Goal: Information Seeking & Learning: Learn about a topic

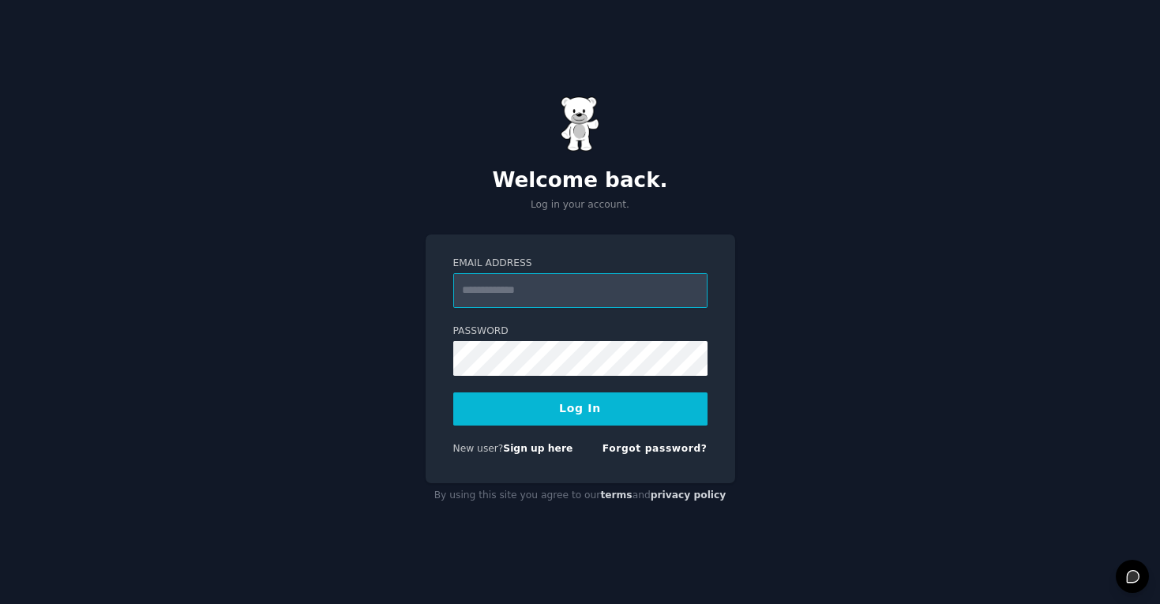
paste input "**********"
type input "**********"
click at [493, 411] on button "Log In" at bounding box center [580, 409] width 254 height 33
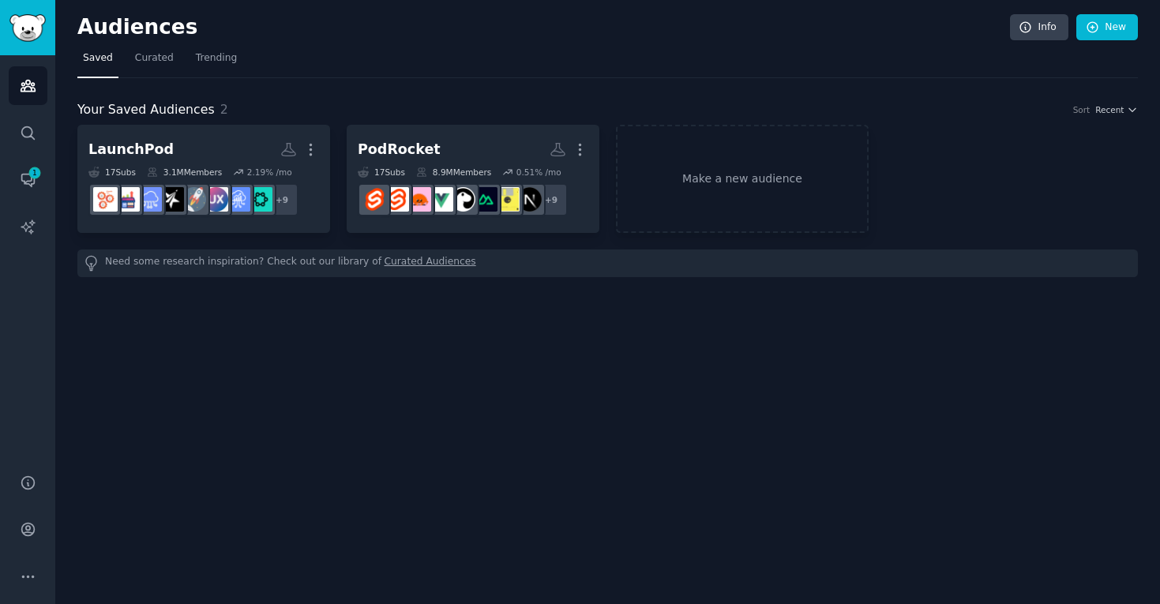
click at [526, 62] on nav "Saved Curated Trending" at bounding box center [607, 62] width 1061 height 32
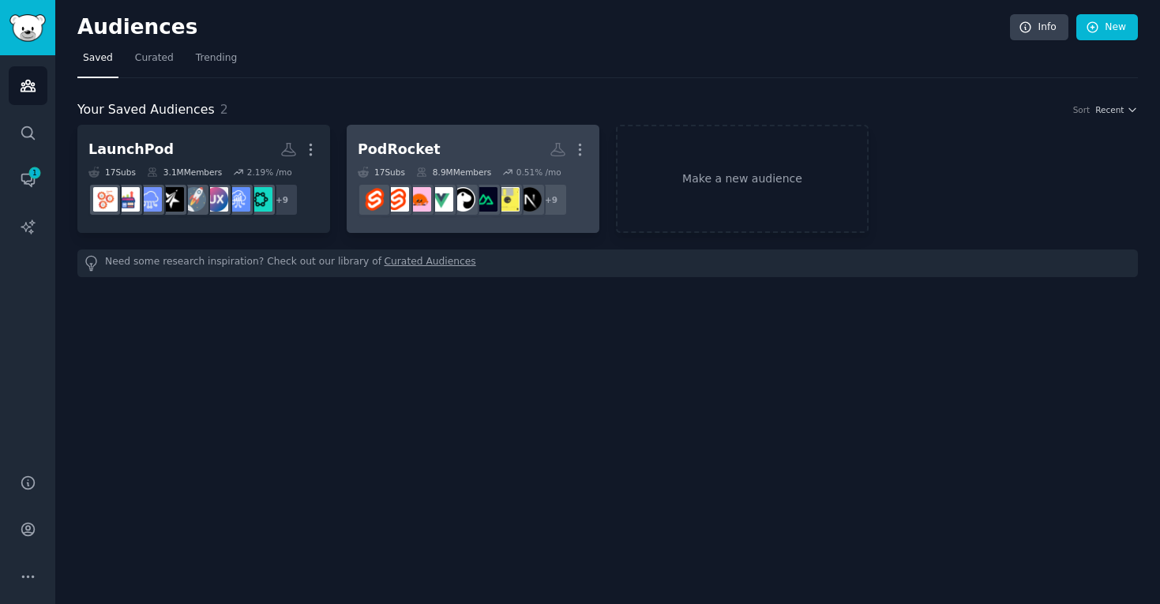
click at [483, 145] on h2 "PodRocket More" at bounding box center [473, 150] width 231 height 28
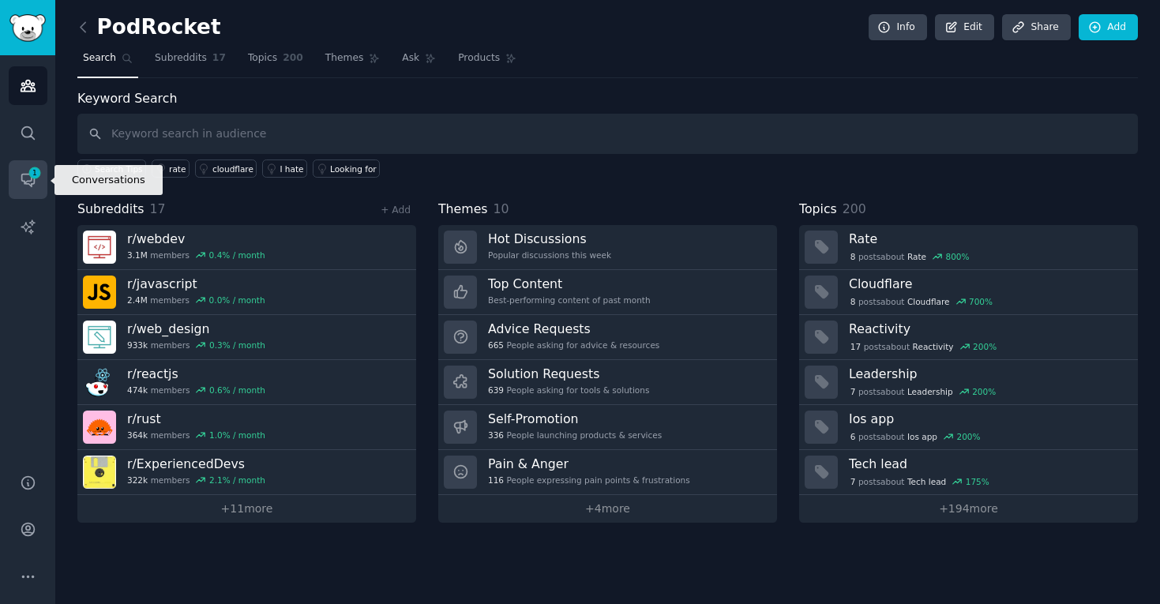
click at [32, 166] on icon "Sidebar" at bounding box center [35, 173] width 14 height 14
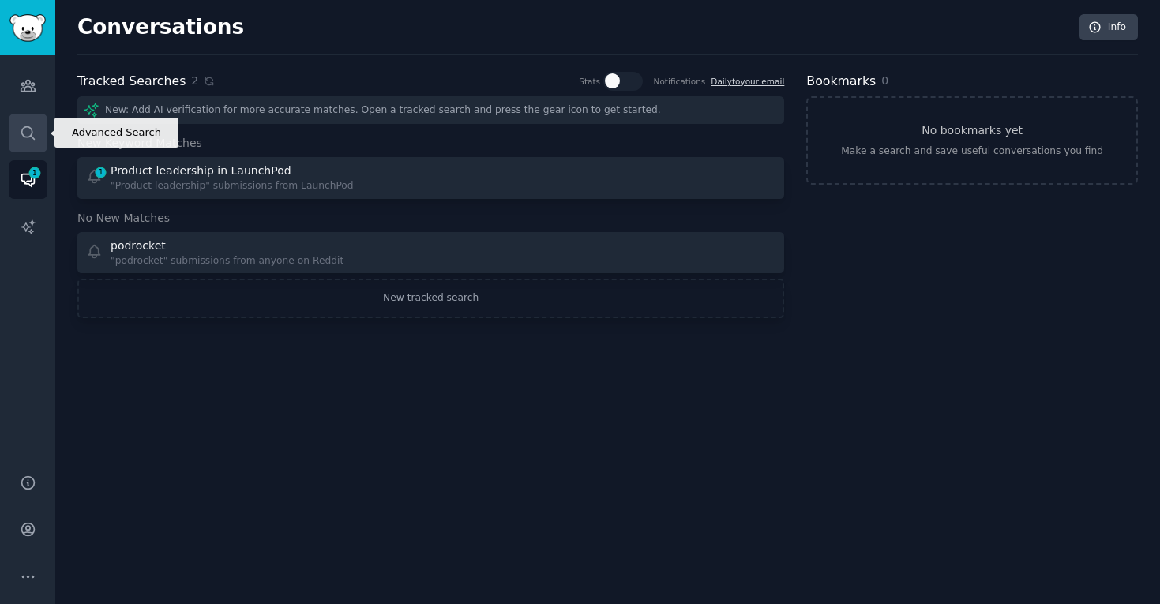
click at [40, 122] on link "Search" at bounding box center [28, 133] width 39 height 39
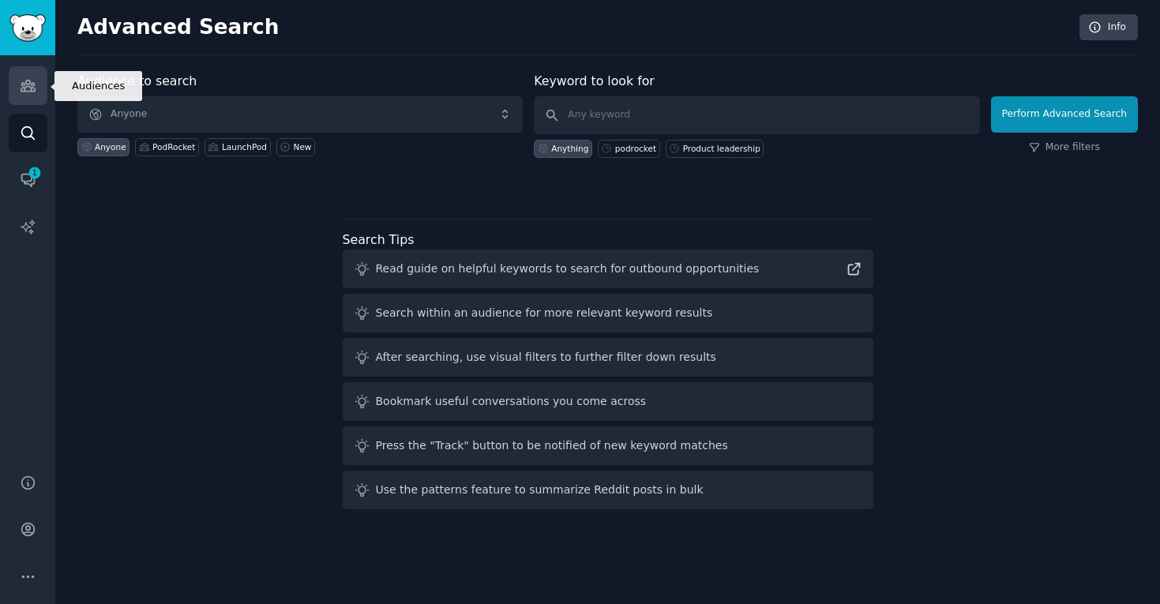
click at [32, 83] on icon "Sidebar" at bounding box center [28, 86] width 14 height 11
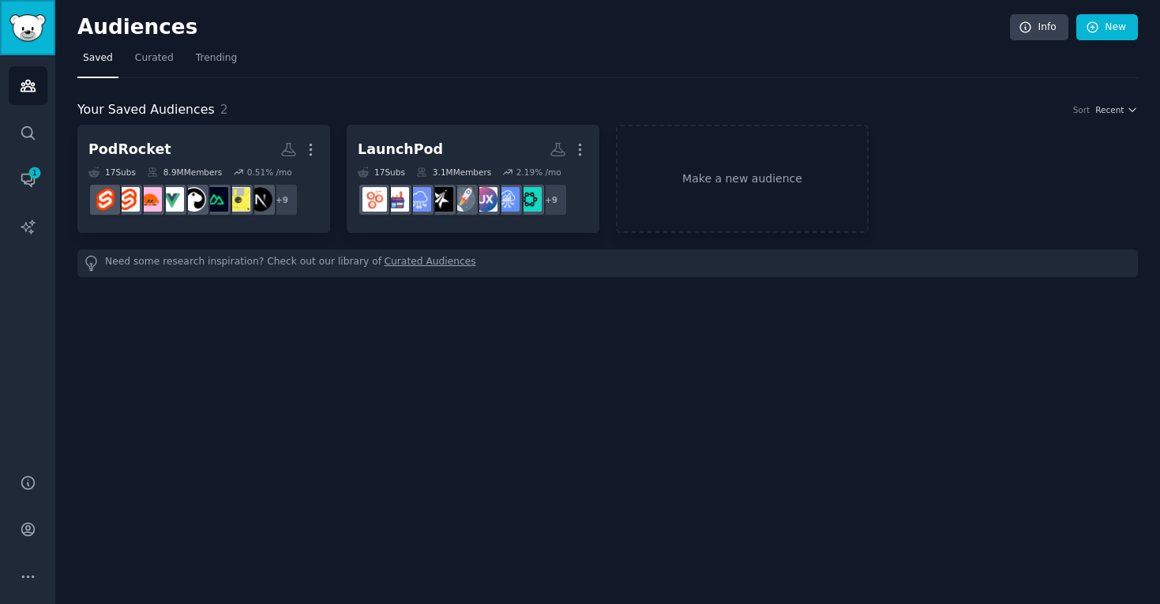
click at [54, 31] on link "Sidebar" at bounding box center [27, 27] width 55 height 55
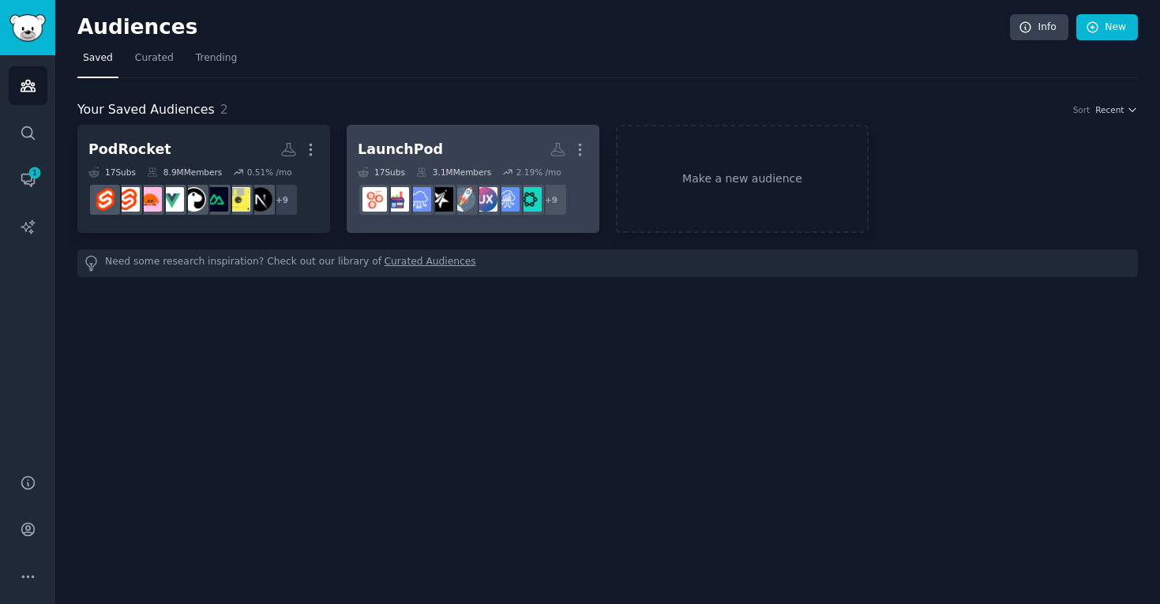
click at [417, 145] on div "LaunchPod" at bounding box center [400, 150] width 85 height 20
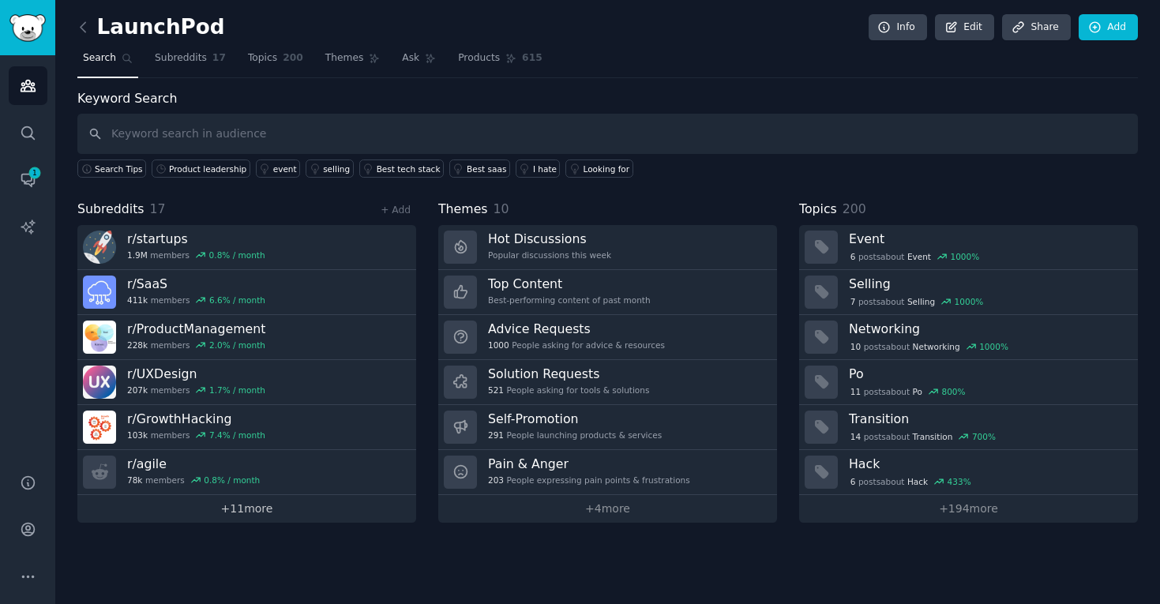
click at [219, 508] on link "+ 11 more" at bounding box center [246, 509] width 339 height 28
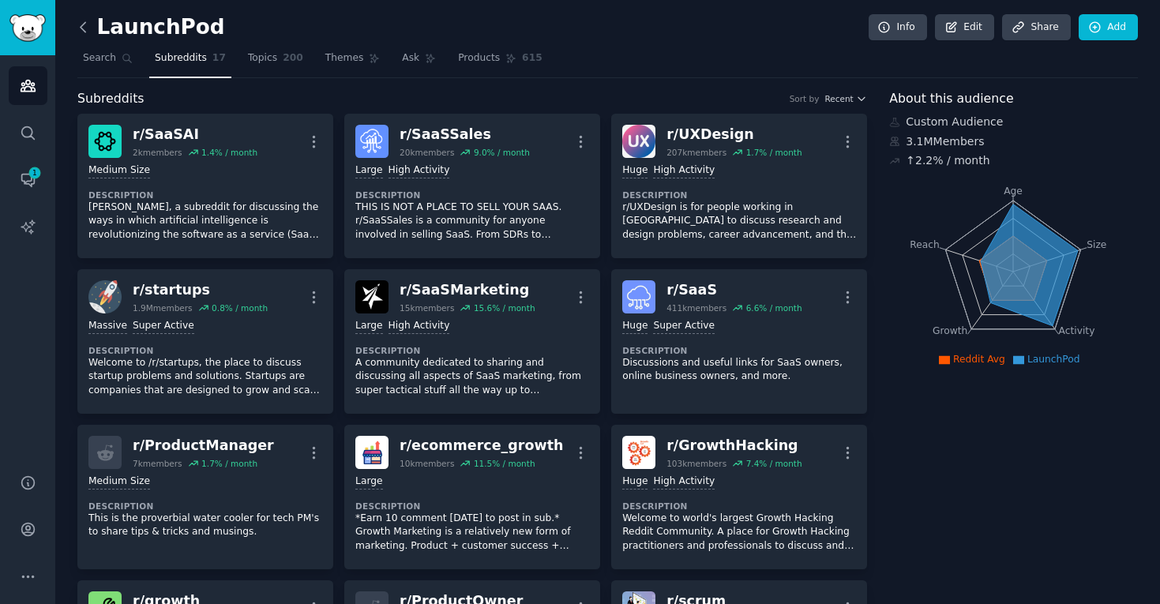
click at [84, 32] on icon at bounding box center [83, 27] width 17 height 17
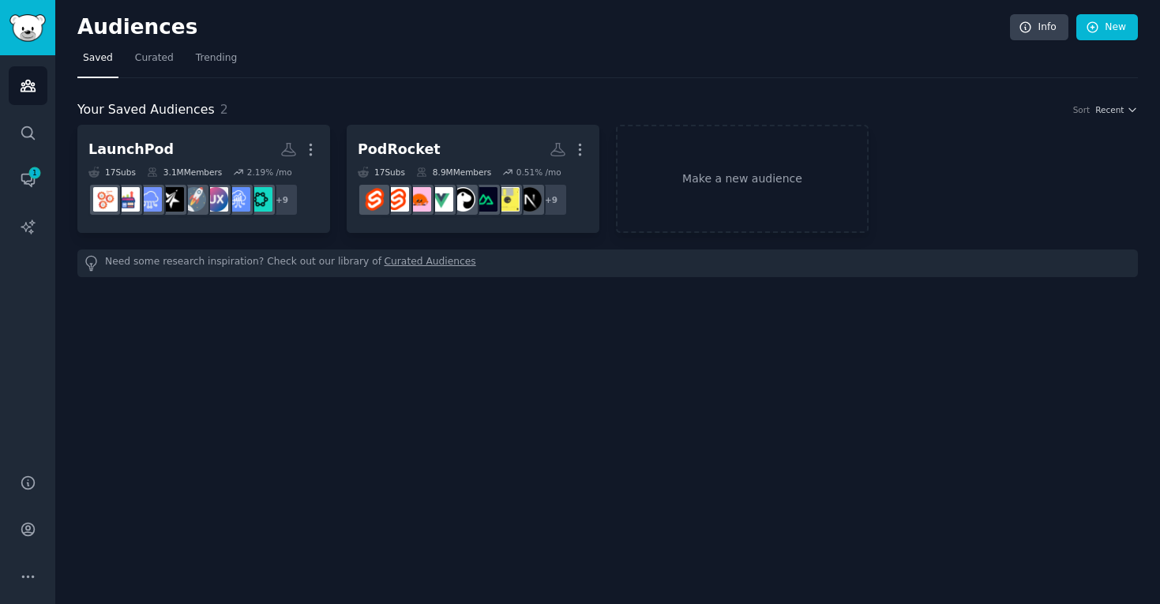
click at [426, 122] on div "Your Saved Audiences 2 Sort Recent LaunchPod More 17 Sub s 3.1M Members 2.19 % …" at bounding box center [607, 188] width 1061 height 177
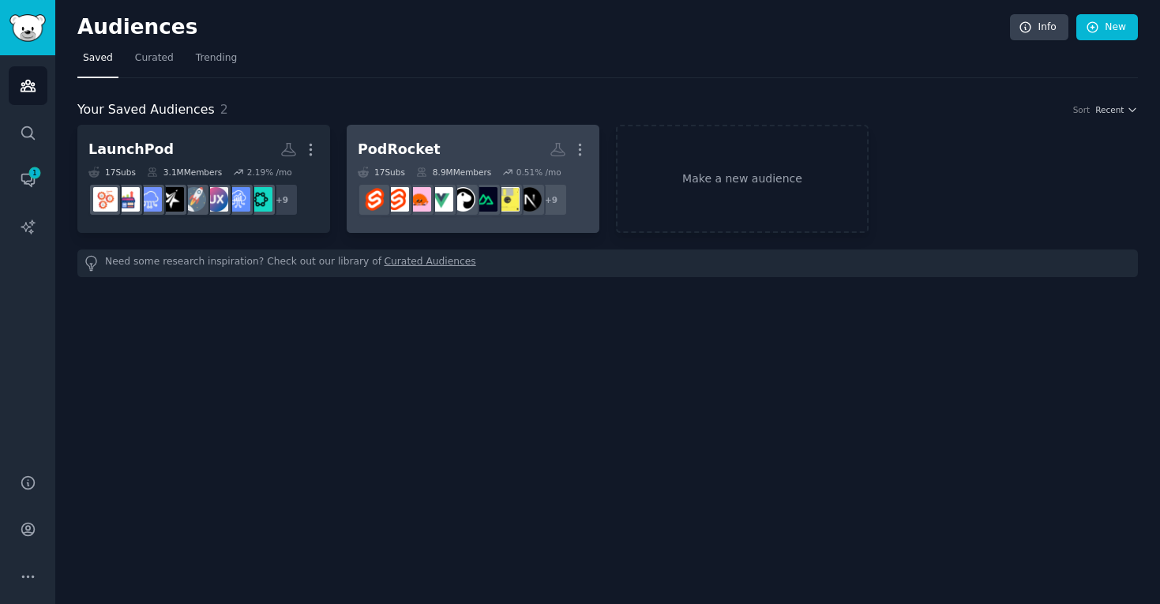
click at [428, 137] on h2 "PodRocket More" at bounding box center [473, 150] width 231 height 28
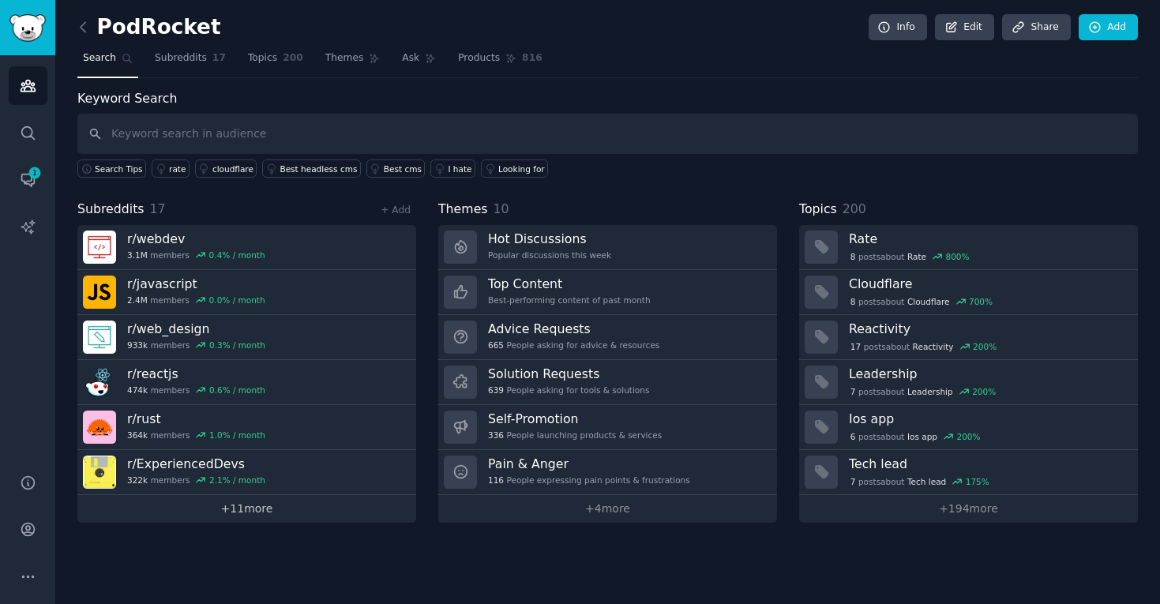
click at [272, 505] on link "+ 11 more" at bounding box center [246, 509] width 339 height 28
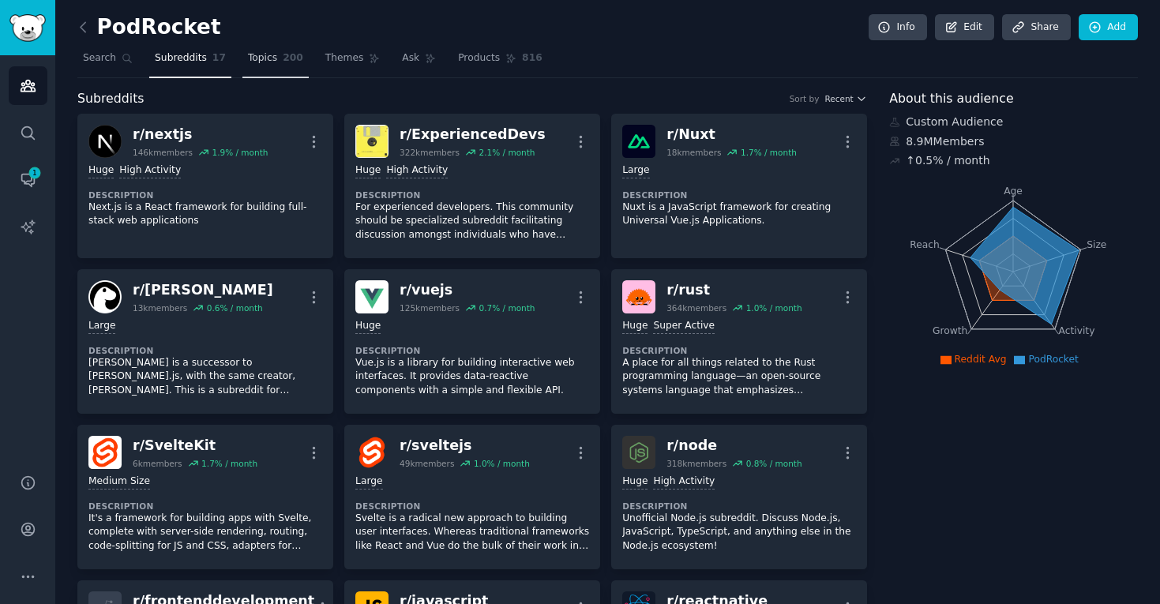
click at [288, 62] on span "200" at bounding box center [293, 58] width 21 height 14
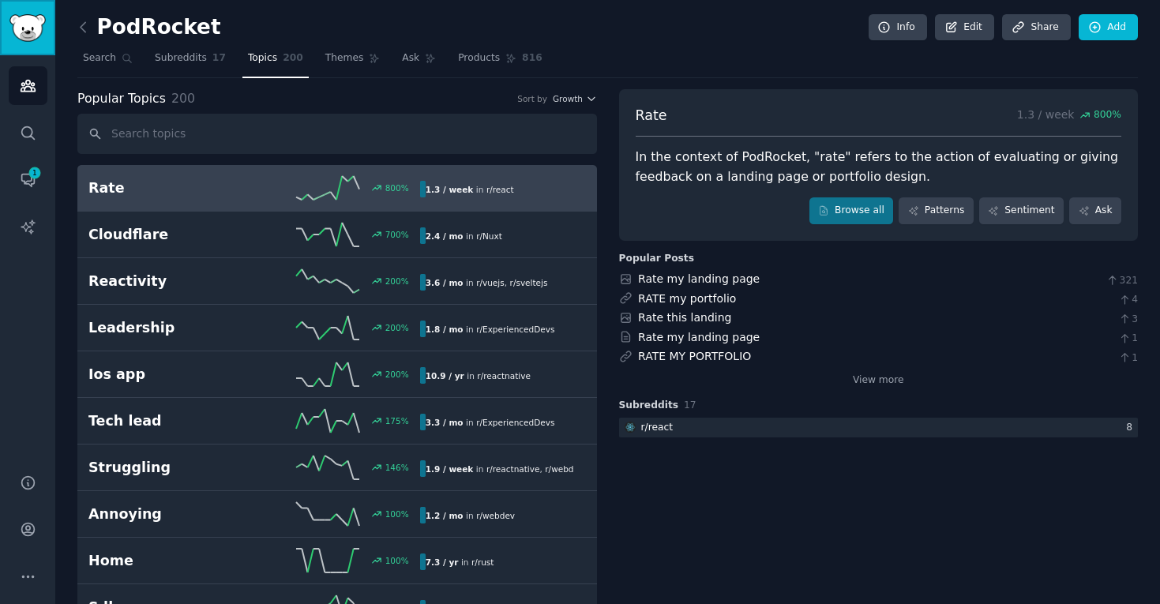
click at [36, 42] on link "Sidebar" at bounding box center [27, 27] width 55 height 55
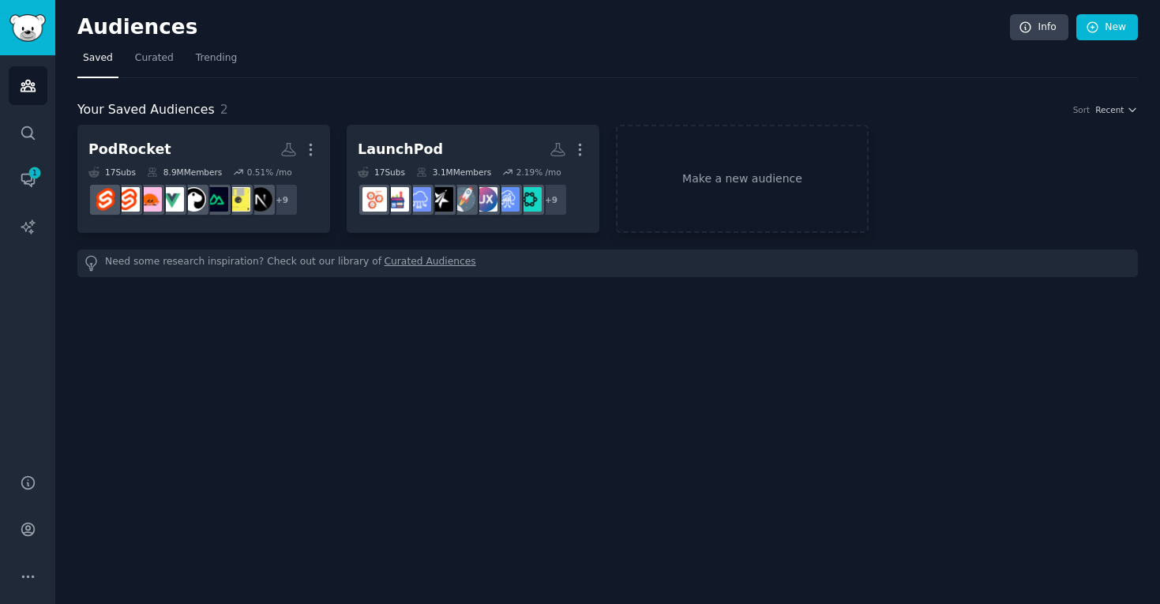
click at [152, 9] on div "Audiences Info New Saved Curated Trending Your Saved Audiences 2 Sort Recent Po…" at bounding box center [607, 302] width 1105 height 604
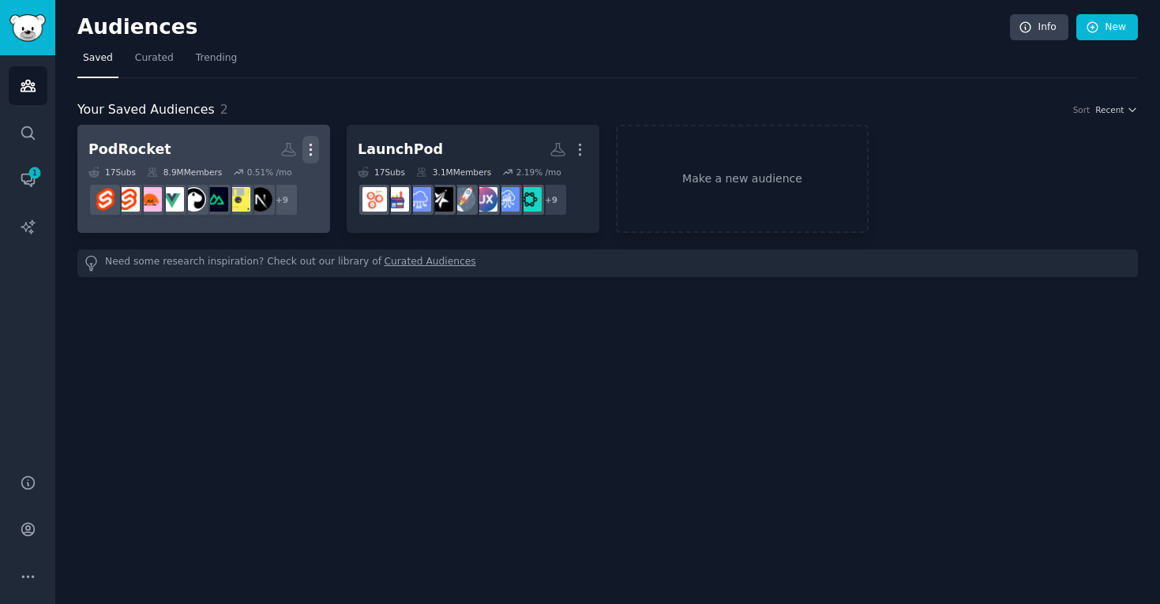
click at [311, 149] on icon "button" at bounding box center [311, 150] width 2 height 11
click at [311, 148] on icon "button" at bounding box center [311, 150] width 2 height 11
click at [275, 160] on p "View" at bounding box center [263, 155] width 26 height 17
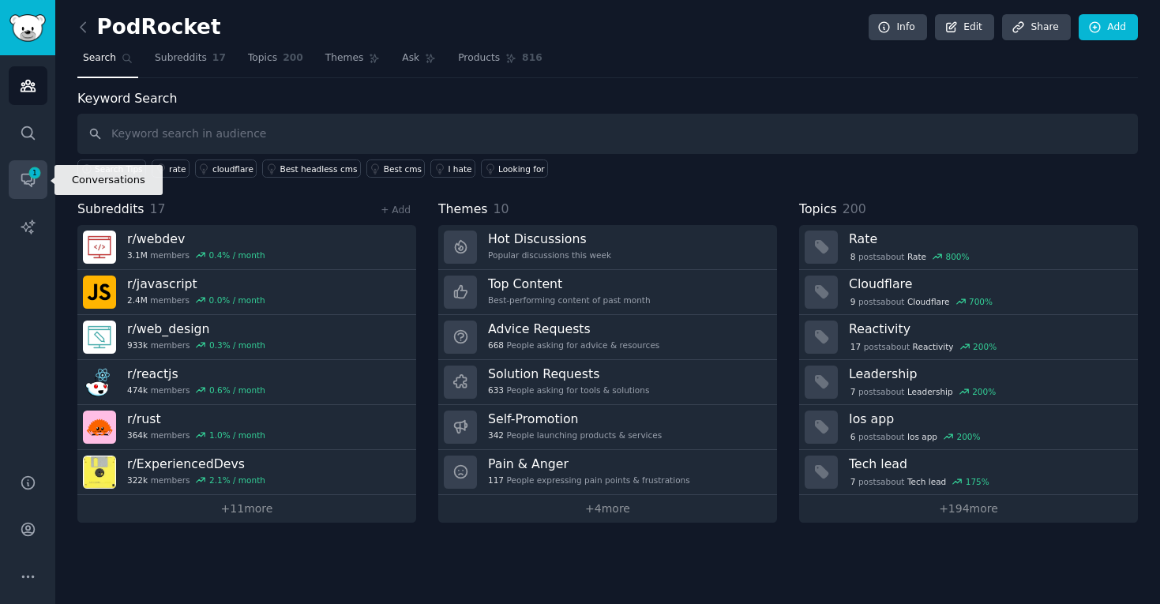
click at [19, 192] on link "Conversations 1" at bounding box center [28, 179] width 39 height 39
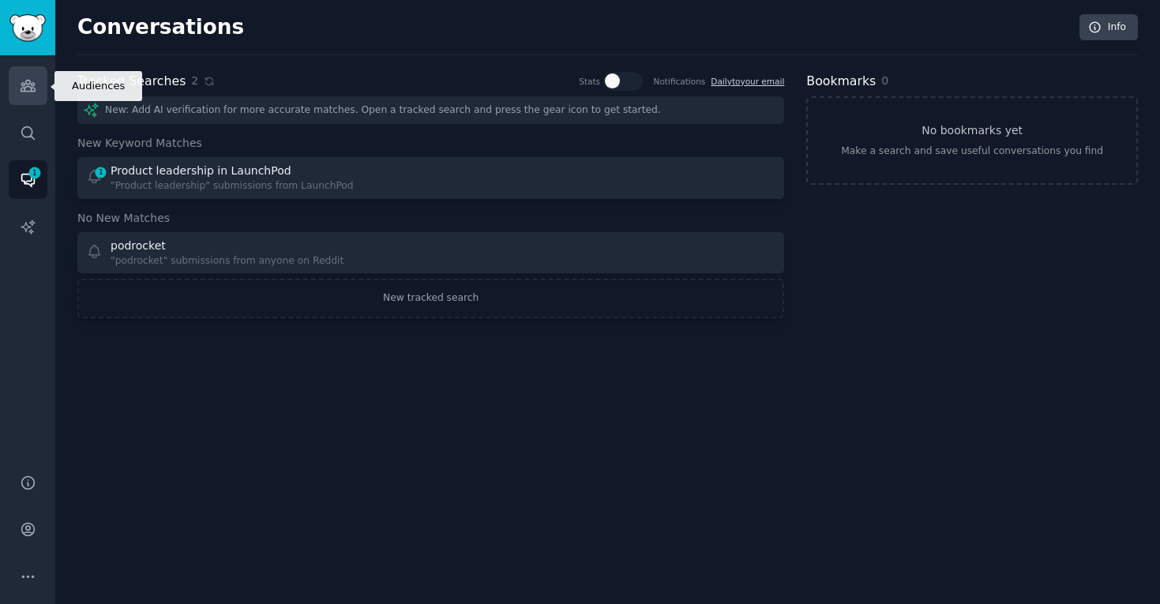
click at [36, 97] on link "Audiences" at bounding box center [28, 85] width 39 height 39
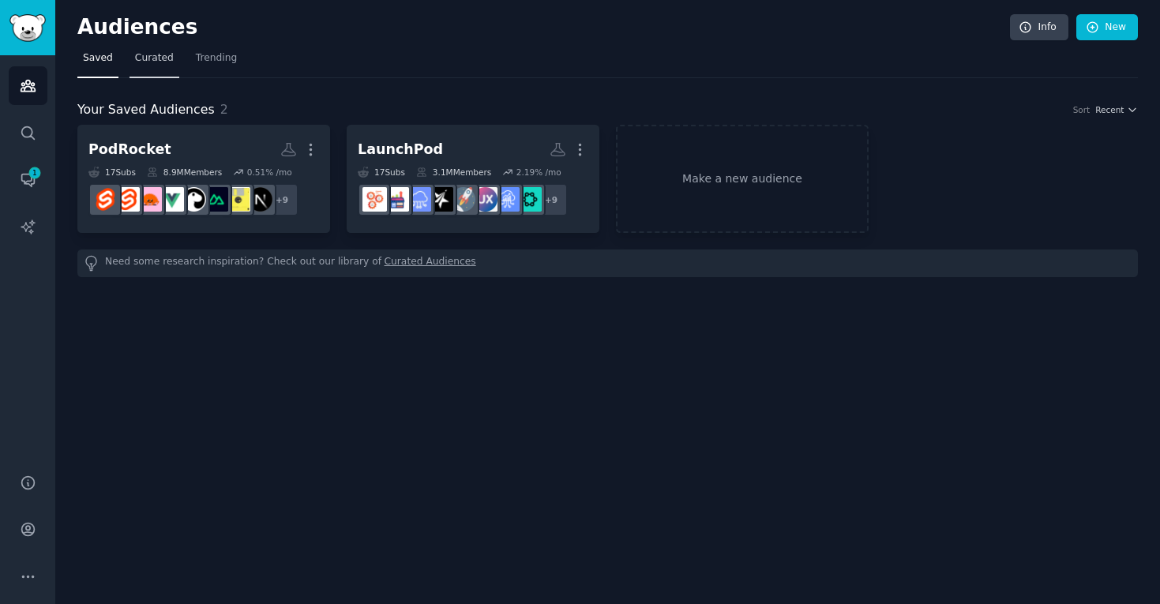
click at [168, 47] on link "Curated" at bounding box center [155, 62] width 50 height 32
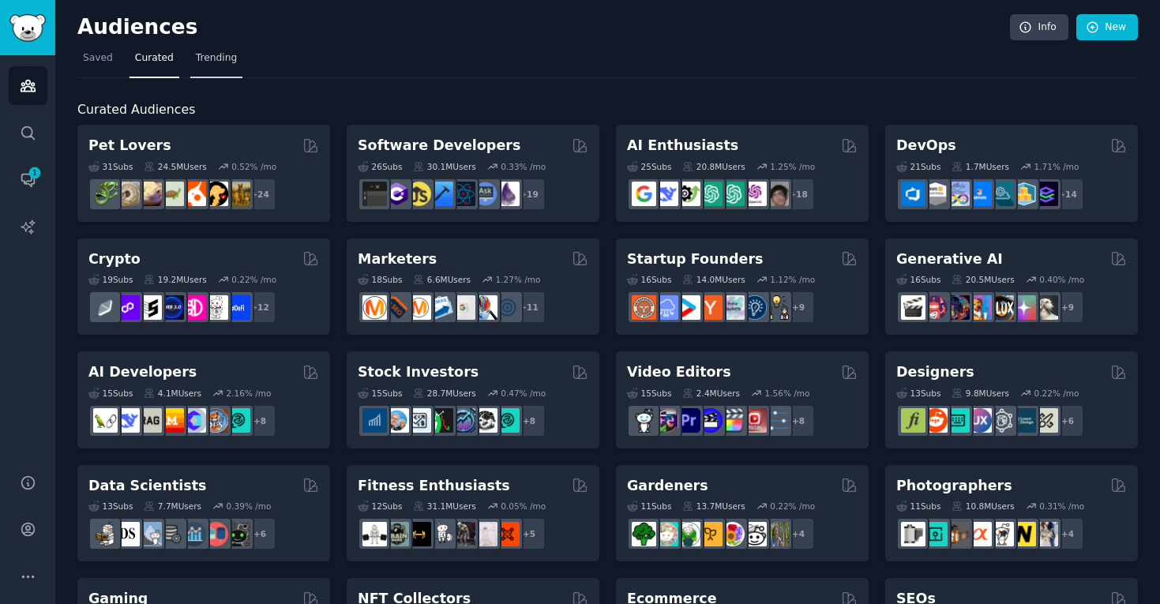
click at [215, 55] on span "Trending" at bounding box center [216, 58] width 41 height 14
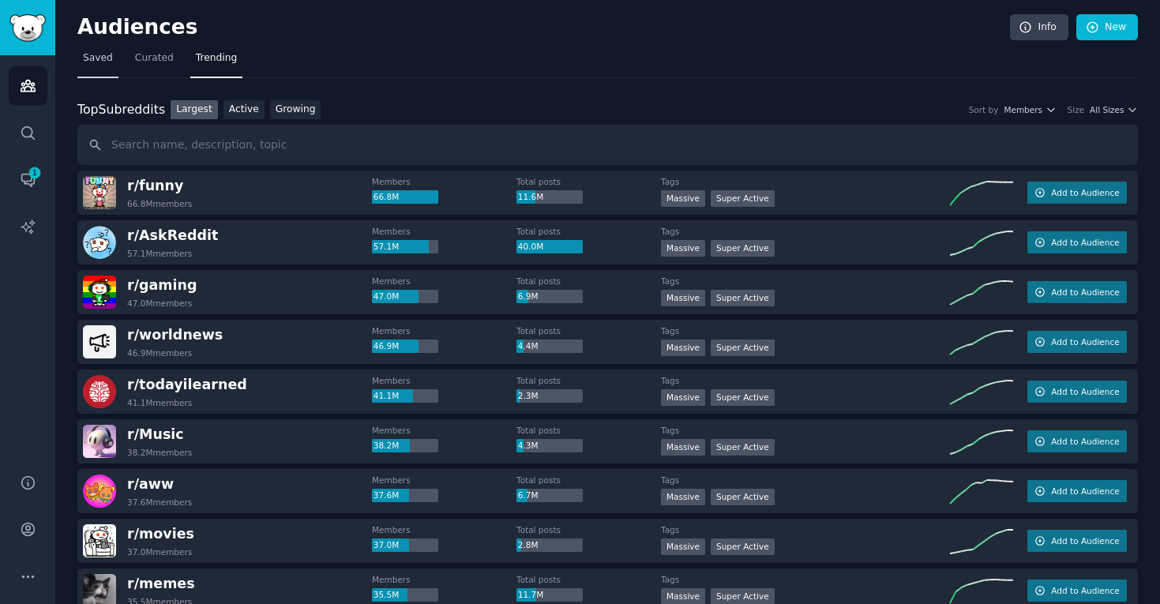
click at [104, 74] on link "Saved" at bounding box center [97, 62] width 41 height 32
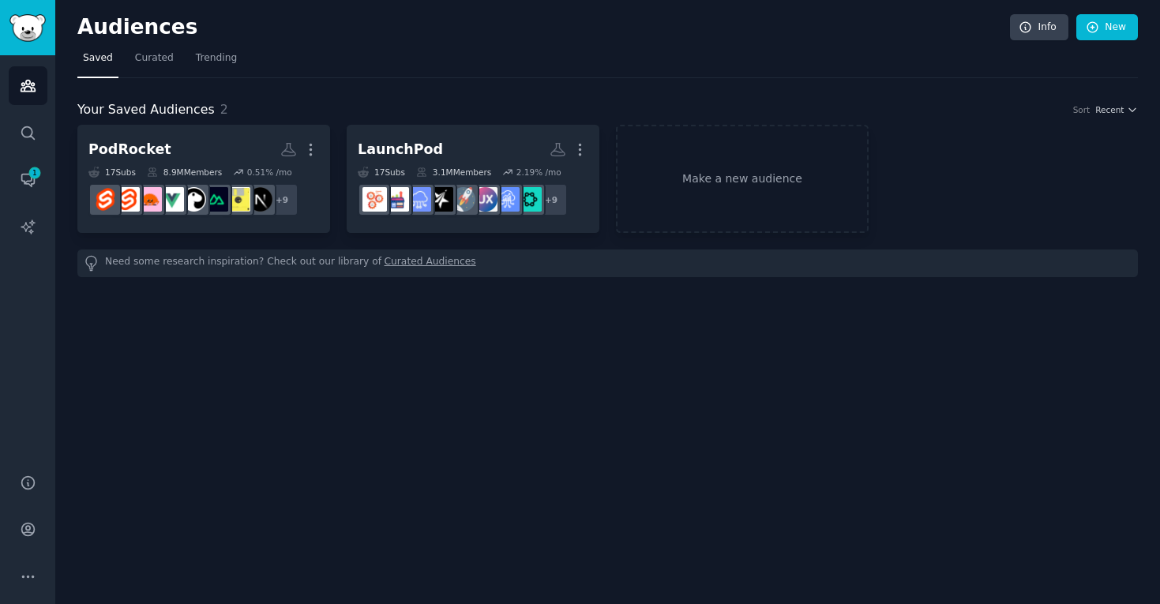
click at [446, 123] on div "Your Saved Audiences 2 Sort Recent PodRocket More 17 Sub s 8.9M Members 0.51 % …" at bounding box center [607, 188] width 1061 height 177
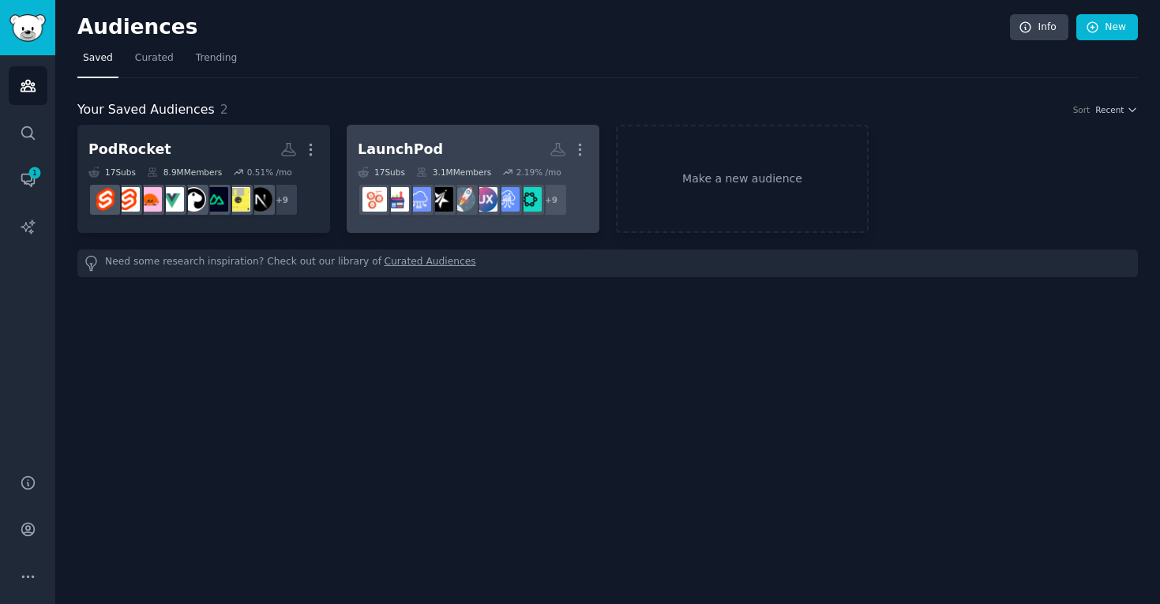
click at [444, 136] on h2 "LaunchPod More" at bounding box center [473, 150] width 231 height 28
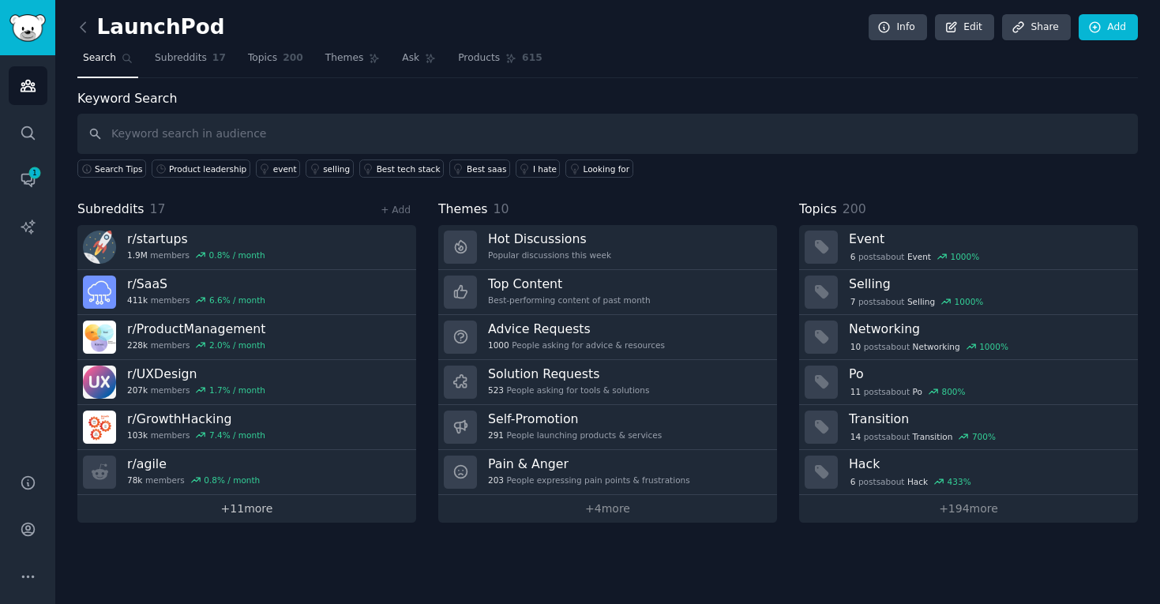
click at [257, 514] on link "+ 11 more" at bounding box center [246, 509] width 339 height 28
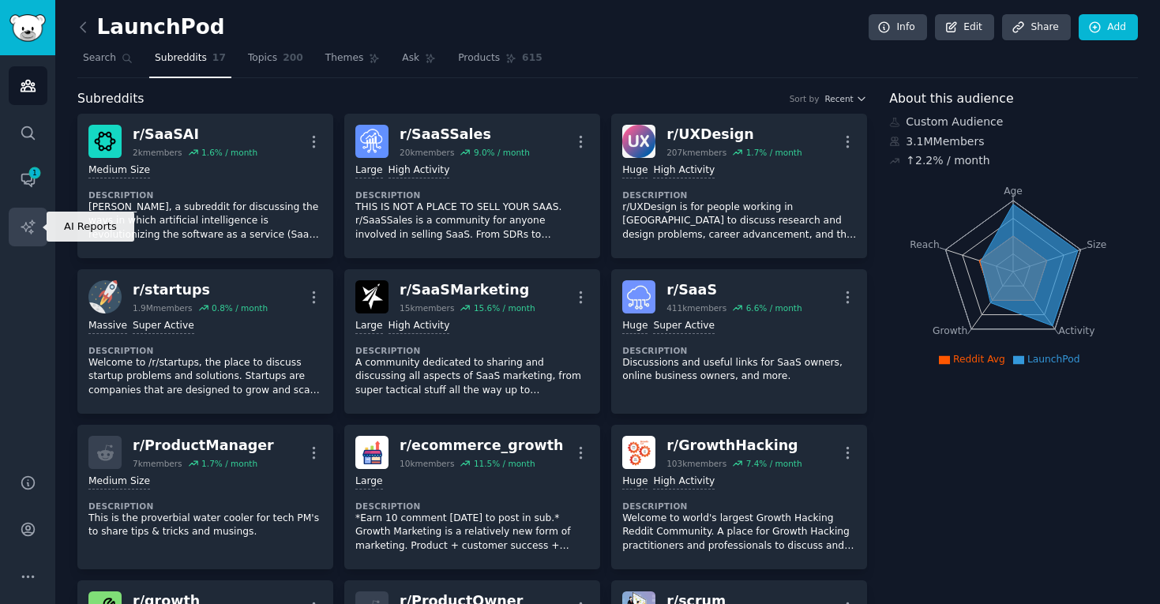
click at [35, 227] on icon "Sidebar" at bounding box center [28, 227] width 17 height 17
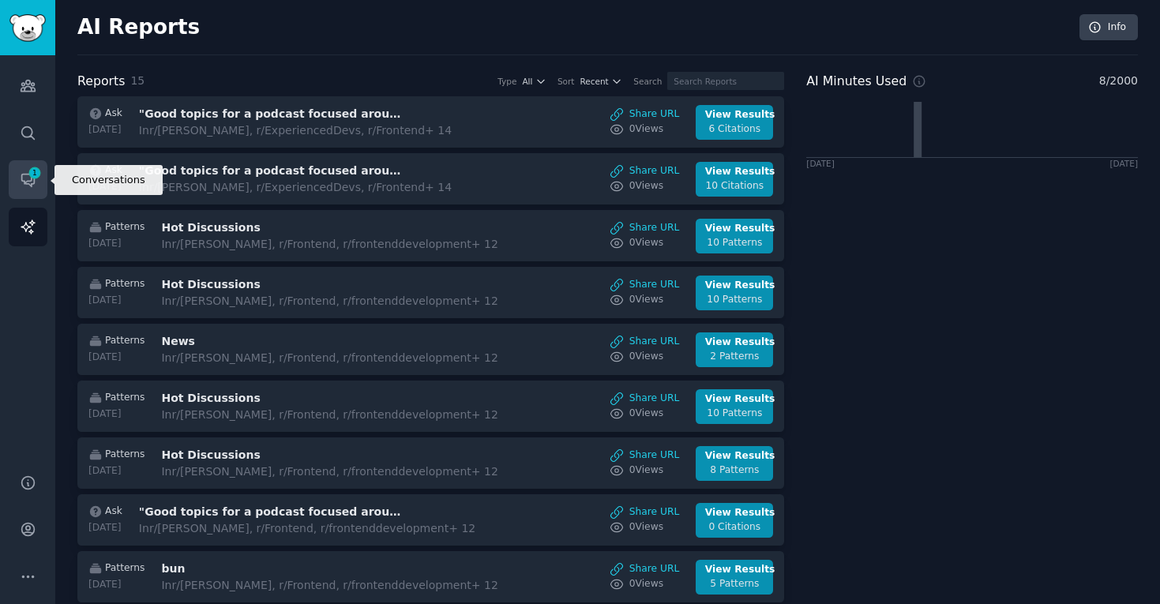
click at [30, 192] on link "Conversations 1" at bounding box center [28, 179] width 39 height 39
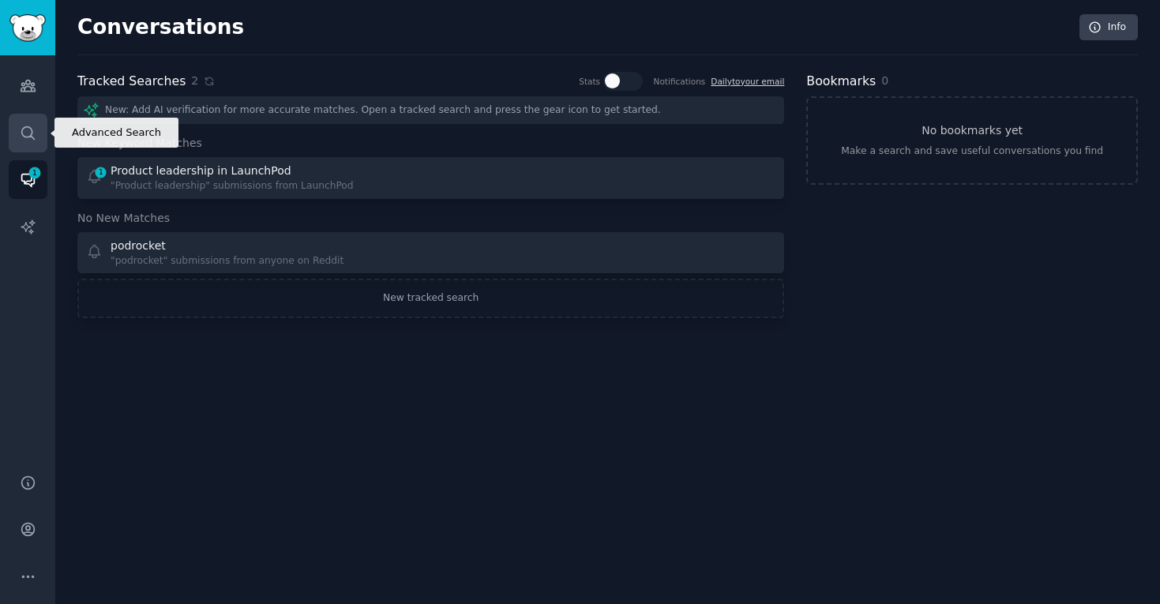
click at [31, 123] on link "Search" at bounding box center [28, 133] width 39 height 39
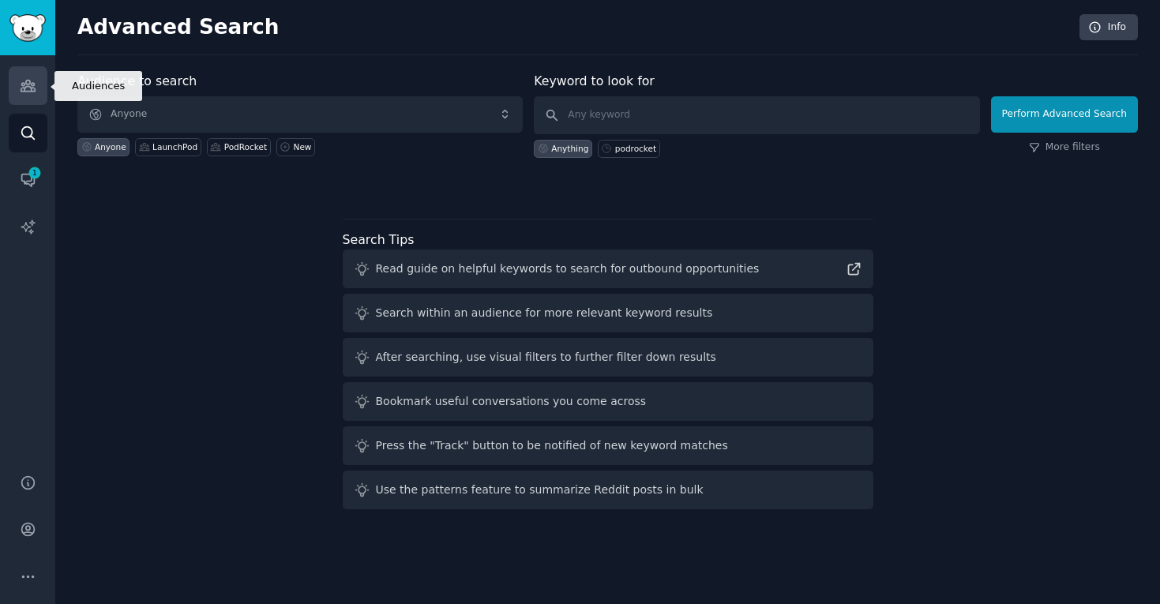
click at [39, 77] on link "Audiences" at bounding box center [28, 85] width 39 height 39
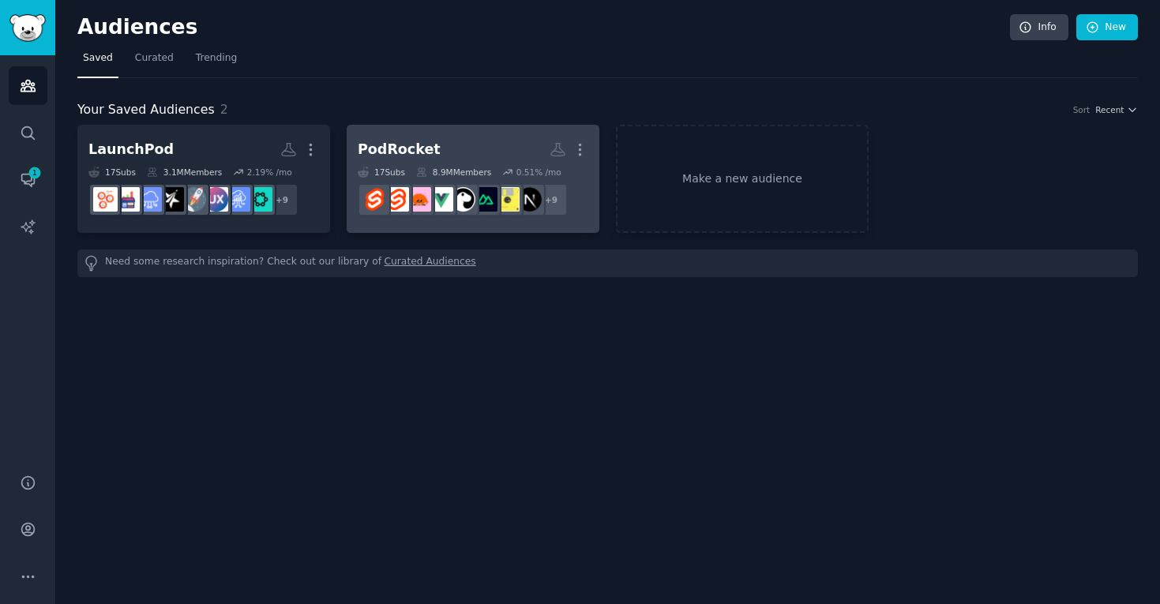
click at [404, 145] on div "PodRocket" at bounding box center [399, 150] width 83 height 20
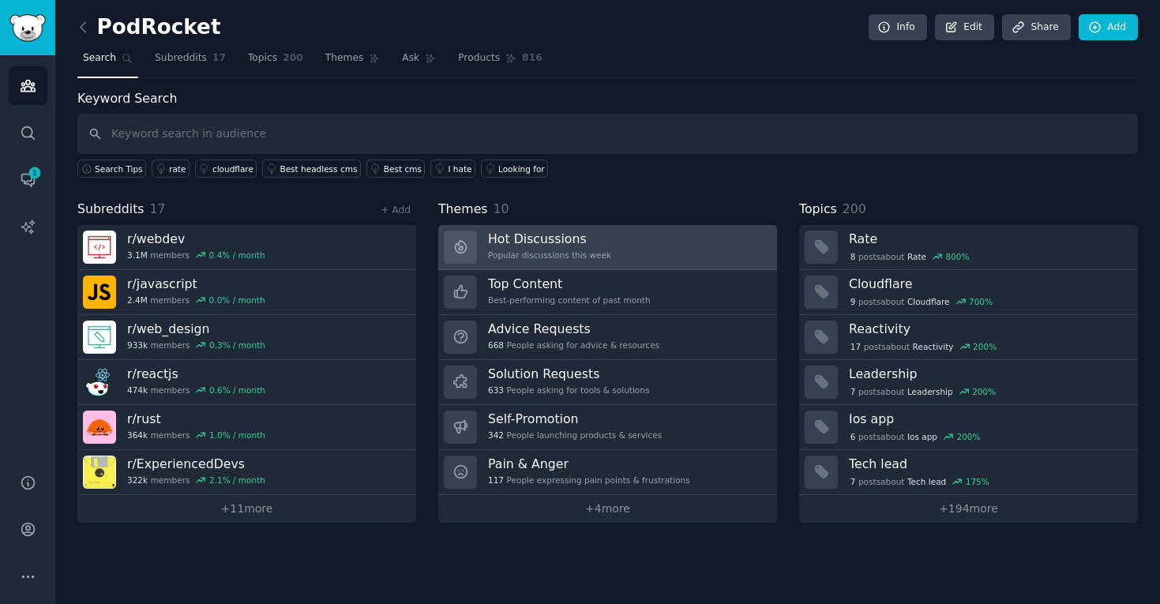
click at [558, 239] on h3 "Hot Discussions" at bounding box center [549, 239] width 123 height 17
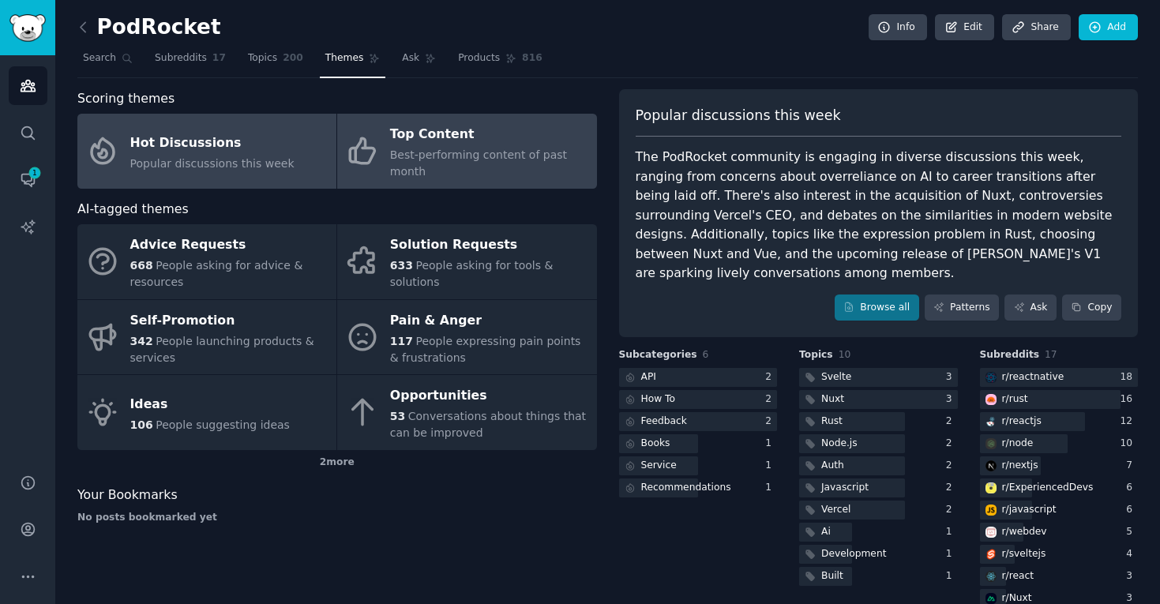
click at [461, 177] on div "Best-performing content of past month" at bounding box center [489, 163] width 198 height 33
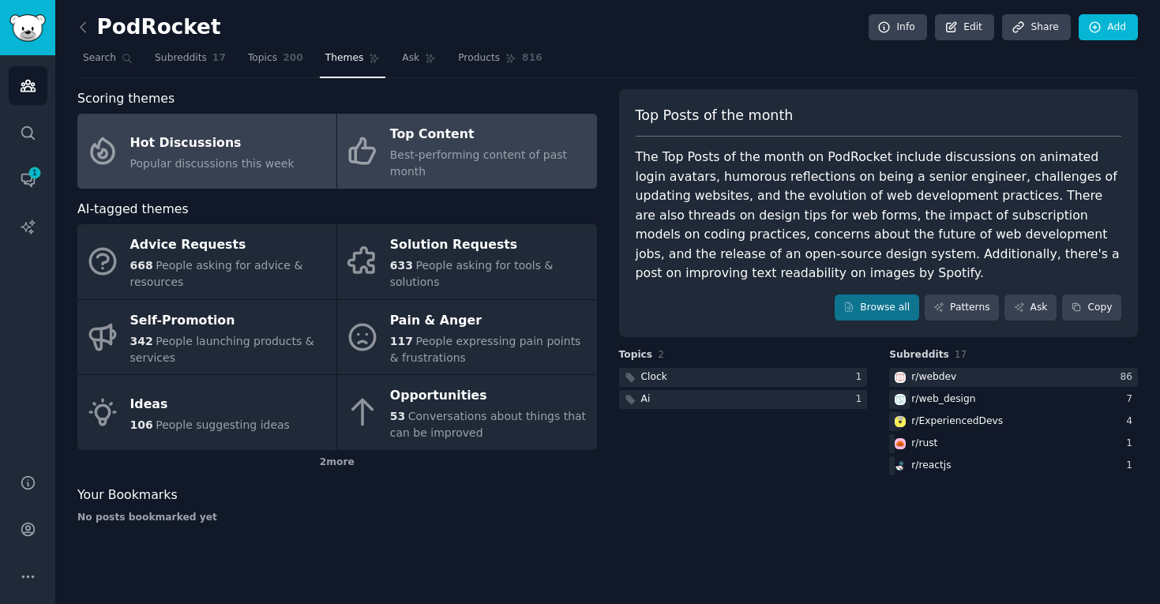
click at [237, 175] on link "Hot Discussions Popular discussions this week" at bounding box center [206, 151] width 259 height 75
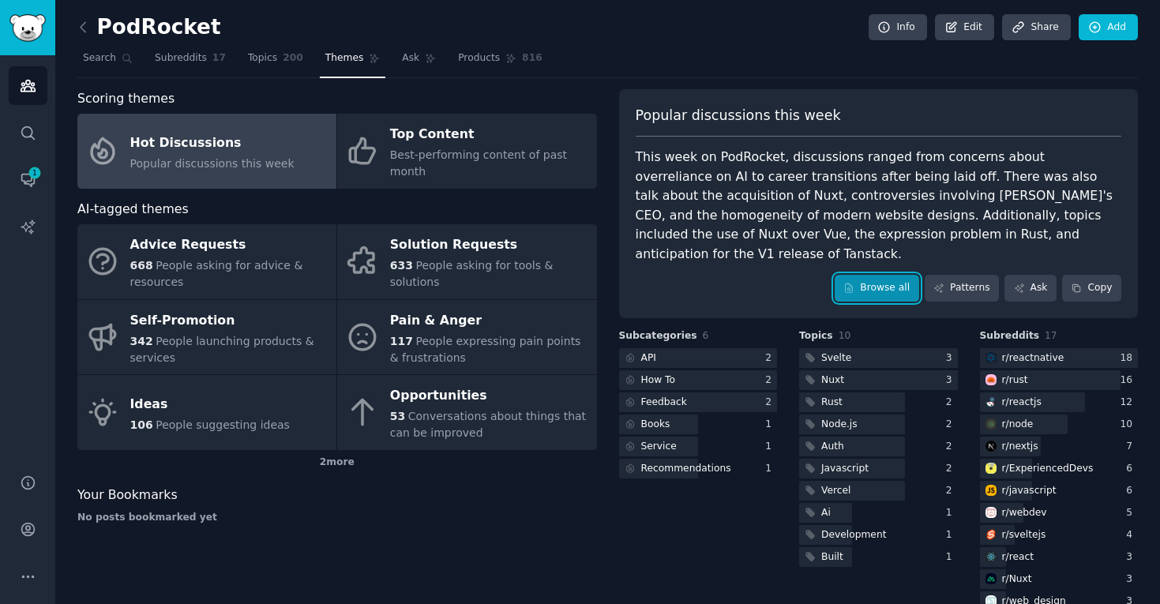
click at [870, 276] on link "Browse all" at bounding box center [877, 288] width 85 height 27
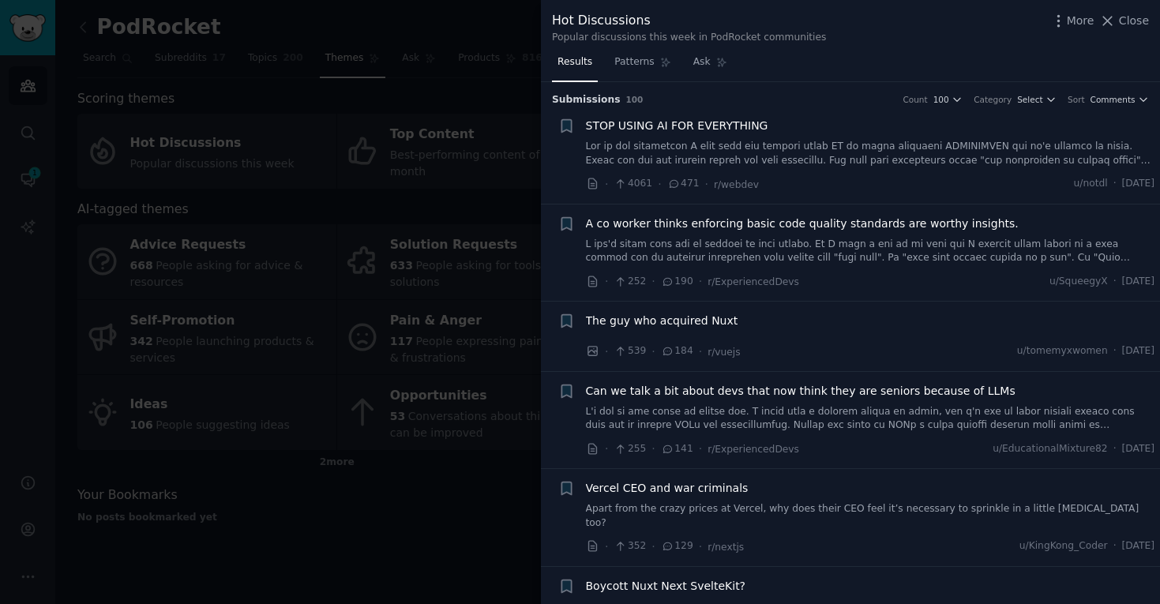
click at [725, 120] on span "STOP USING AI FOR EVERYTHING" at bounding box center [677, 126] width 182 height 17
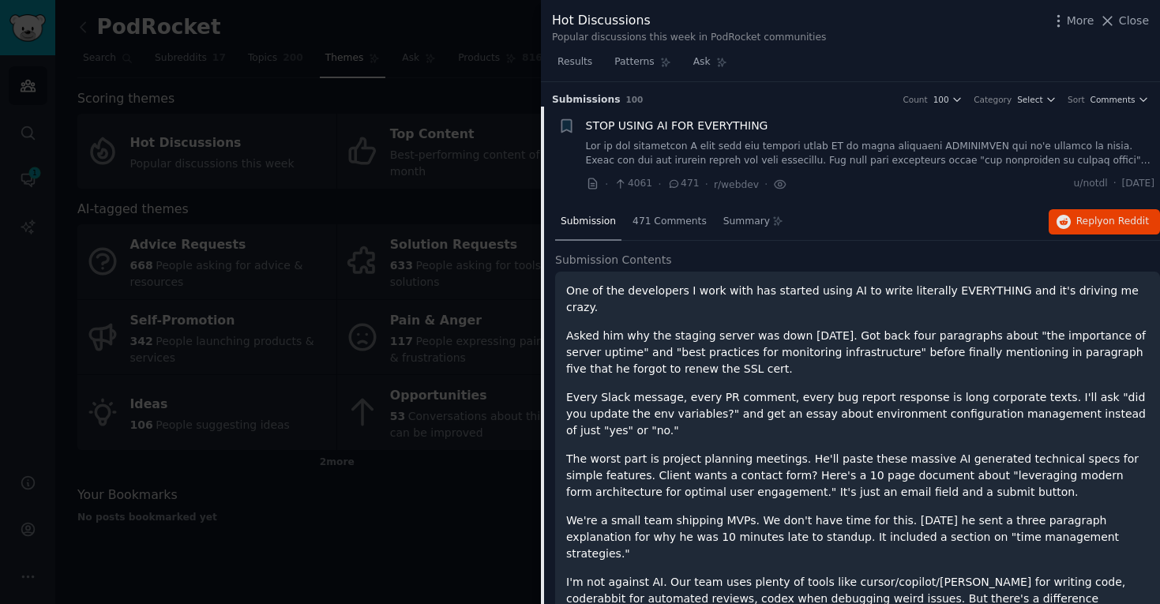
scroll to position [24, 0]
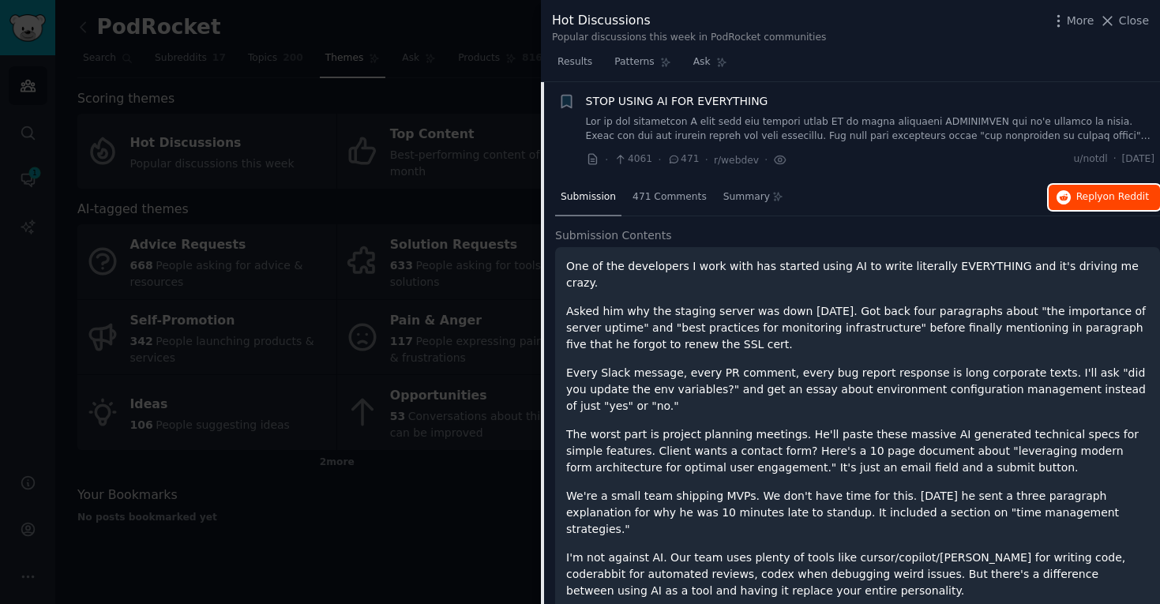
click at [1076, 196] on span "Reply on Reddit" at bounding box center [1112, 197] width 73 height 14
click at [1110, 27] on icon at bounding box center [1107, 21] width 17 height 17
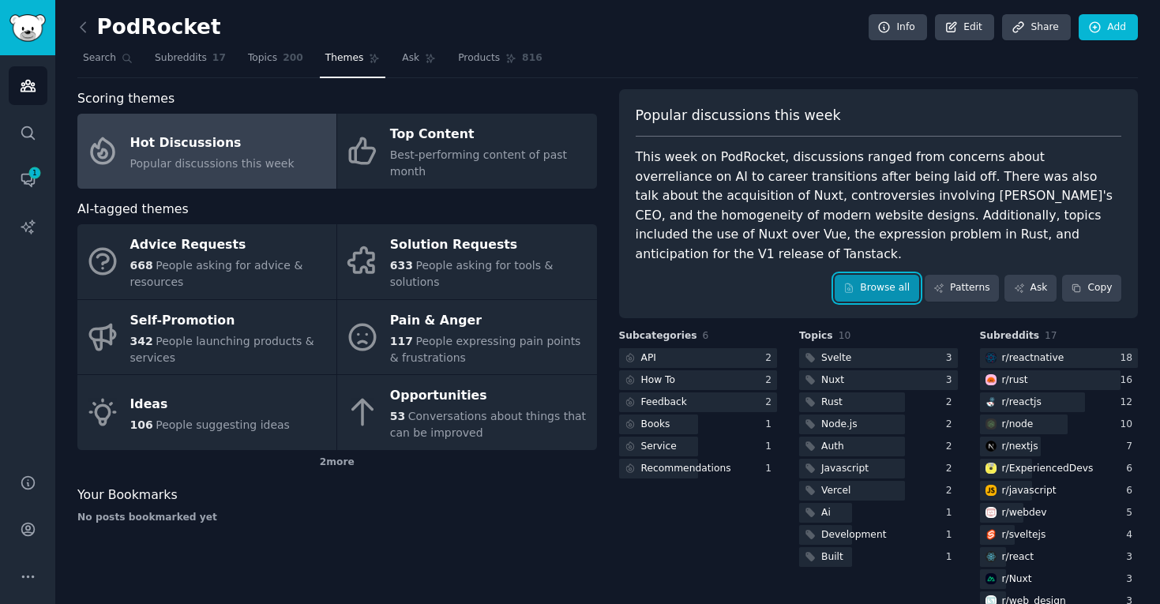
click at [876, 275] on link "Browse all" at bounding box center [877, 288] width 85 height 27
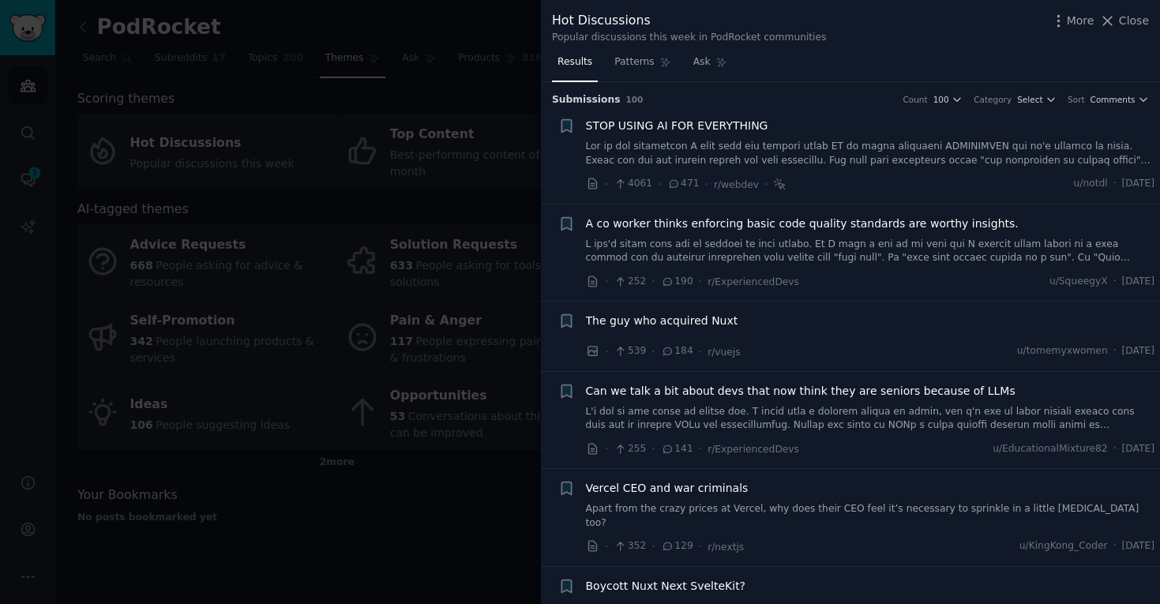
click at [667, 320] on span "The guy who acquired Nuxt" at bounding box center [662, 321] width 152 height 17
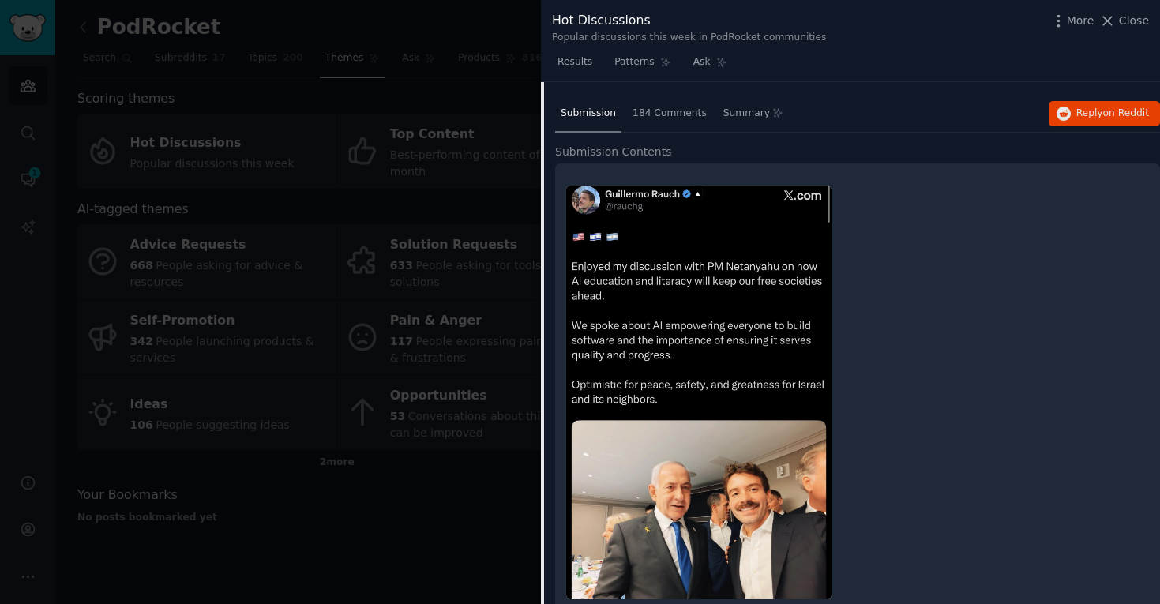
scroll to position [198, 0]
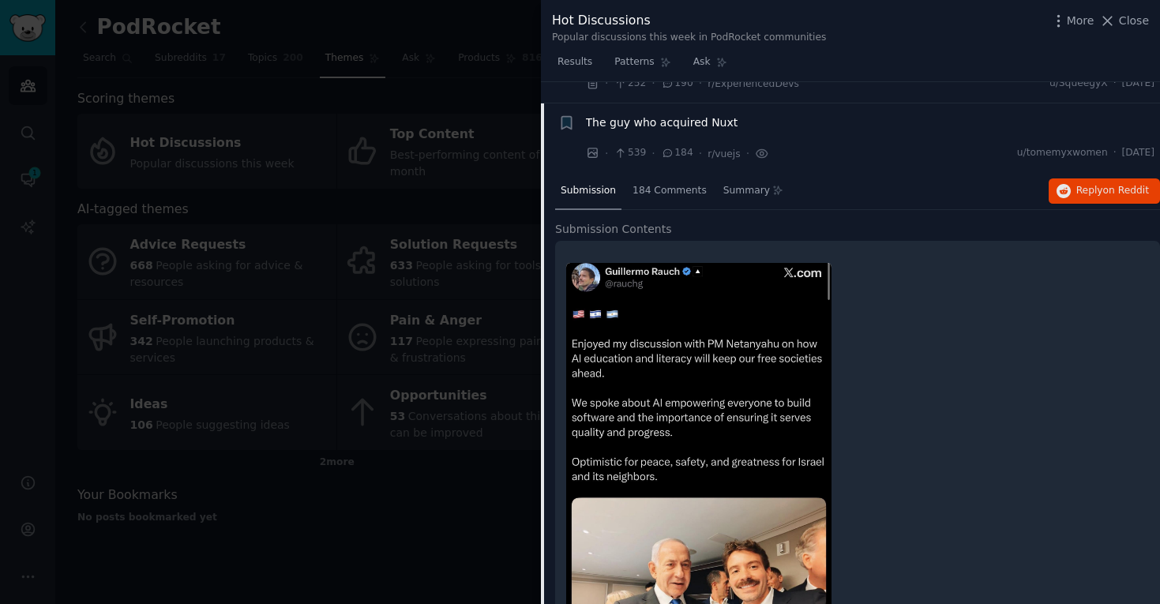
click at [627, 112] on li "+ The guy who acquired Nuxt · 539 · 184 · r/vuejs · u/tomemyxwomen · Mon 9/29/2…" at bounding box center [850, 137] width 619 height 69
click at [618, 122] on span "The guy who acquired Nuxt" at bounding box center [662, 123] width 152 height 17
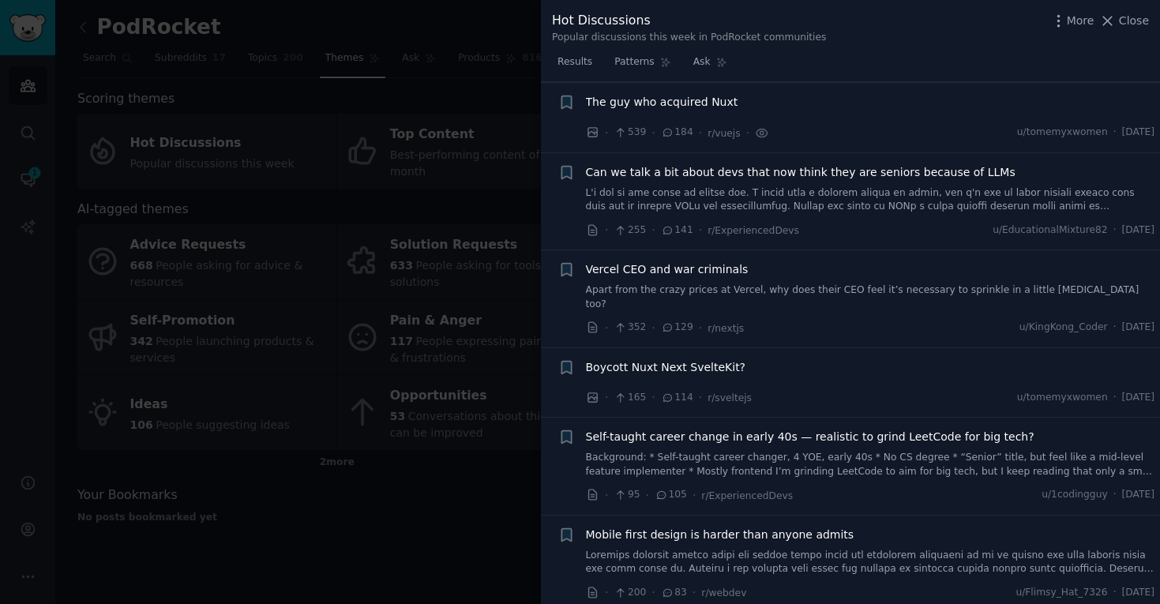
scroll to position [220, 0]
click at [651, 172] on span "Can we talk a bit about devs that now think they are seniors because of LLMs" at bounding box center [801, 171] width 430 height 17
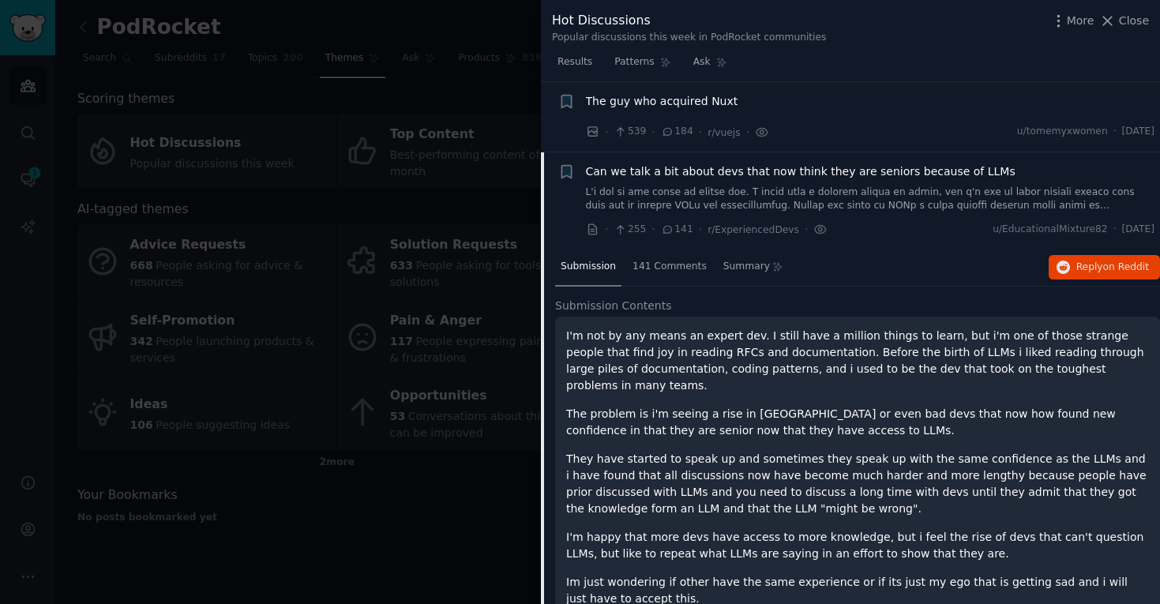
scroll to position [290, 0]
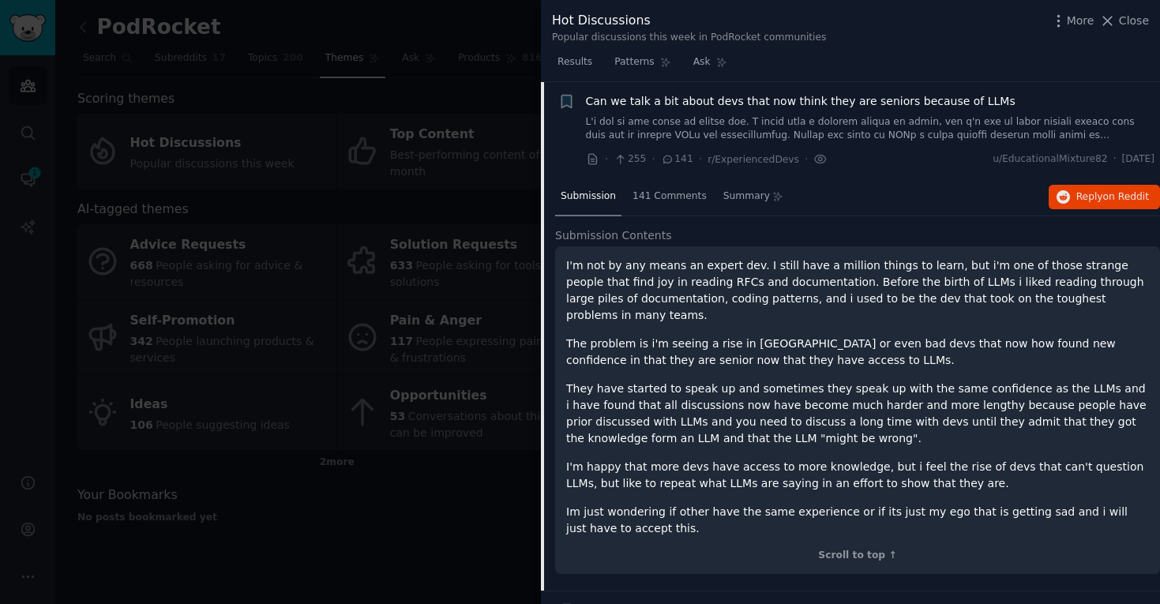
click at [706, 98] on span "Can we talk a bit about devs that now think they are seniors because of LLMs" at bounding box center [801, 101] width 430 height 17
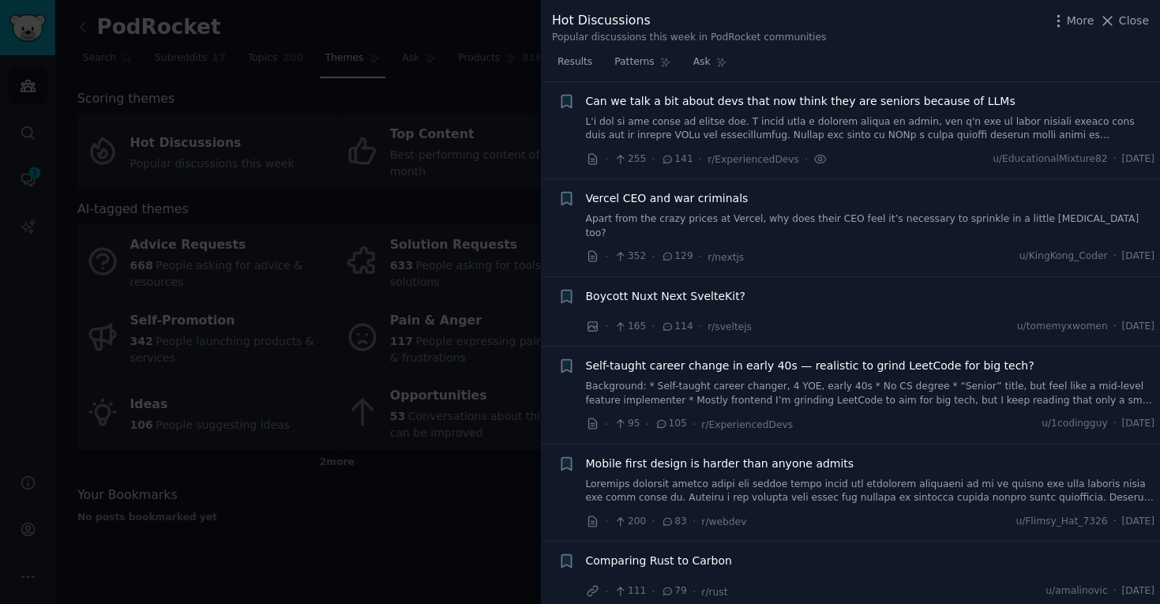
click at [686, 202] on span "Vercel CEO and war criminals" at bounding box center [667, 198] width 163 height 17
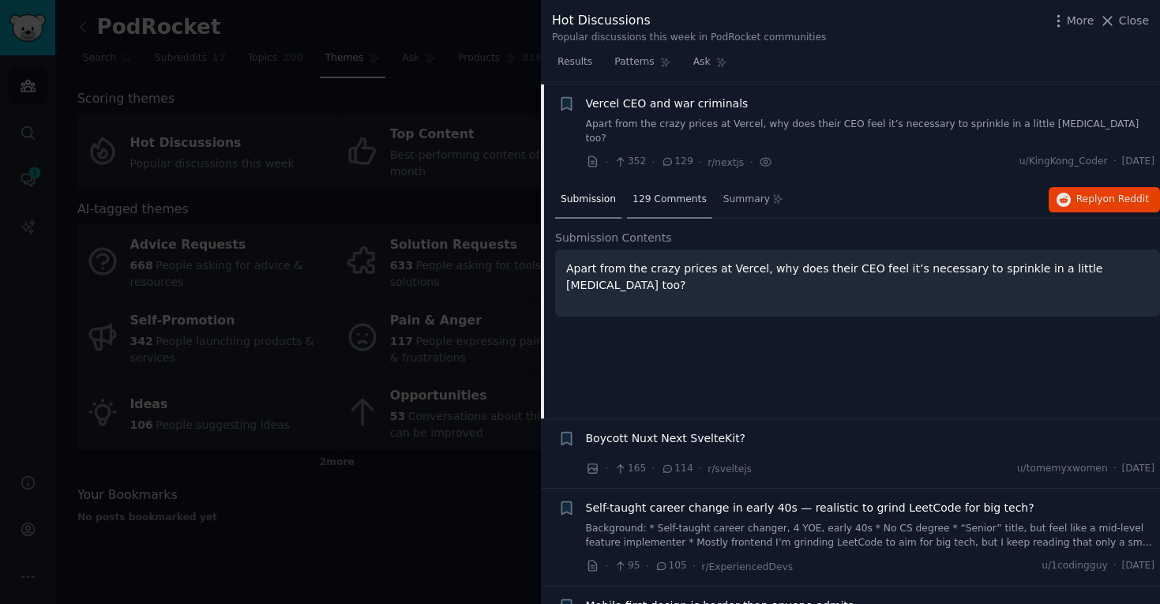
scroll to position [387, 0]
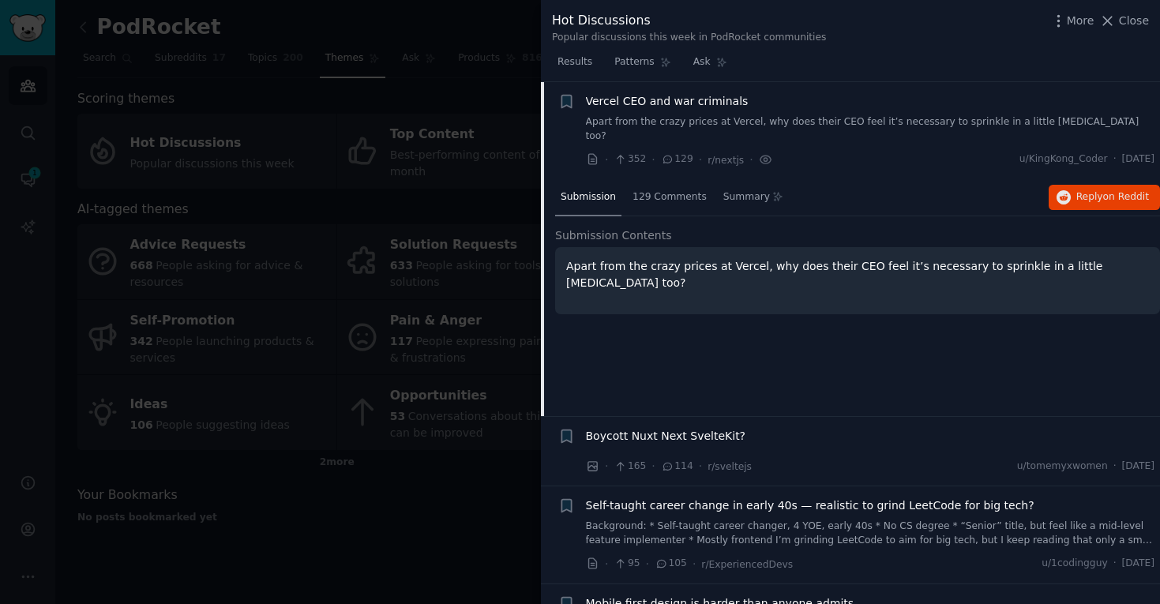
click at [681, 115] on link "Apart from the crazy prices at Vercel, why does their CEO feel it’s necessary t…" at bounding box center [870, 129] width 569 height 28
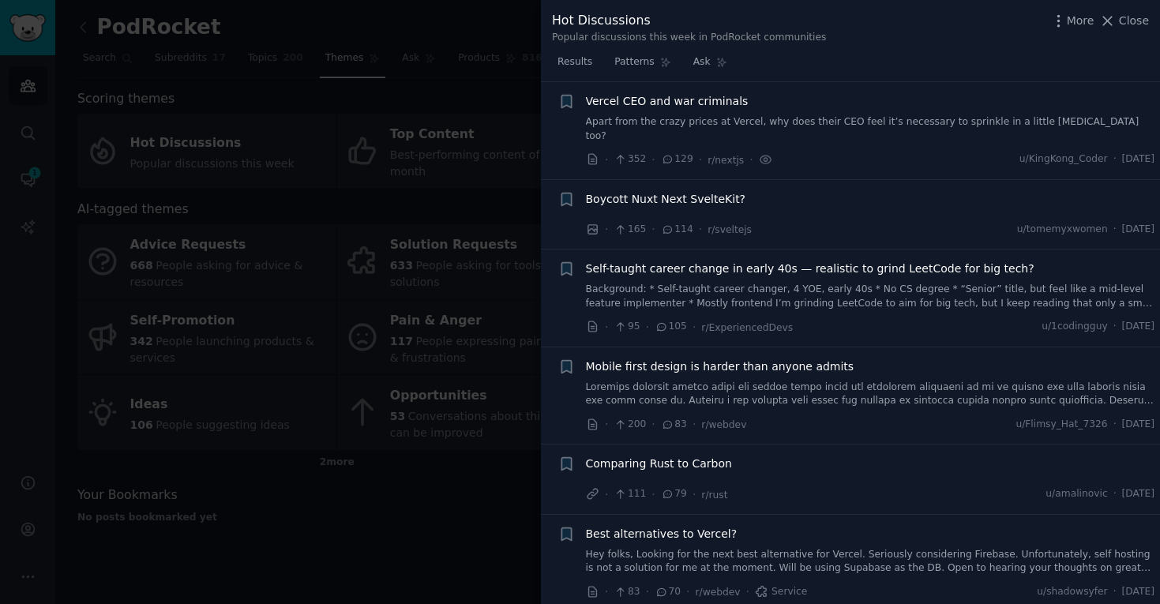
click at [671, 191] on span "Boycott Nuxt Next SvelteKit?" at bounding box center [666, 199] width 160 height 17
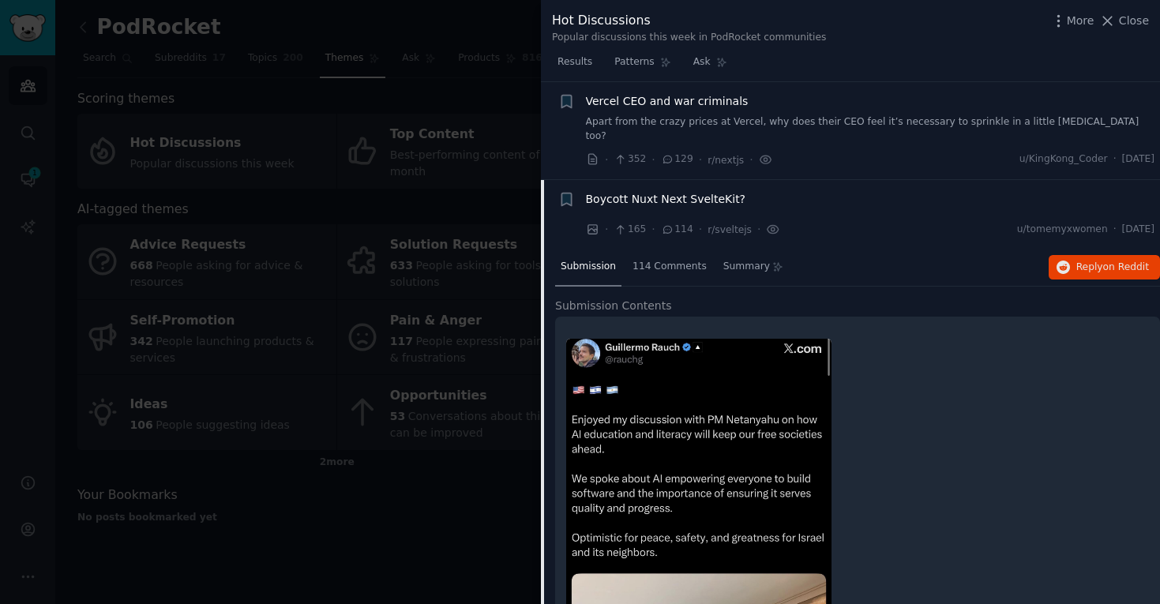
scroll to position [471, 0]
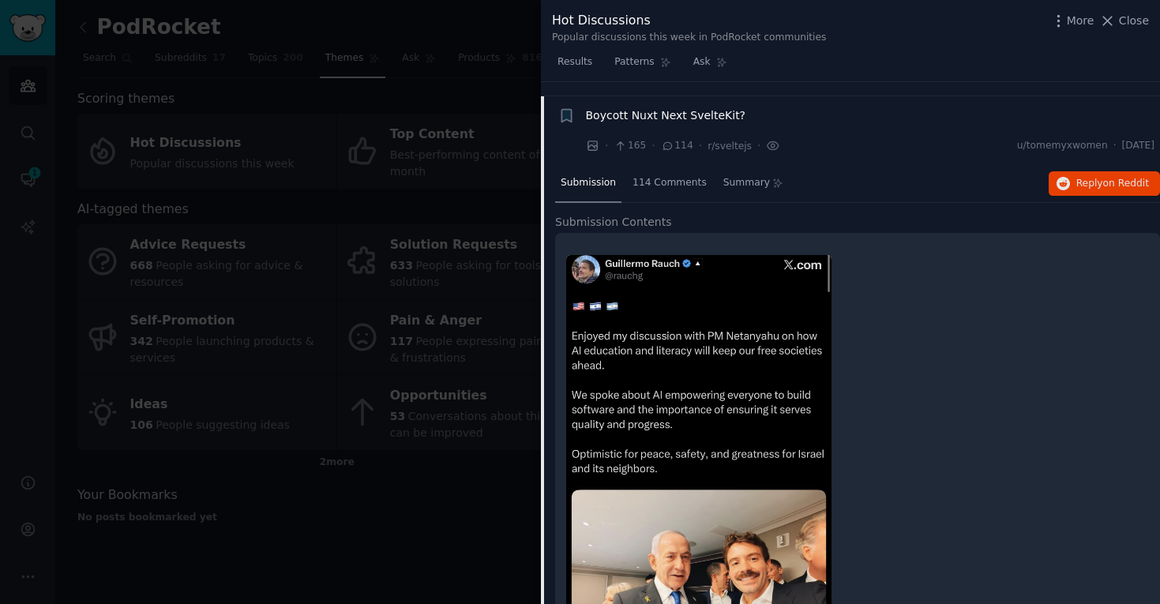
click at [679, 107] on span "Boycott Nuxt Next SvelteKit?" at bounding box center [666, 115] width 160 height 17
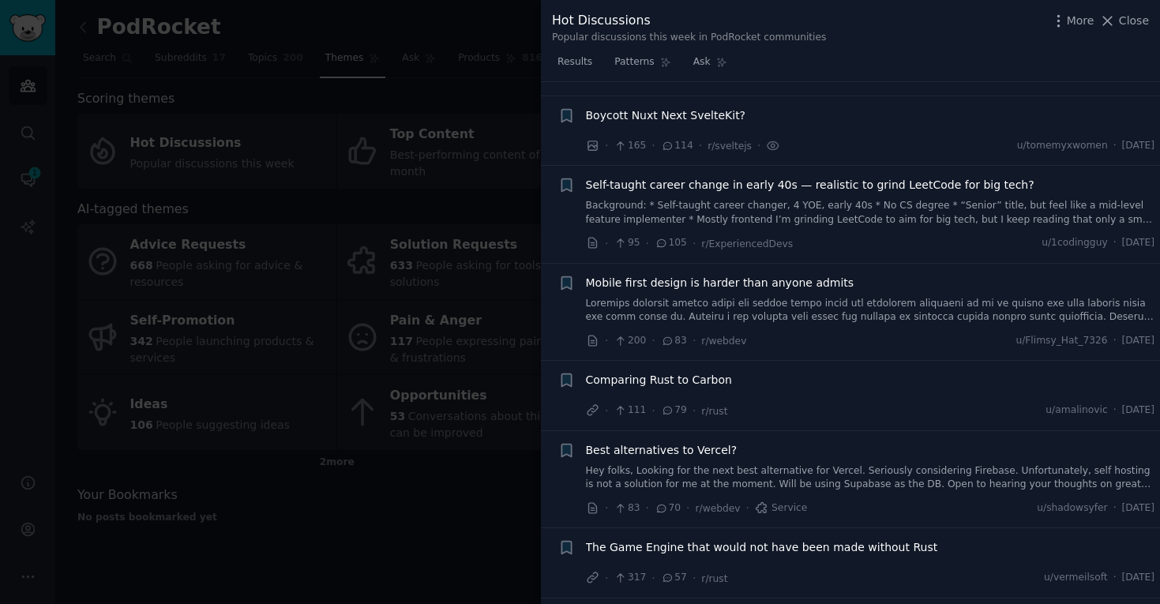
click at [680, 177] on span "Self-taught career change in early 40s — realistic to grind LeetCode for big te…" at bounding box center [810, 185] width 449 height 17
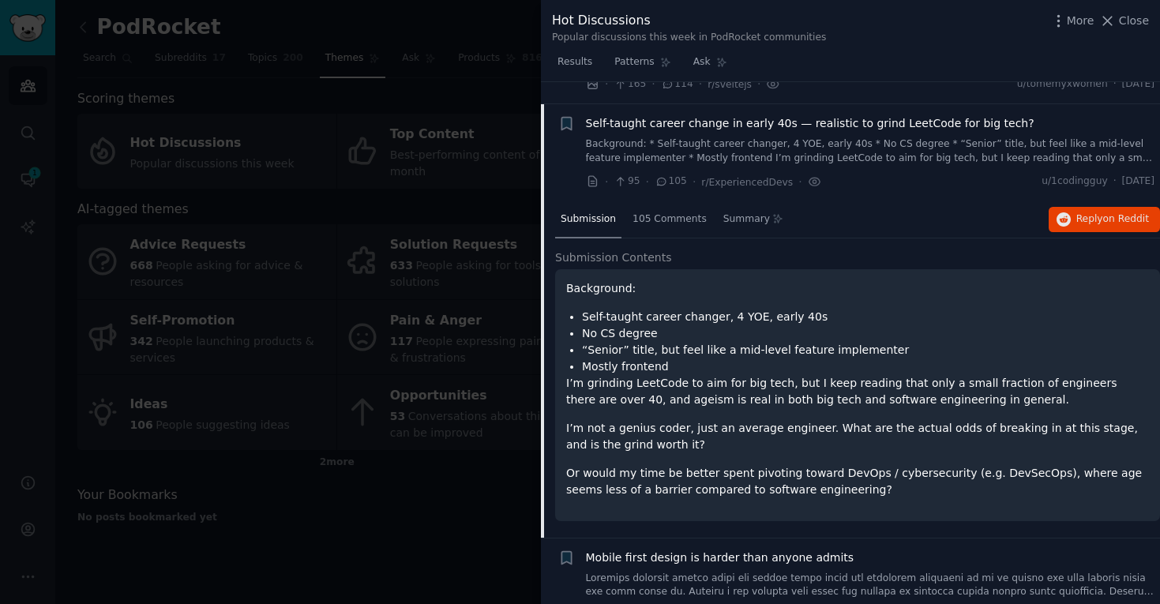
scroll to position [541, 0]
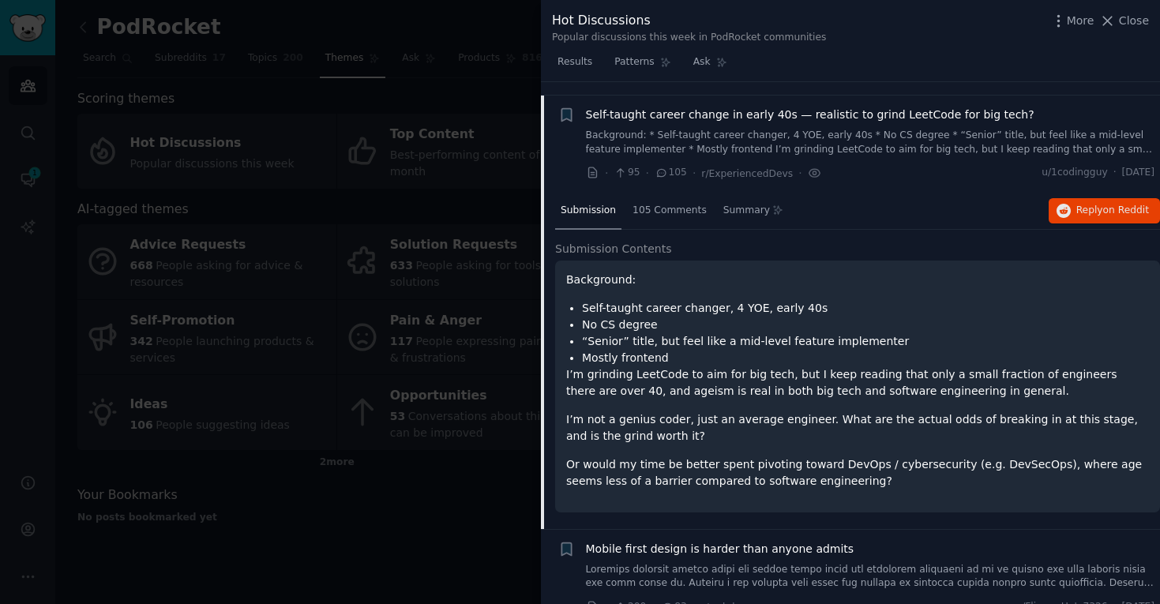
click at [673, 107] on span "Self-taught career change in early 40s — realistic to grind LeetCode for big te…" at bounding box center [810, 115] width 449 height 17
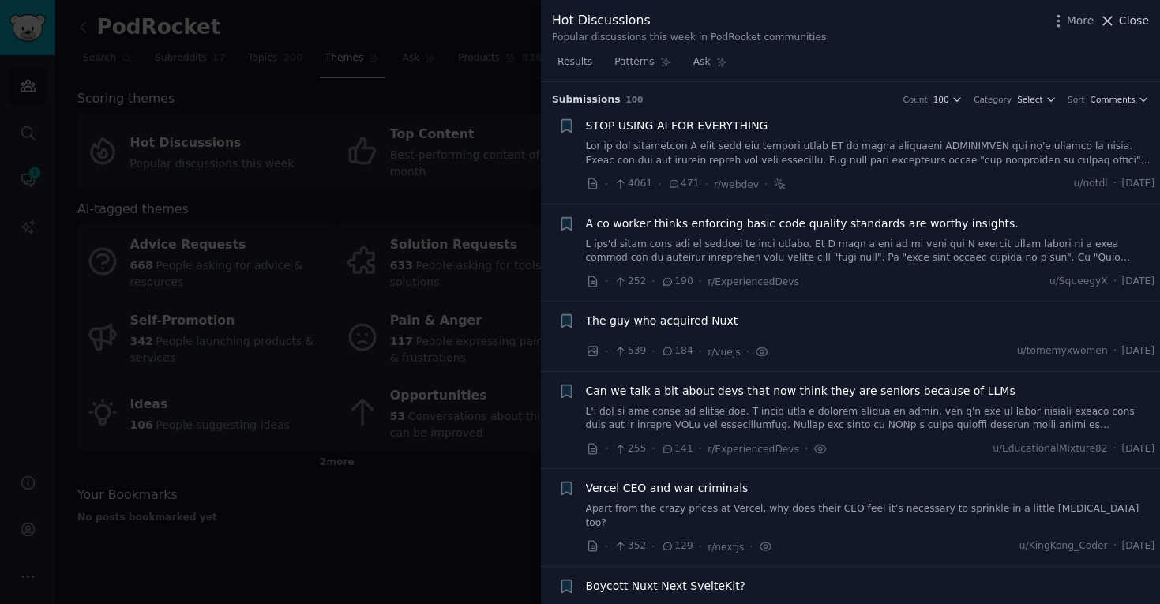
click at [1118, 25] on button "Close" at bounding box center [1124, 21] width 50 height 17
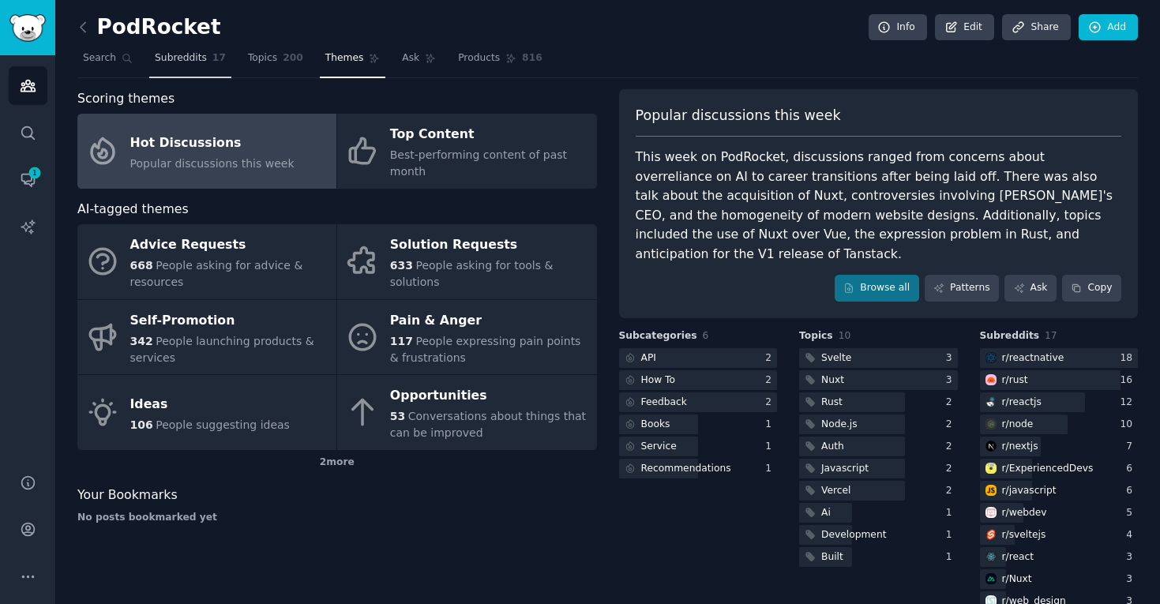
click at [221, 58] on link "Subreddits 17" at bounding box center [190, 62] width 82 height 32
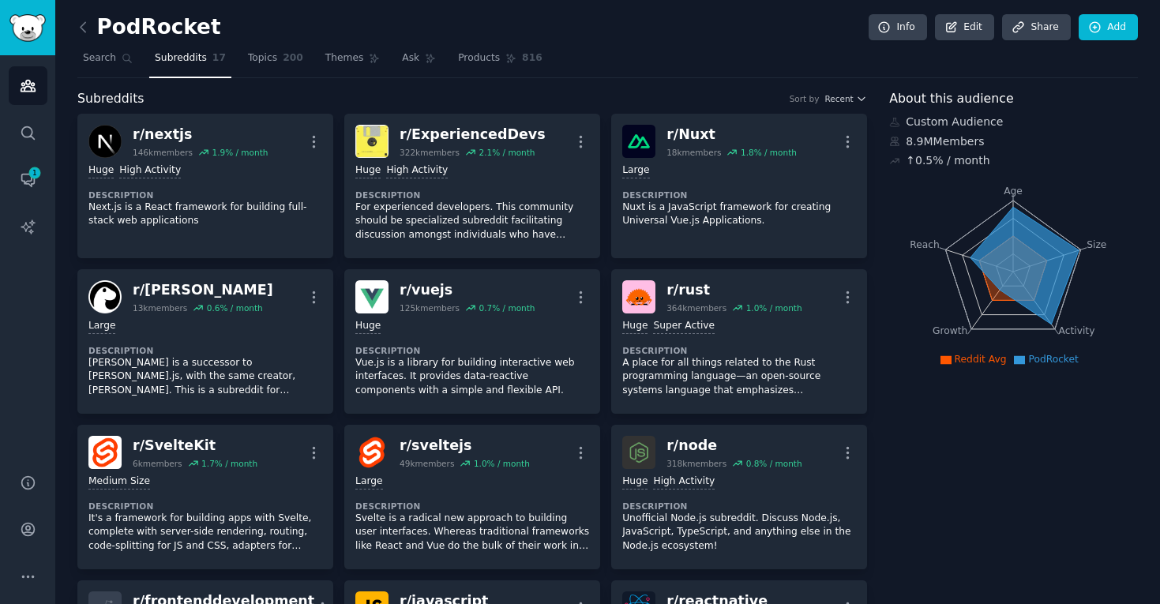
click at [198, 62] on span "Subreddits" at bounding box center [181, 58] width 52 height 14
click at [971, 32] on link "Edit" at bounding box center [964, 27] width 59 height 27
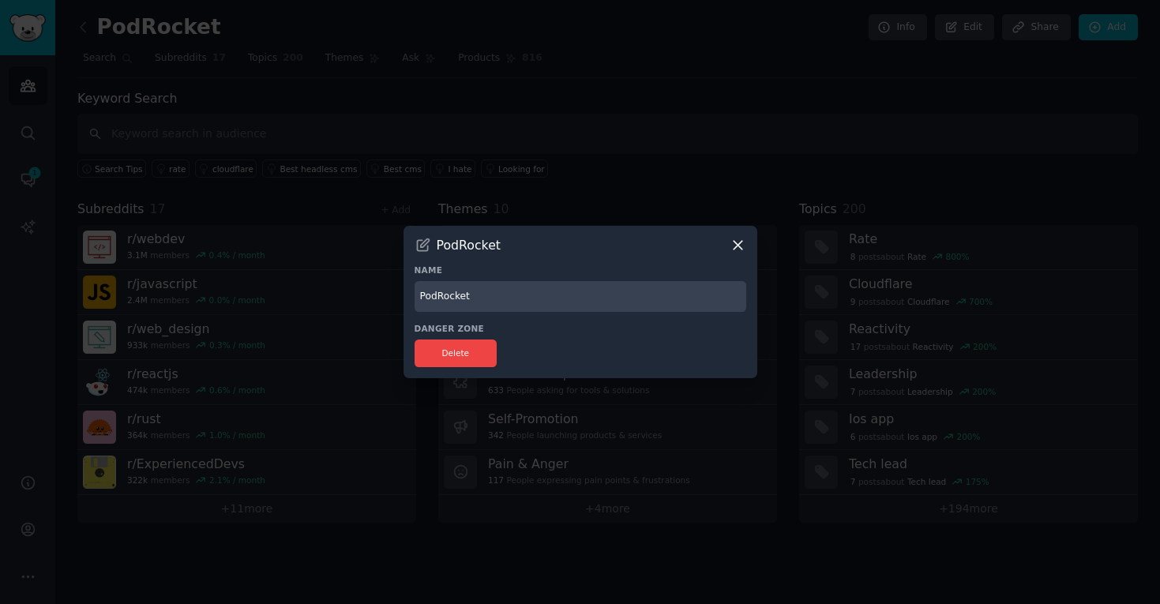
click at [740, 248] on icon at bounding box center [738, 246] width 9 height 9
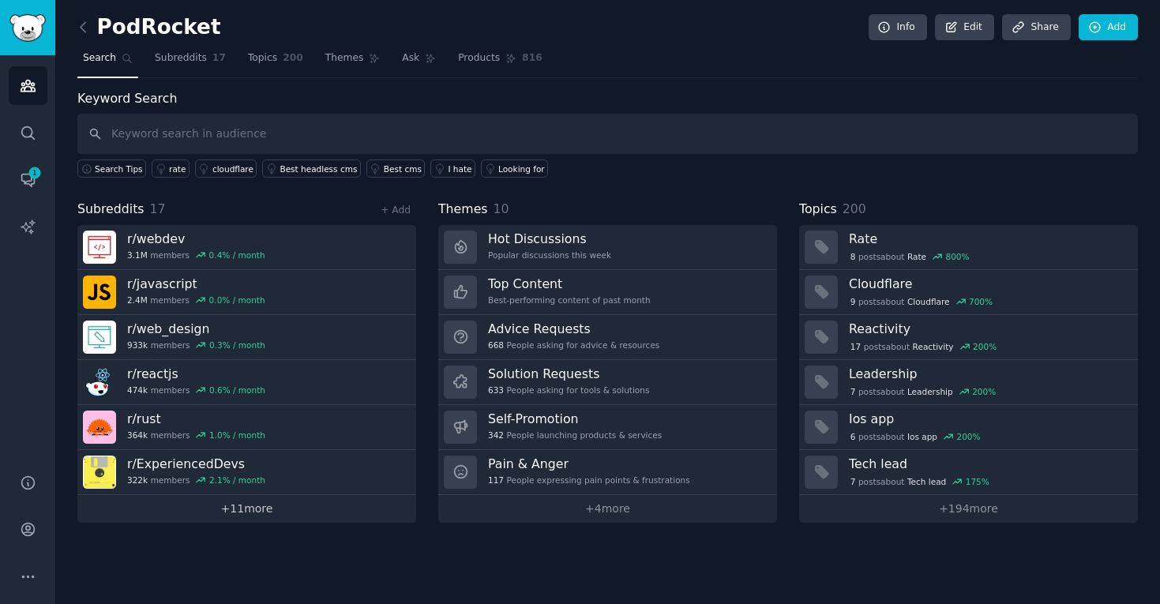
click at [206, 508] on link "+ 11 more" at bounding box center [246, 509] width 339 height 28
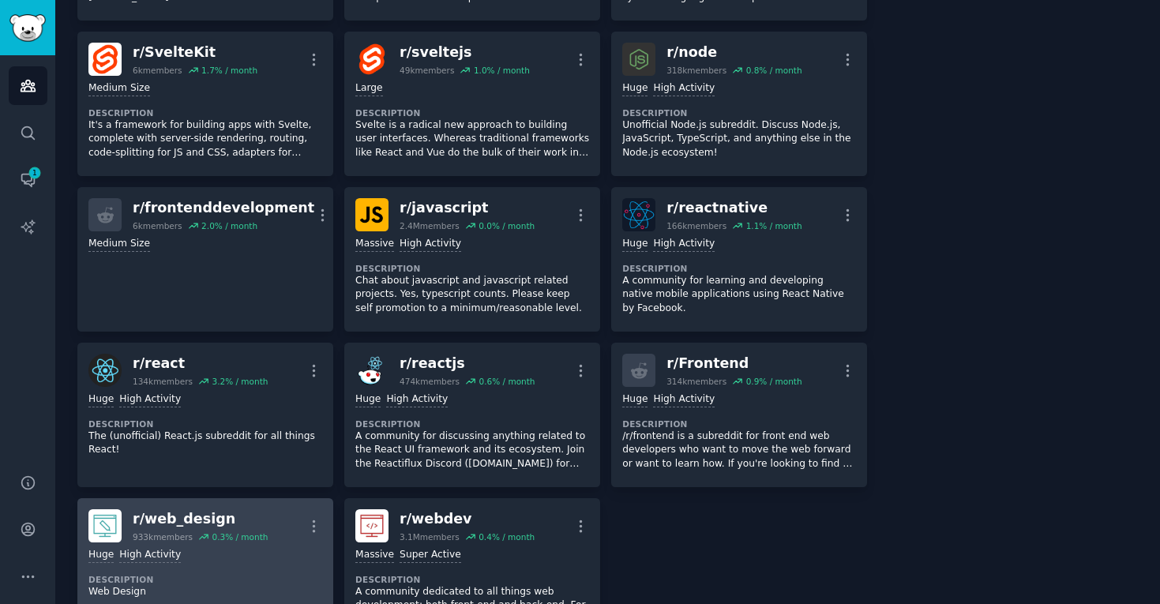
scroll to position [454, 0]
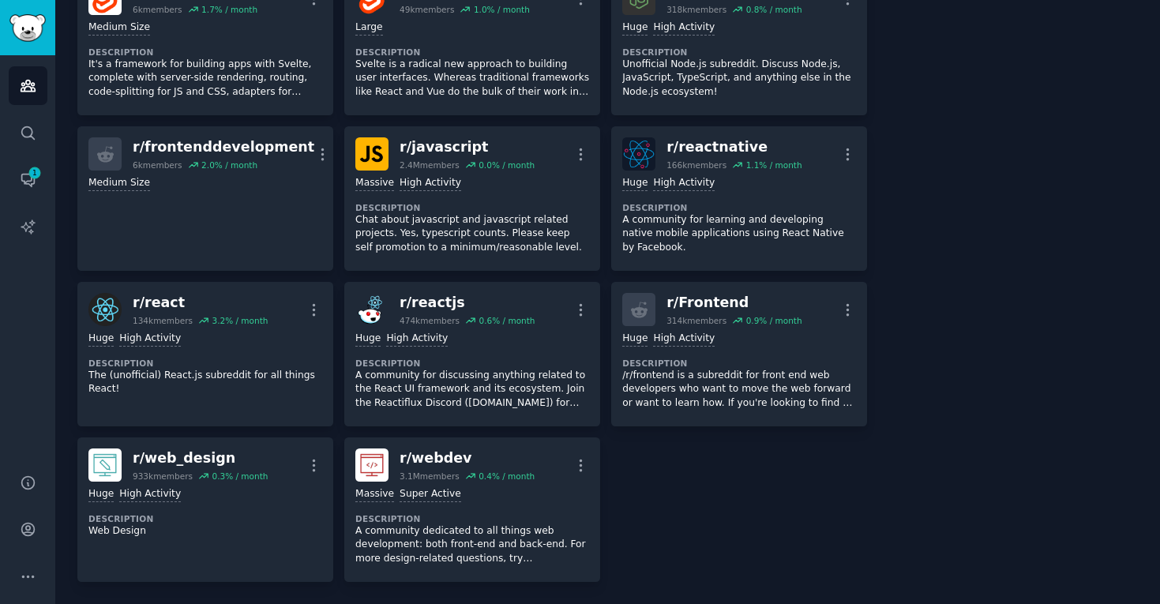
click at [755, 497] on div "r/ nextjs 146k members 1.9 % / month More Huge High Activity Description Next.j…" at bounding box center [472, 121] width 790 height 922
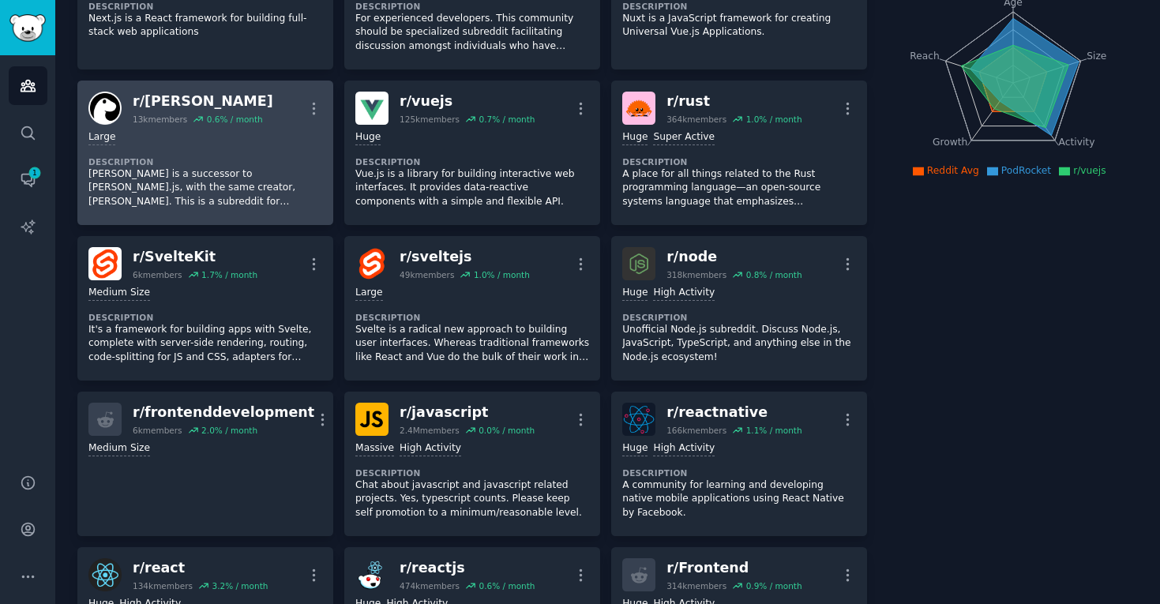
scroll to position [0, 0]
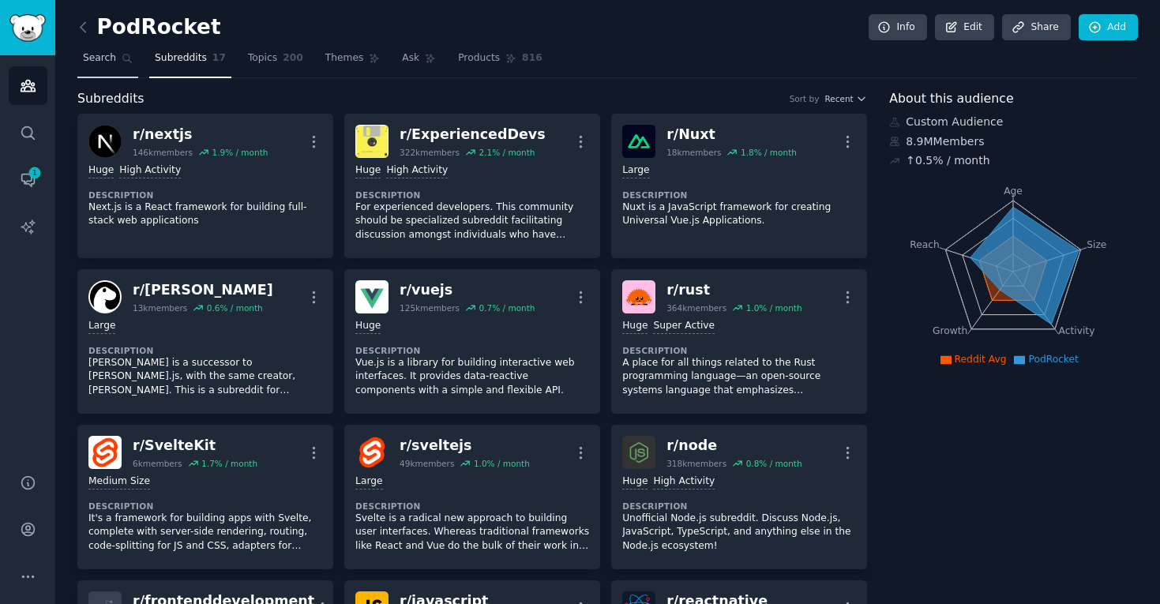
click at [117, 59] on link "Search" at bounding box center [107, 62] width 61 height 32
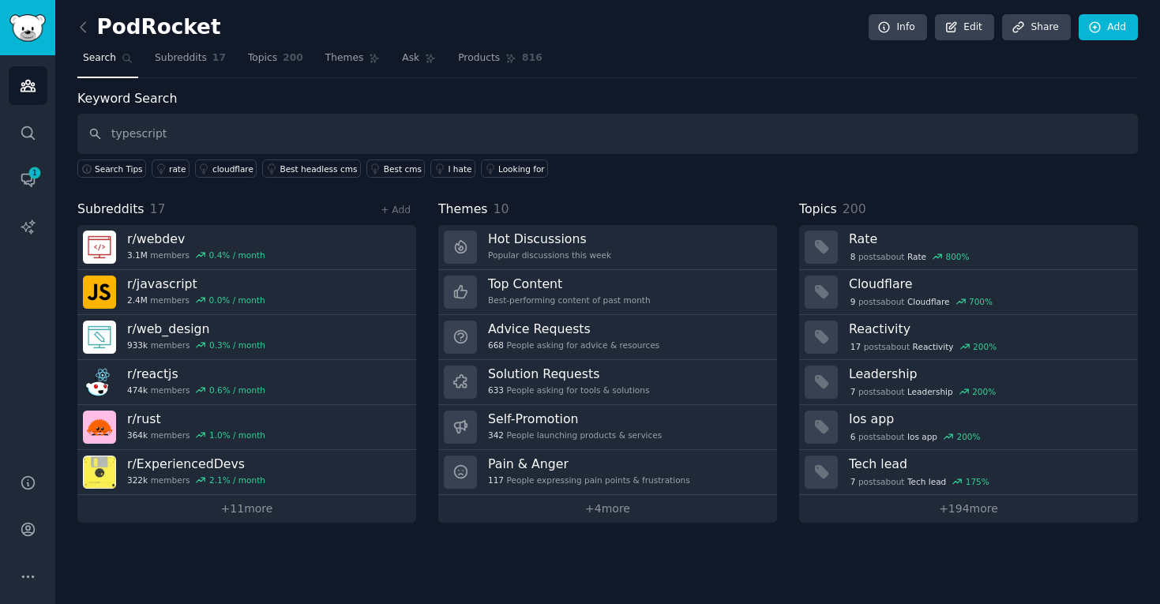
type input "typescript"
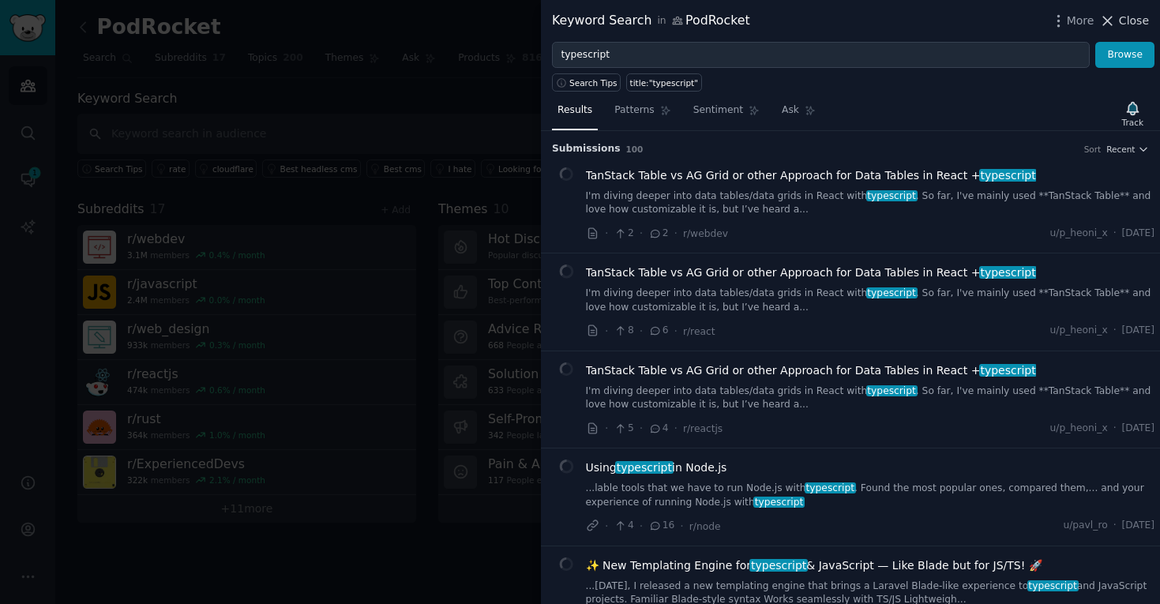
click at [1143, 16] on span "Close" at bounding box center [1134, 21] width 30 height 17
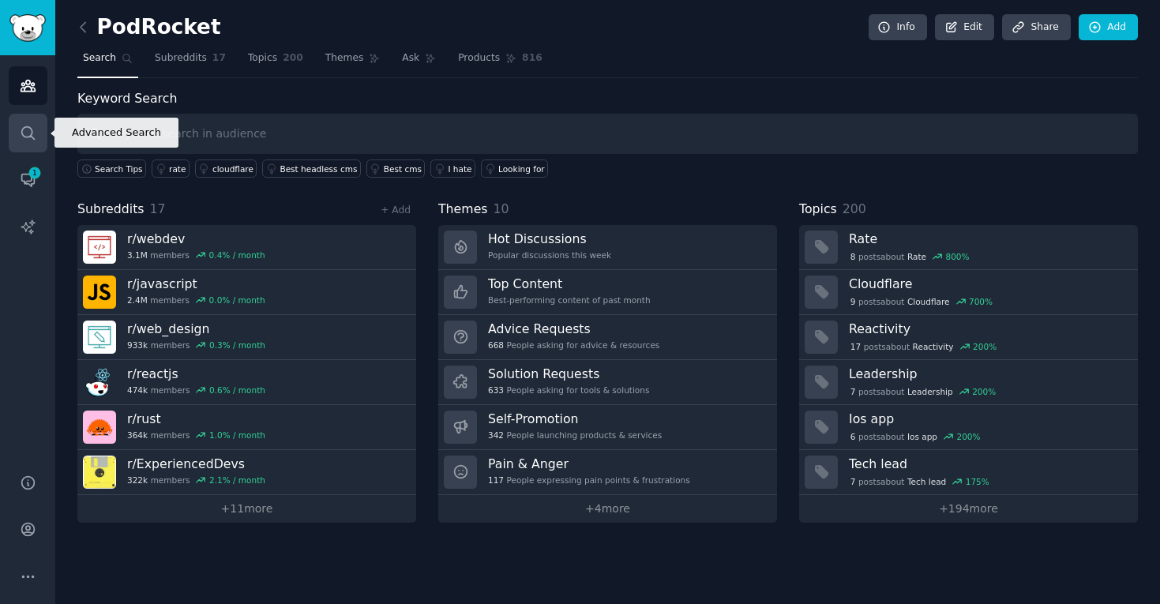
click at [38, 133] on link "Search" at bounding box center [28, 133] width 39 height 39
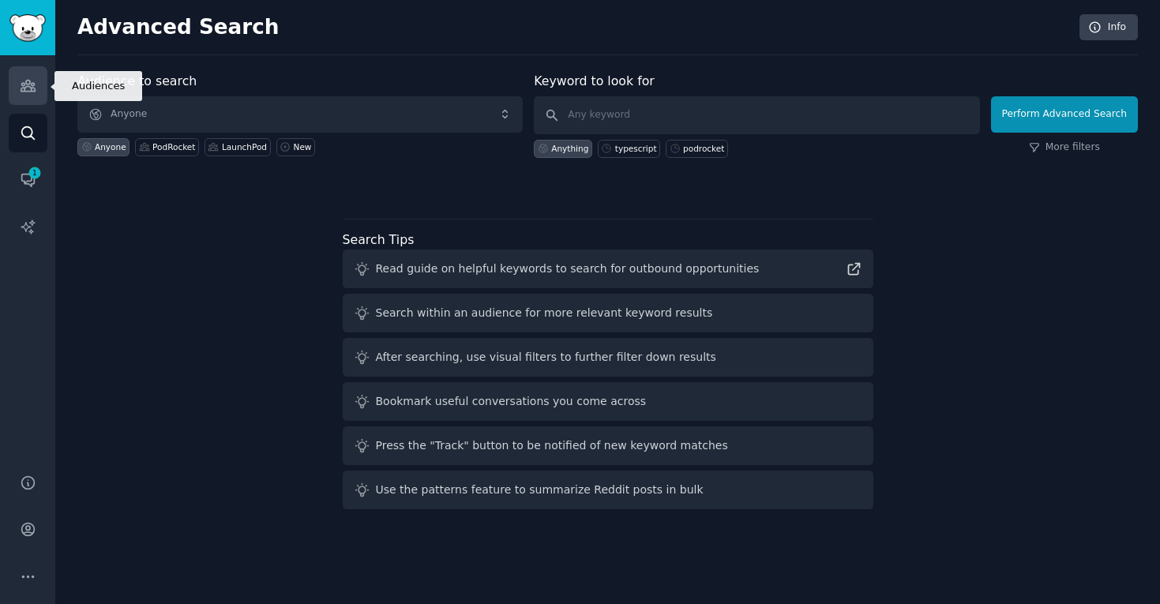
click at [17, 89] on link "Audiences" at bounding box center [28, 85] width 39 height 39
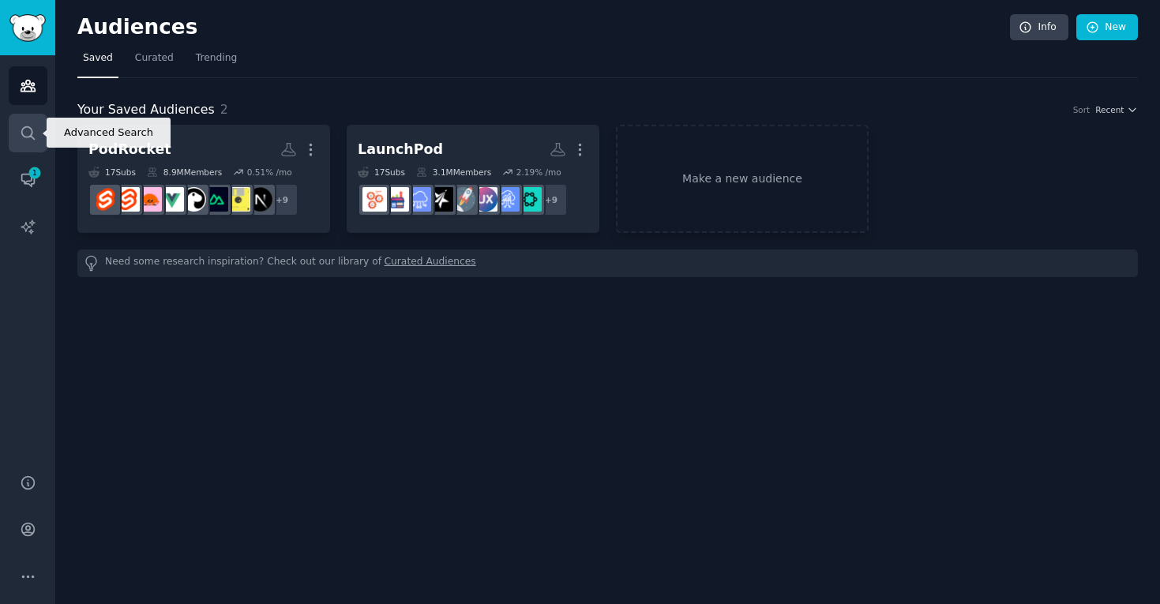
click at [36, 137] on icon "Sidebar" at bounding box center [28, 133] width 17 height 17
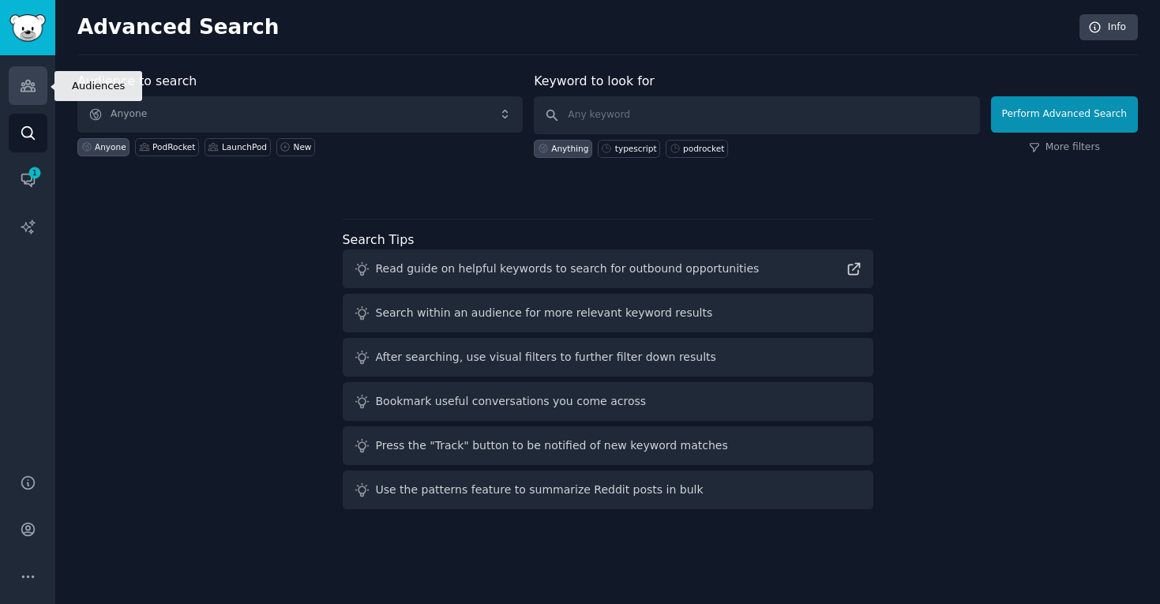
click at [46, 90] on link "Audiences" at bounding box center [28, 85] width 39 height 39
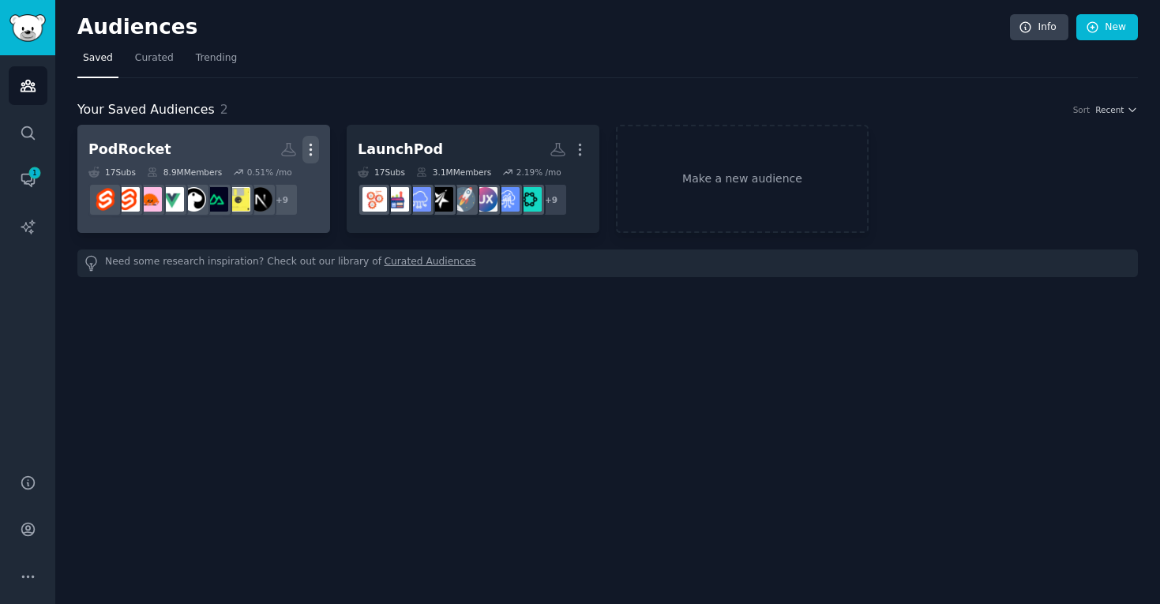
click at [314, 140] on button "More" at bounding box center [310, 150] width 17 height 28
click at [246, 160] on link "View" at bounding box center [257, 155] width 75 height 33
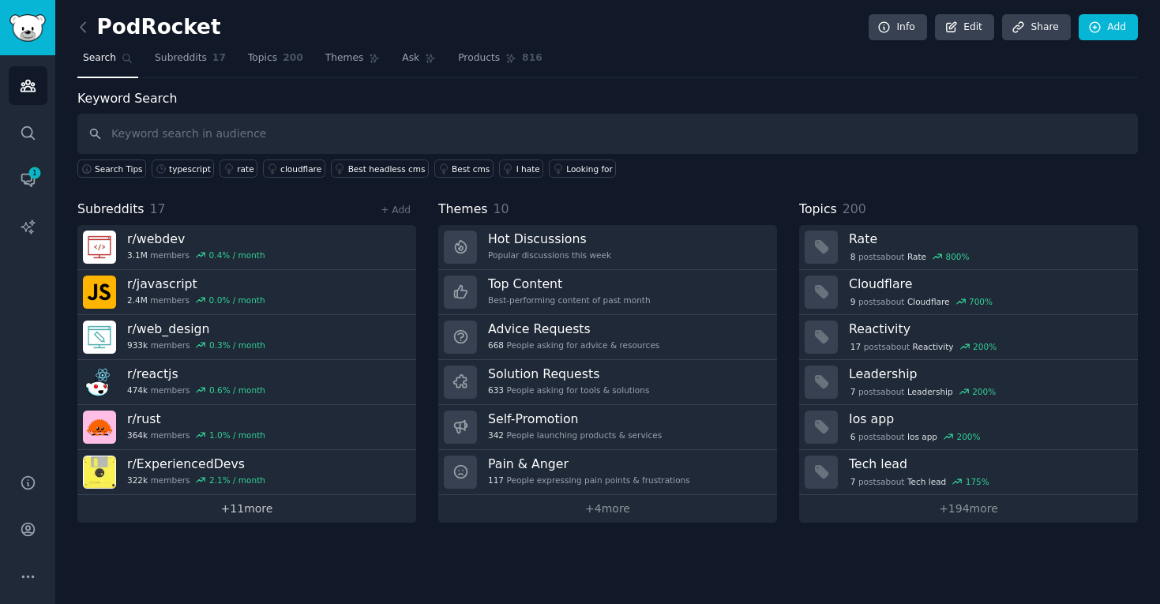
click at [221, 509] on link "+ 11 more" at bounding box center [246, 509] width 339 height 28
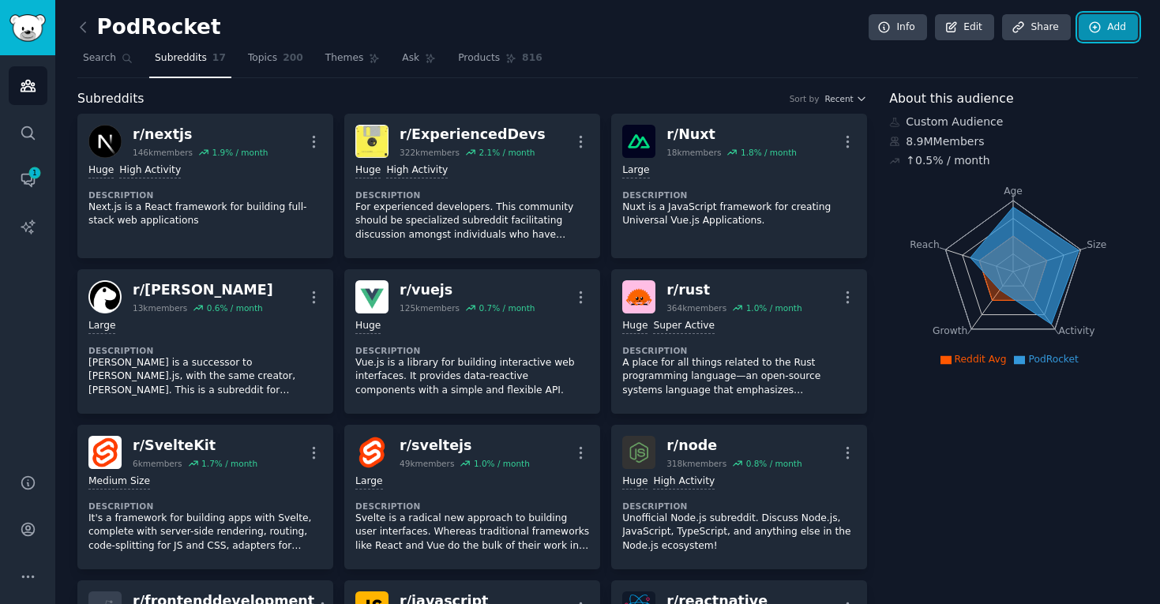
click at [1114, 36] on link "Add" at bounding box center [1108, 27] width 59 height 27
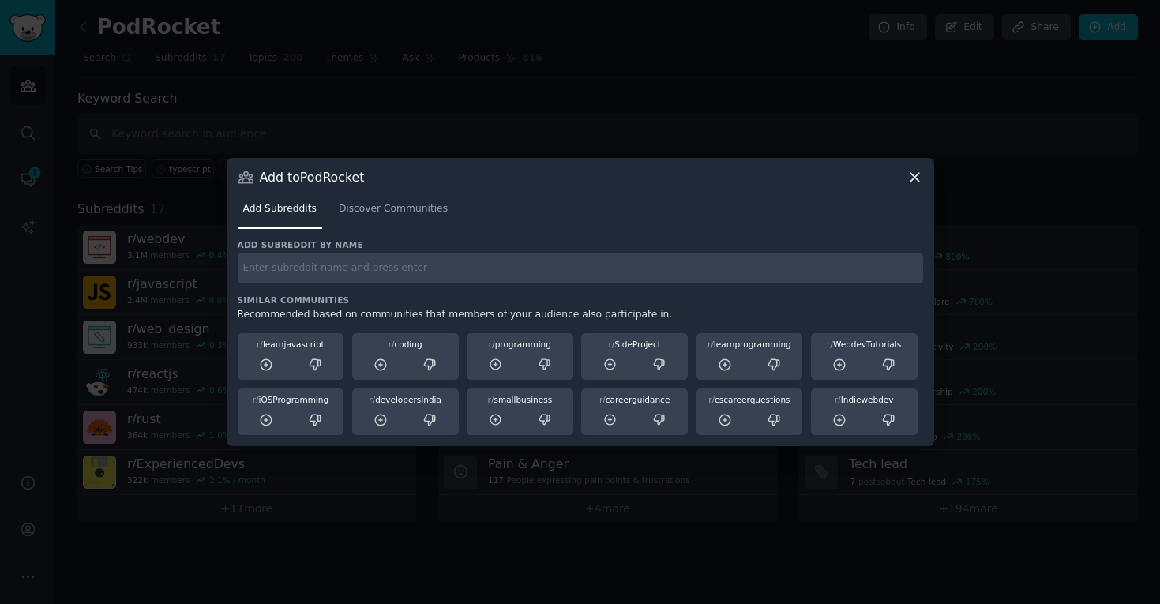
click at [912, 182] on icon at bounding box center [915, 177] width 17 height 17
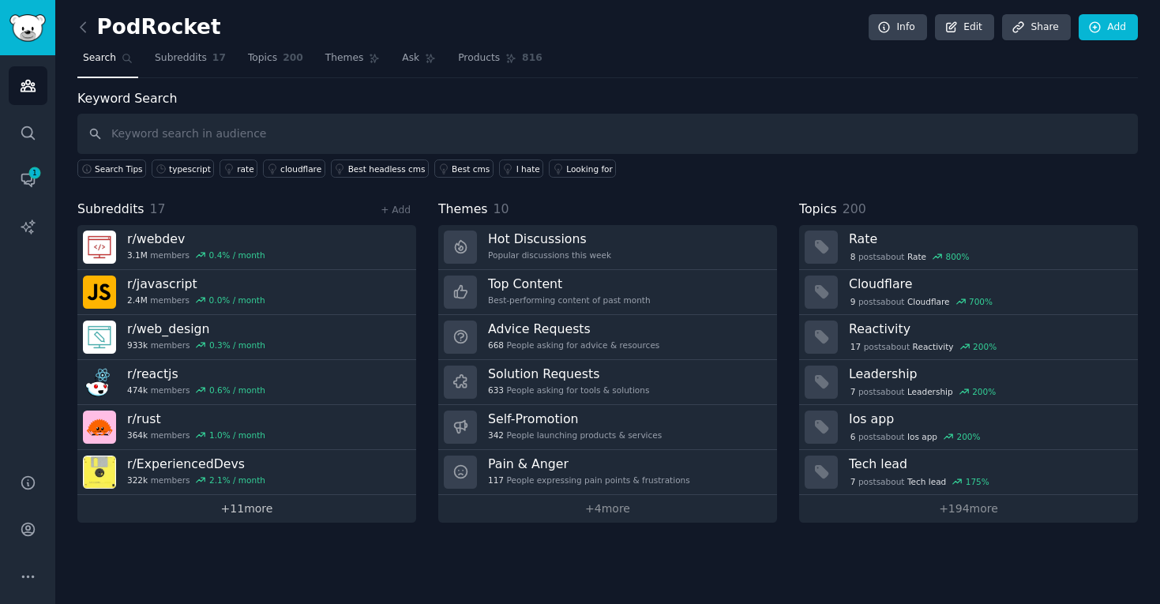
click at [264, 510] on link "+ 11 more" at bounding box center [246, 509] width 339 height 28
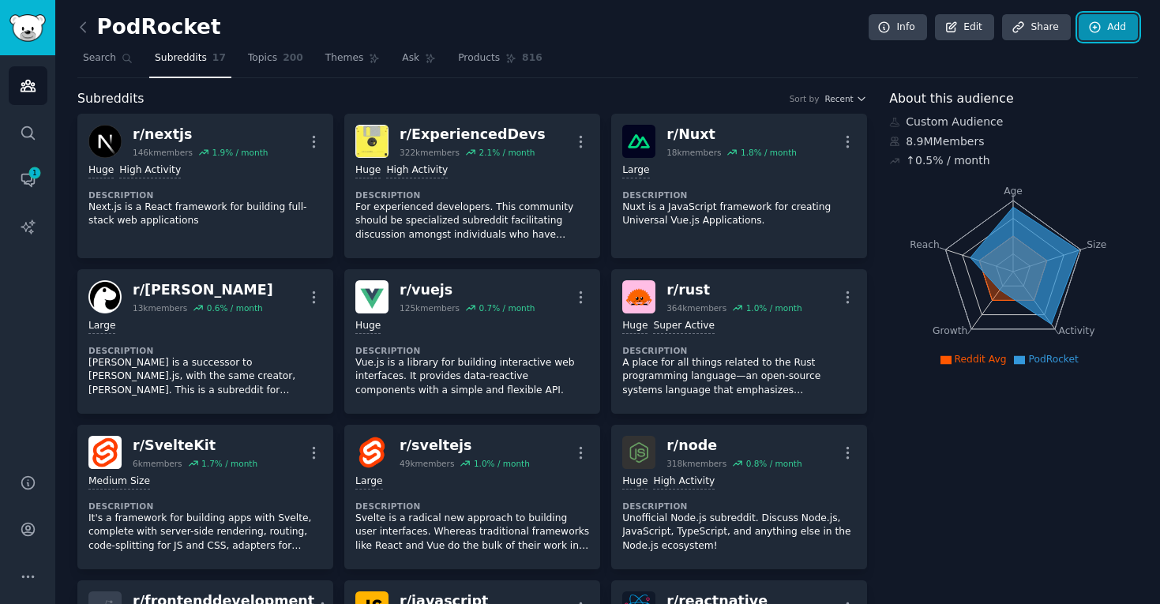
click at [1122, 26] on link "Add" at bounding box center [1108, 27] width 59 height 27
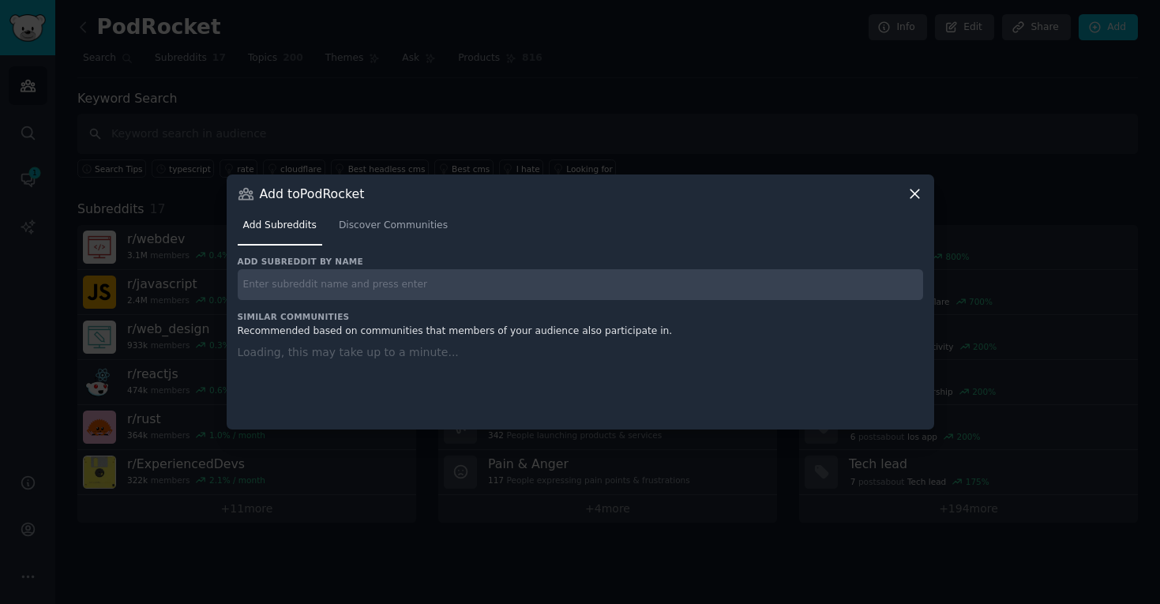
click at [451, 287] on input "text" at bounding box center [581, 284] width 686 height 31
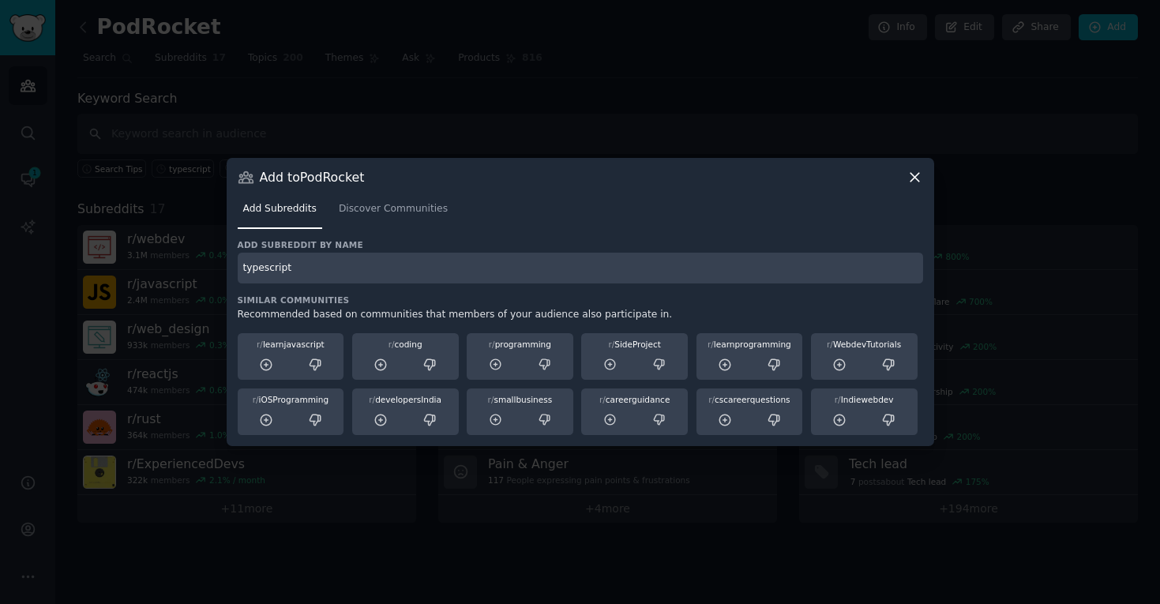
click at [371, 270] on input "typescript" at bounding box center [581, 268] width 686 height 31
type input "typescript"
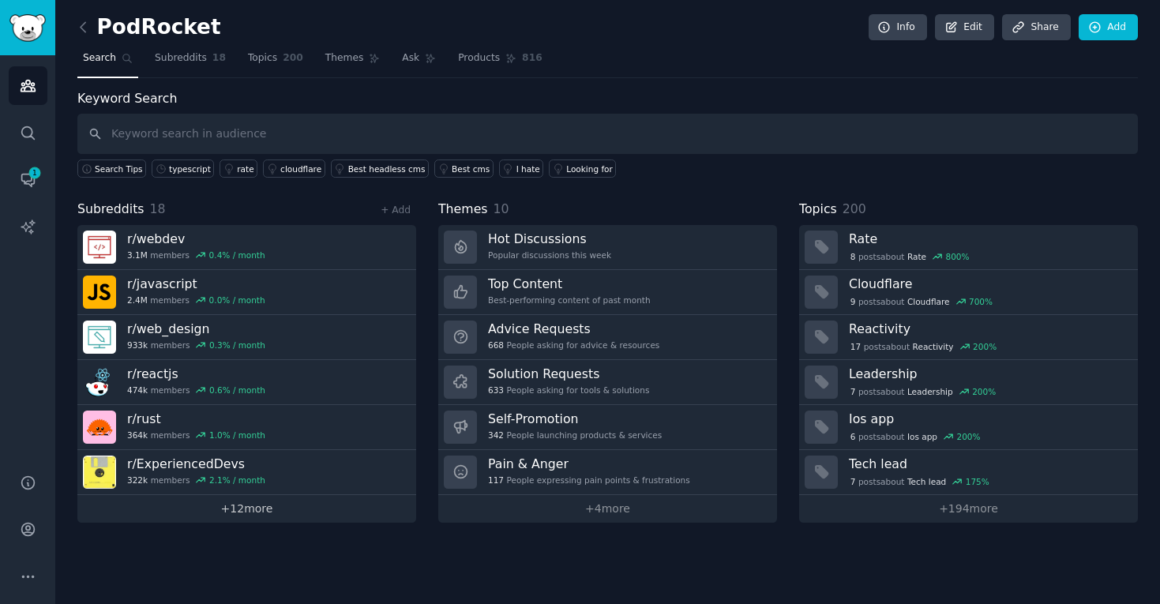
click at [193, 503] on link "+ 12 more" at bounding box center [246, 509] width 339 height 28
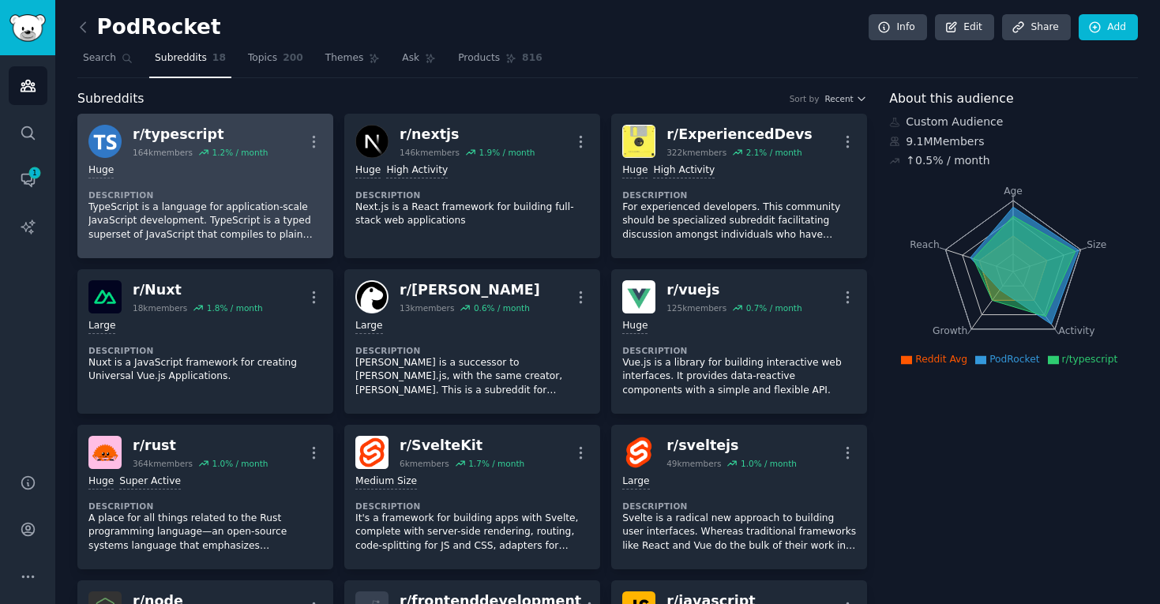
click at [194, 133] on div "r/ typescript" at bounding box center [200, 135] width 135 height 20
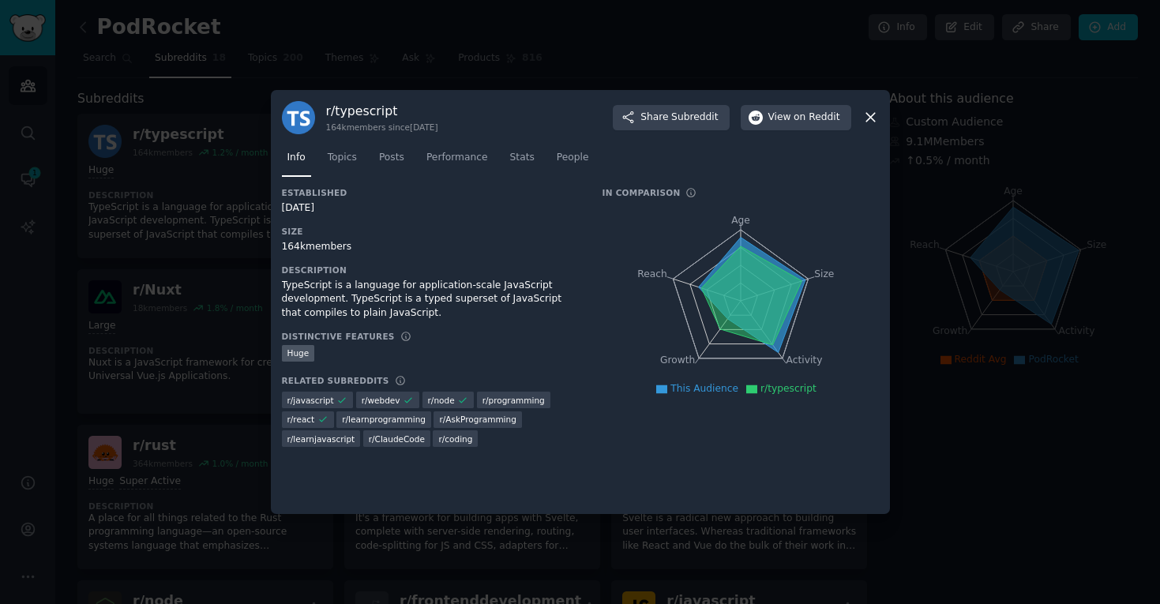
click at [870, 111] on icon at bounding box center [870, 117] width 17 height 17
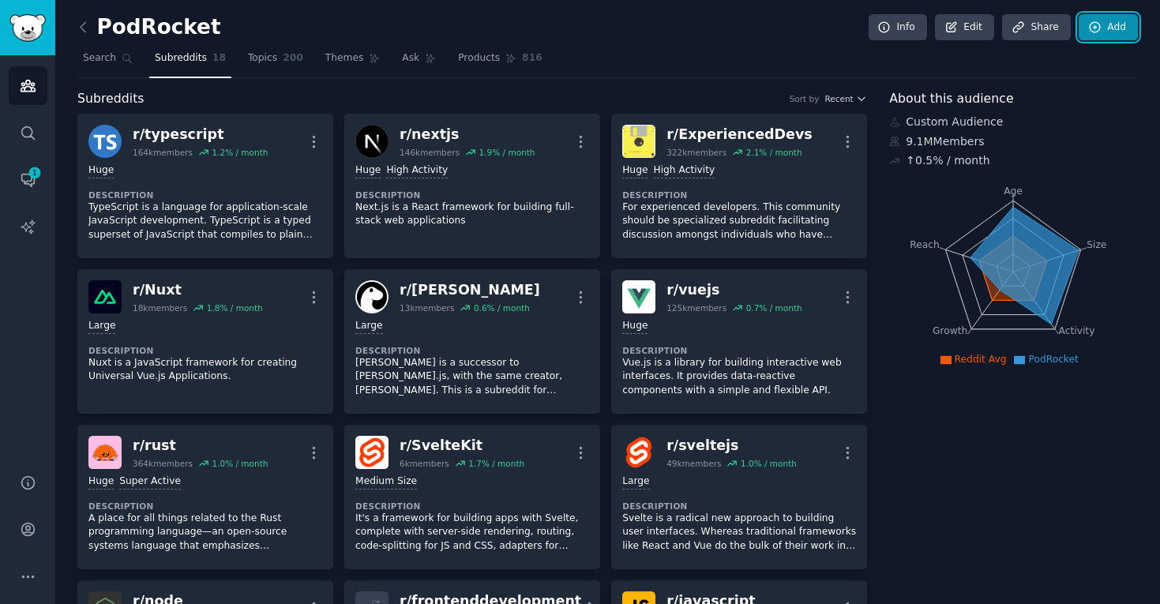
click at [1116, 26] on link "Add" at bounding box center [1108, 27] width 59 height 27
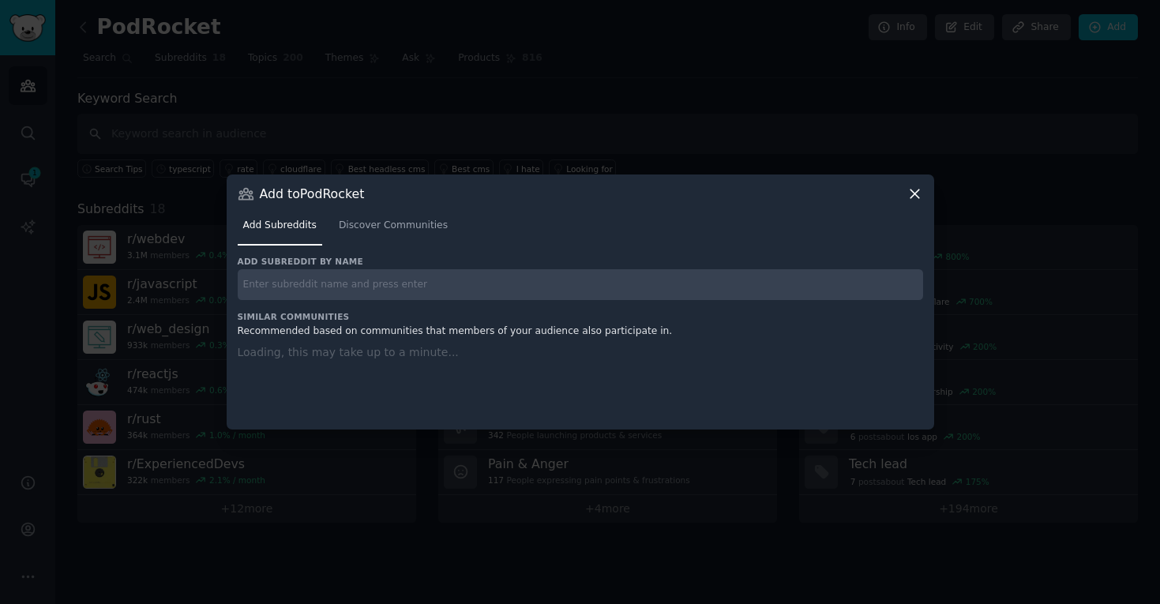
click at [363, 282] on input "text" at bounding box center [581, 284] width 686 height 31
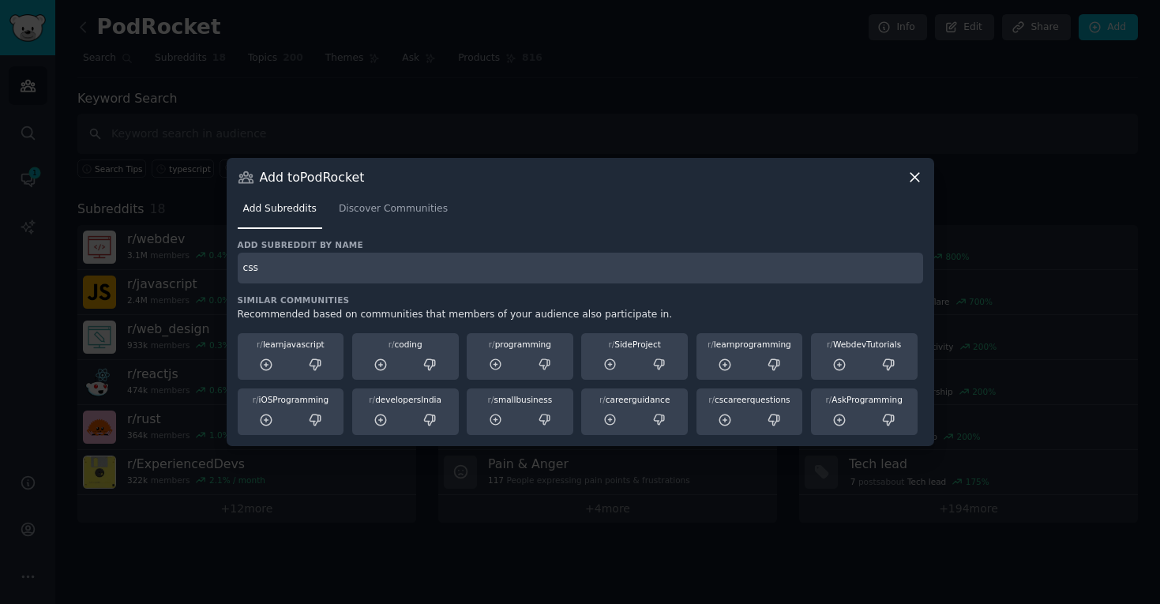
type input "css"
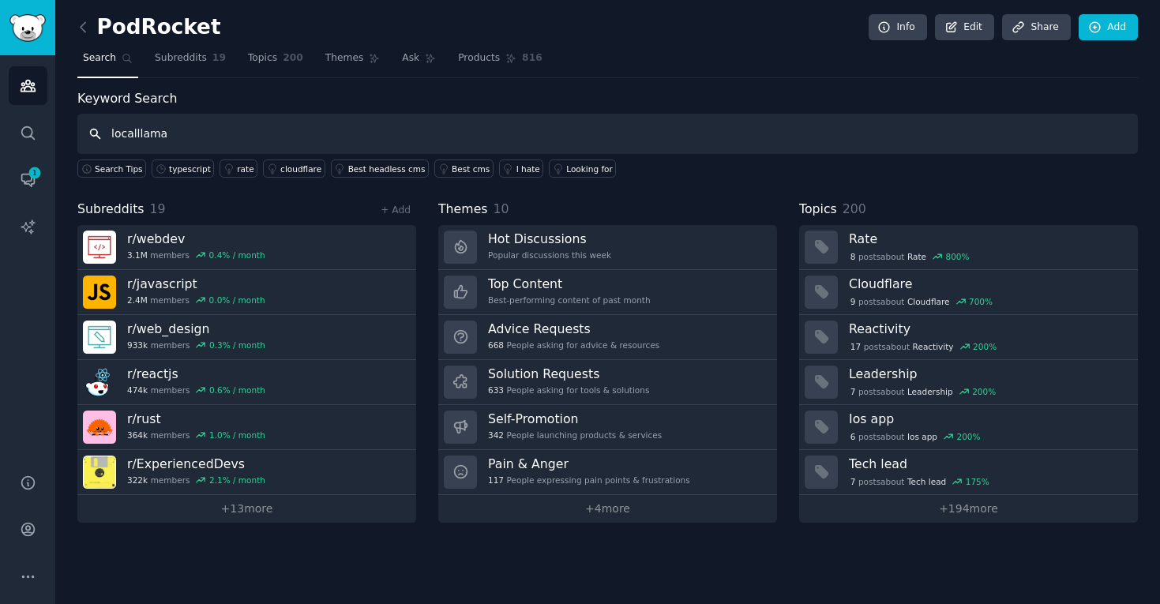
drag, startPoint x: 152, startPoint y: 141, endPoint x: 77, endPoint y: 151, distance: 75.7
click at [77, 151] on input "localllama" at bounding box center [607, 134] width 1061 height 40
drag, startPoint x: 193, startPoint y: 136, endPoint x: 88, endPoint y: 142, distance: 104.4
click at [88, 142] on input "localllama" at bounding box center [607, 134] width 1061 height 40
type input "l"
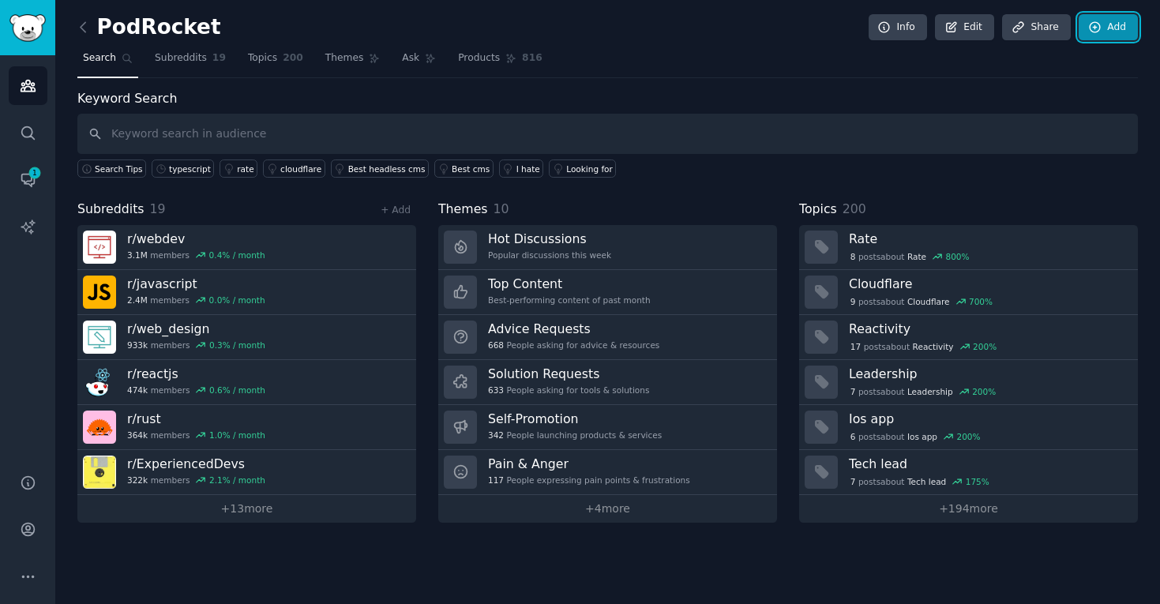
click at [1085, 19] on link "Add" at bounding box center [1108, 27] width 59 height 27
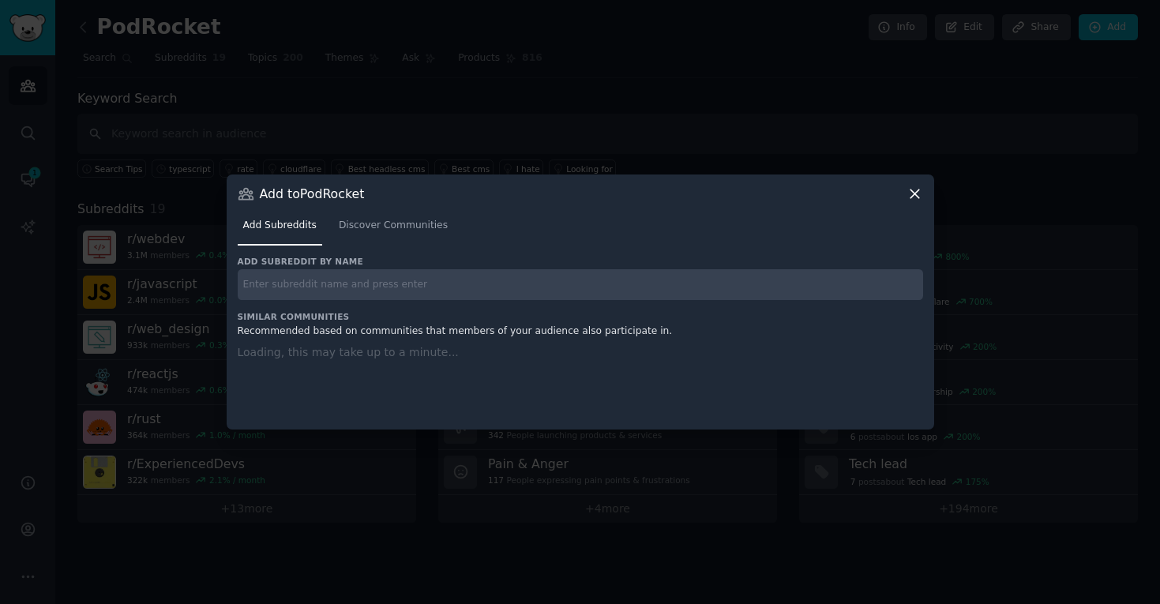
click at [498, 295] on input "text" at bounding box center [581, 284] width 686 height 31
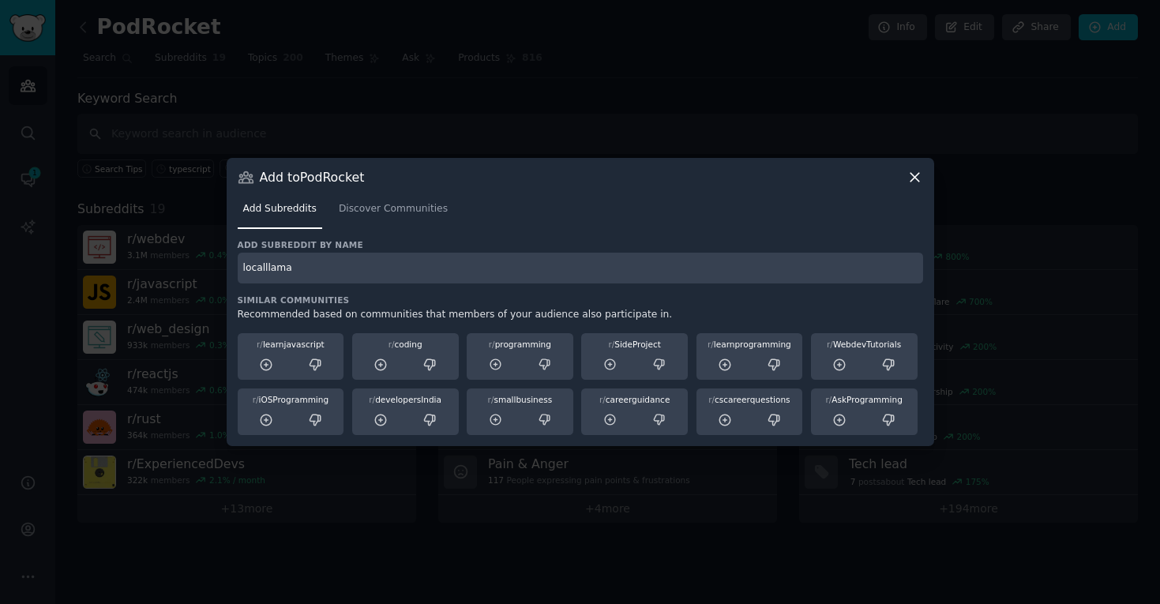
drag, startPoint x: 277, startPoint y: 271, endPoint x: 205, endPoint y: 276, distance: 72.0
click at [205, 276] on div "​ Add to PodRocket Add Subreddits Discover Communities Add subreddit by name lo…" at bounding box center [580, 302] width 1149 height 604
paste input "LocalLLaMA"
drag, startPoint x: 357, startPoint y: 261, endPoint x: 215, endPoint y: 261, distance: 142.2
click at [215, 261] on div "​ Add to PodRocket Add Subreddits Discover Communities Add subreddit by name lo…" at bounding box center [580, 302] width 1149 height 604
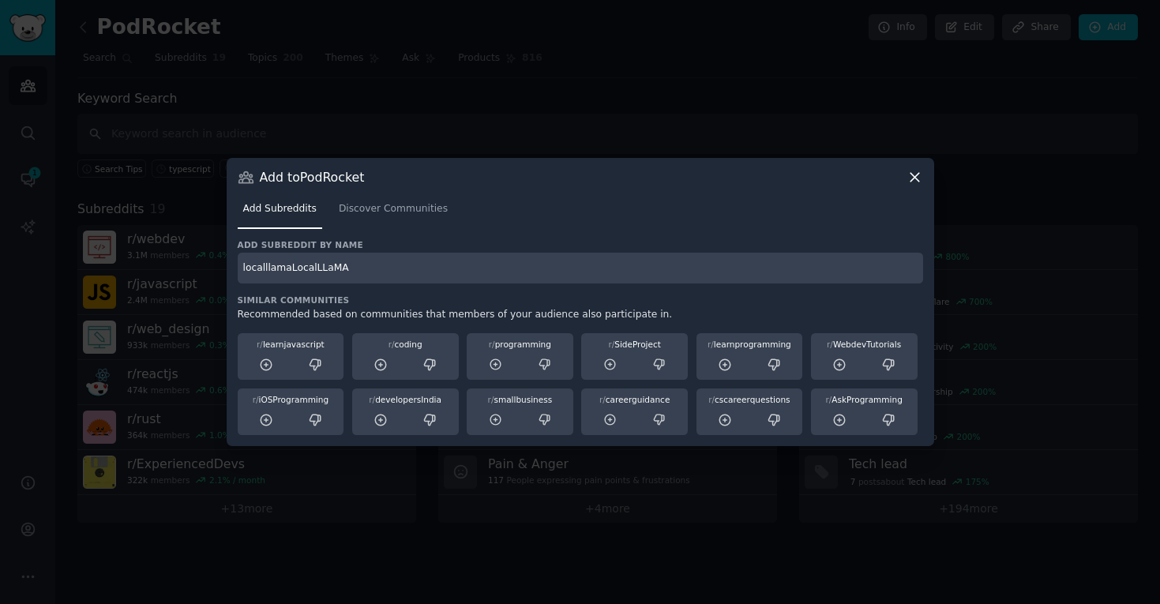
paste input "text"
type input "LocalLLaMA"
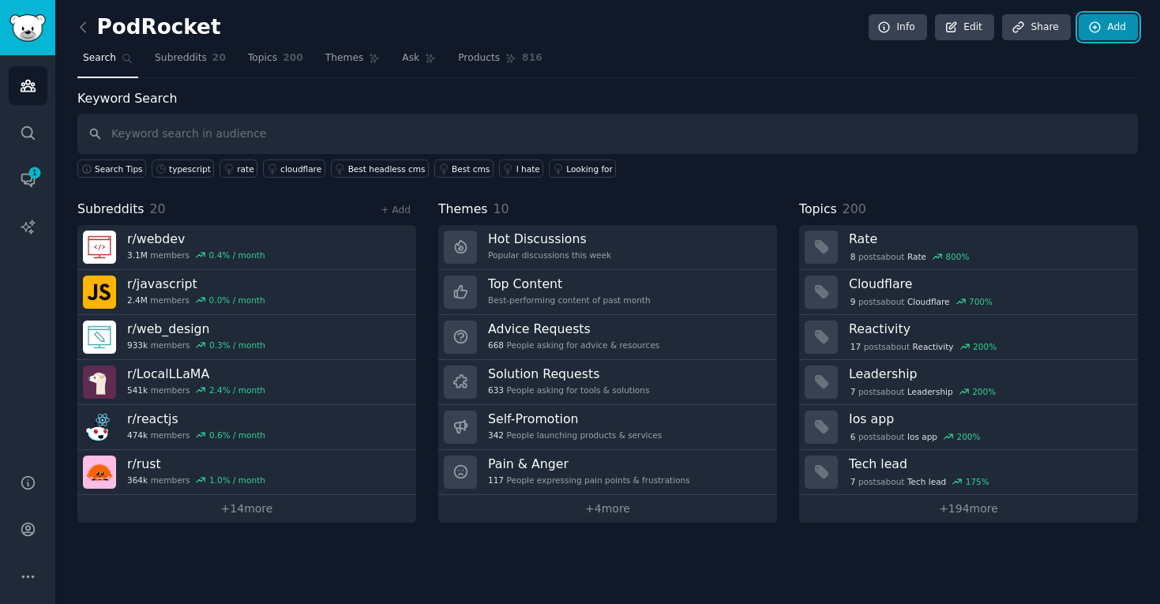
click at [1105, 19] on link "Add" at bounding box center [1108, 27] width 59 height 27
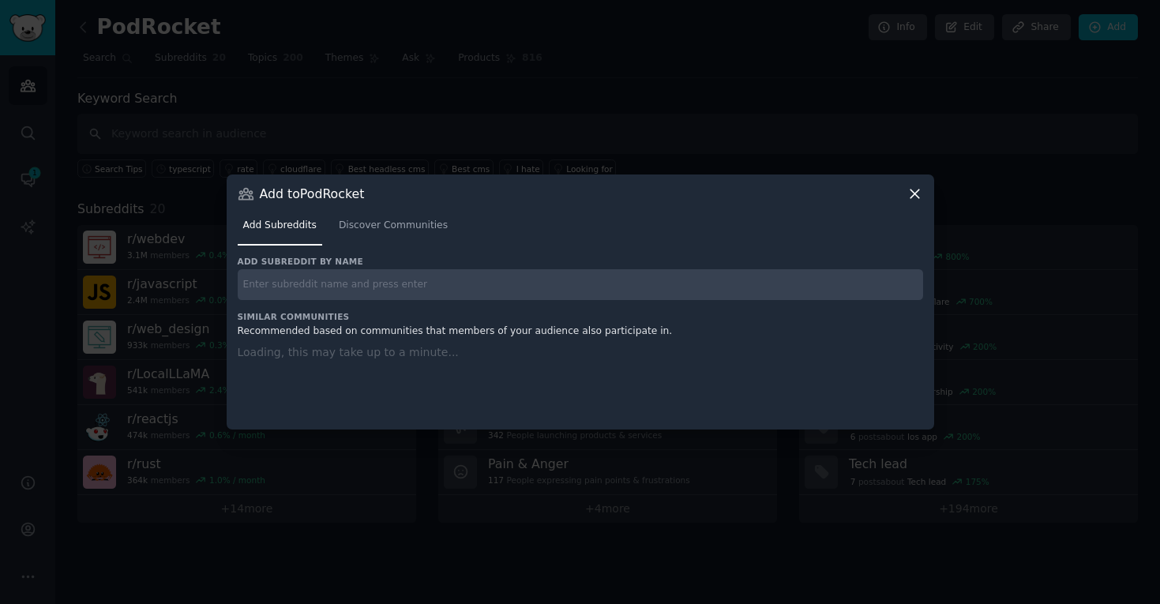
click at [452, 276] on input "text" at bounding box center [581, 284] width 686 height 31
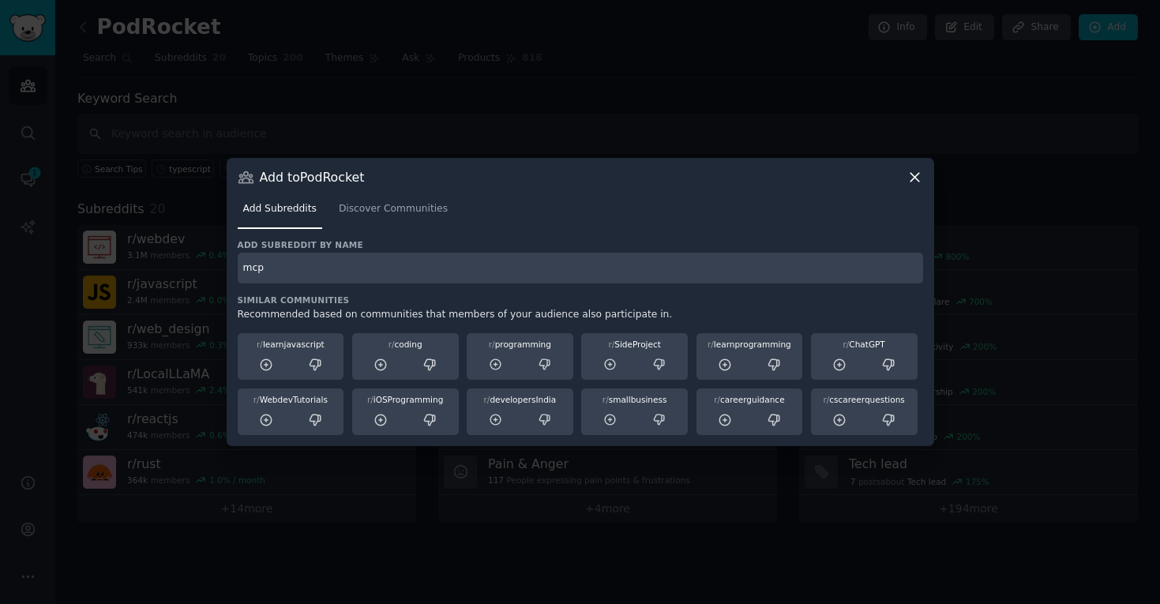
type input "mcp"
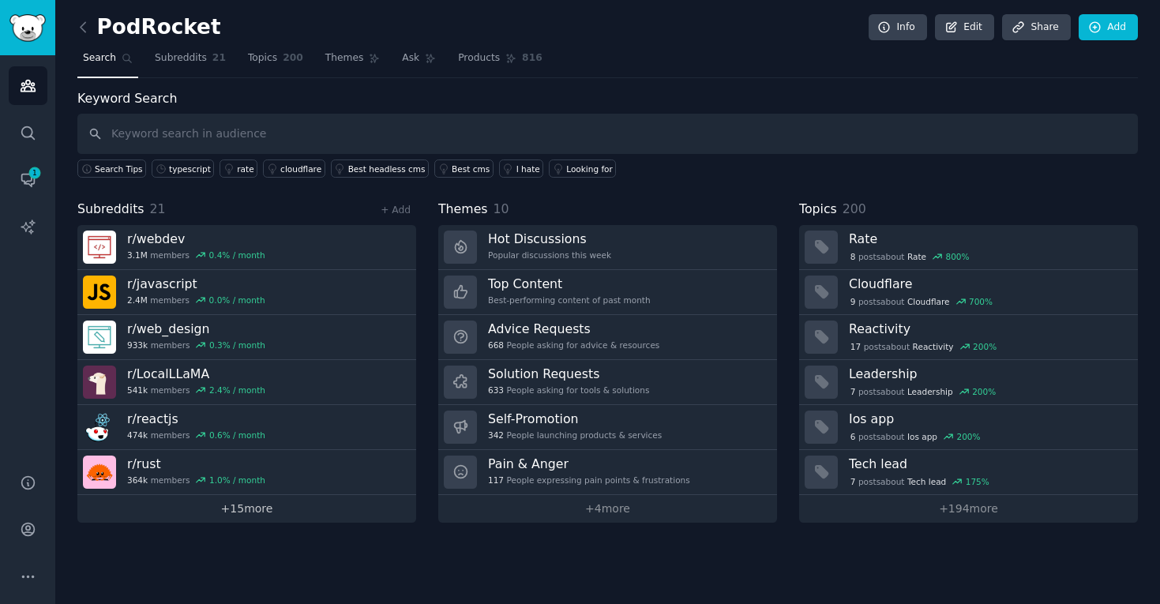
click at [261, 513] on link "+ 15 more" at bounding box center [246, 509] width 339 height 28
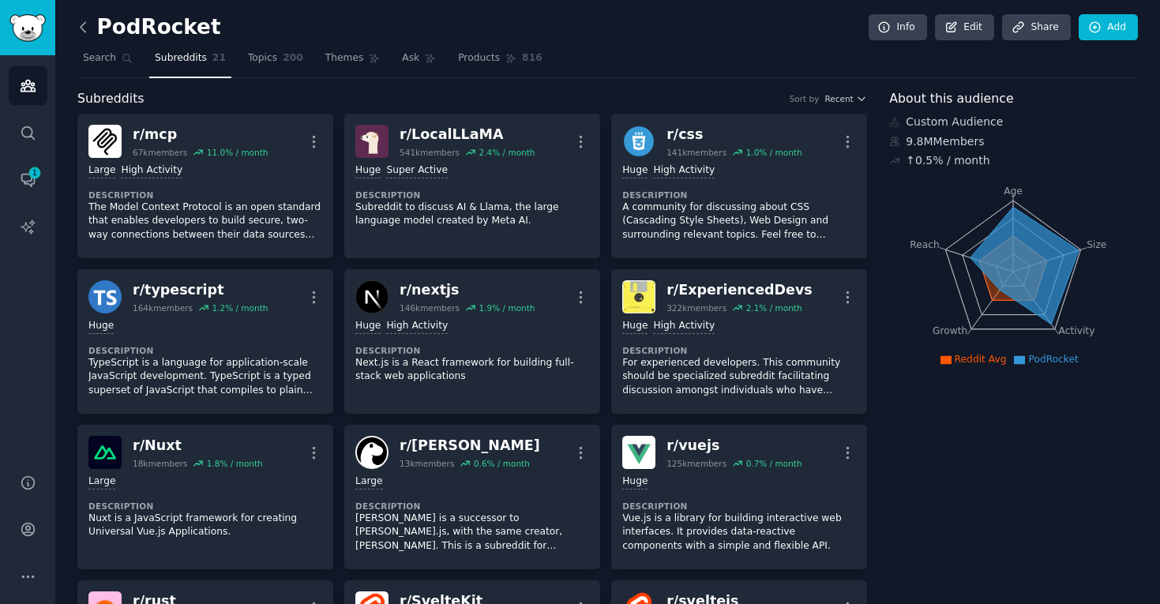
click at [91, 27] on icon at bounding box center [83, 27] width 17 height 17
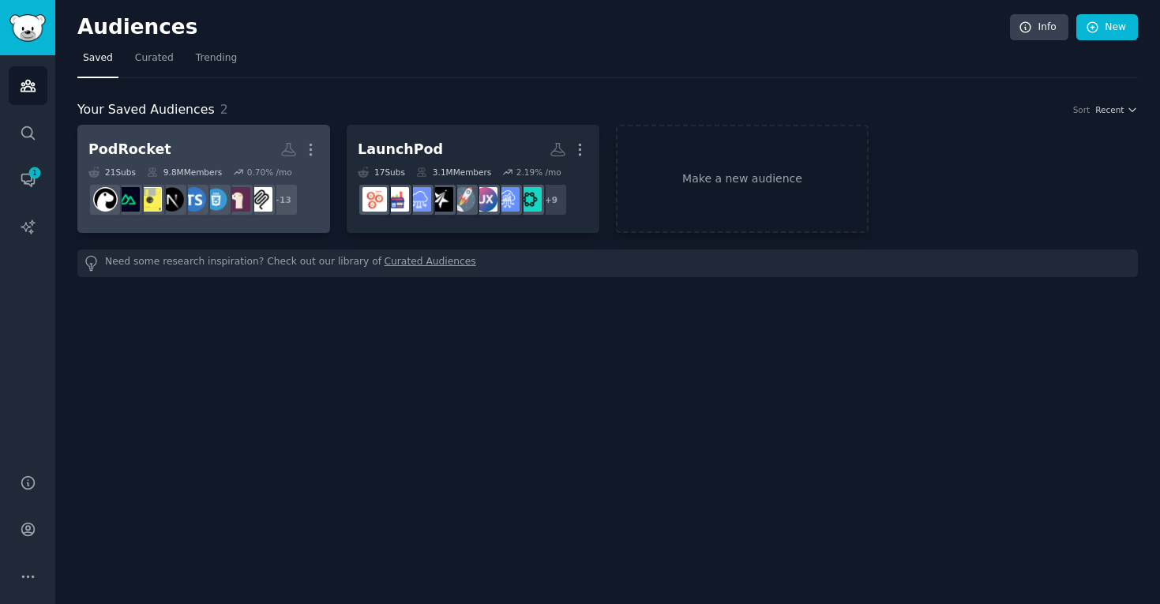
click at [181, 159] on h2 "PodRocket More" at bounding box center [203, 150] width 231 height 28
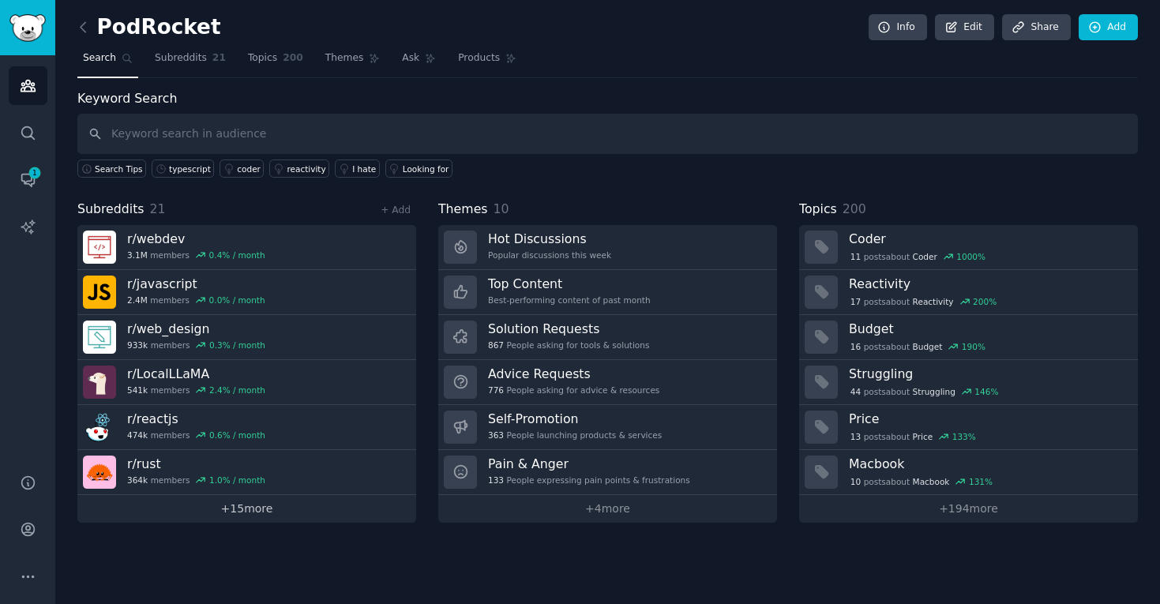
click at [246, 502] on link "+ 15 more" at bounding box center [246, 509] width 339 height 28
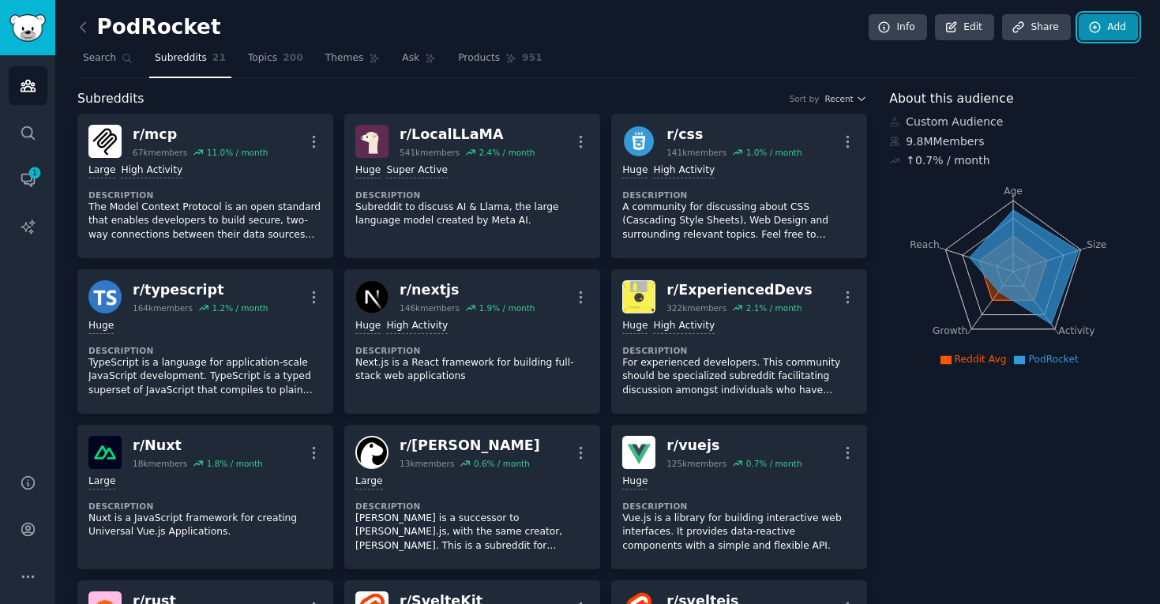
click at [1133, 22] on link "Add" at bounding box center [1108, 27] width 59 height 27
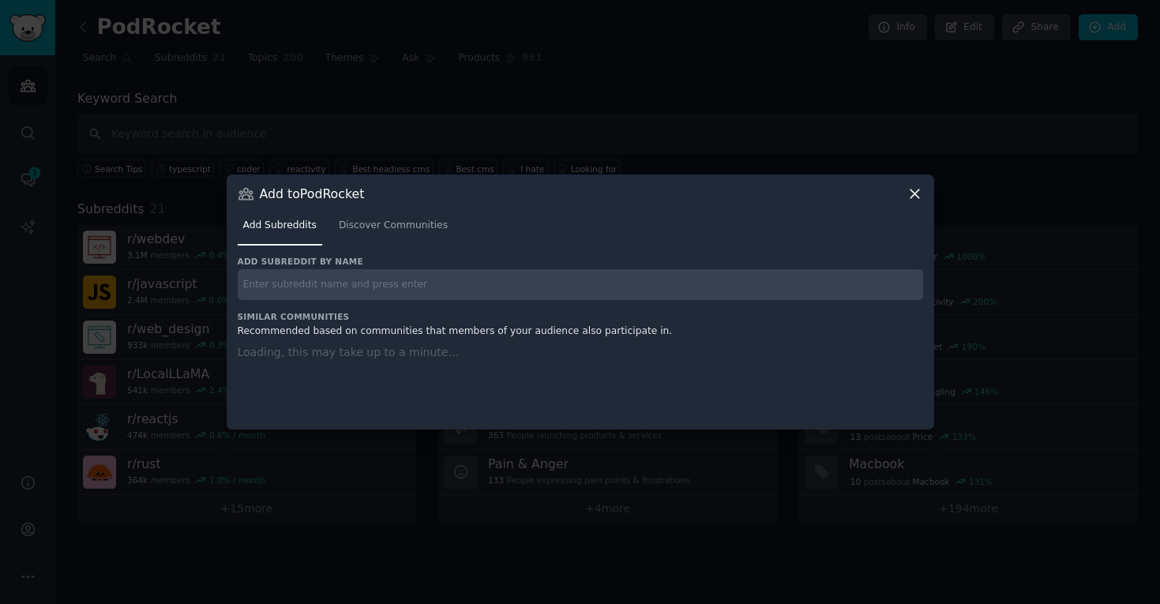
click at [544, 280] on input "text" at bounding box center [581, 284] width 686 height 31
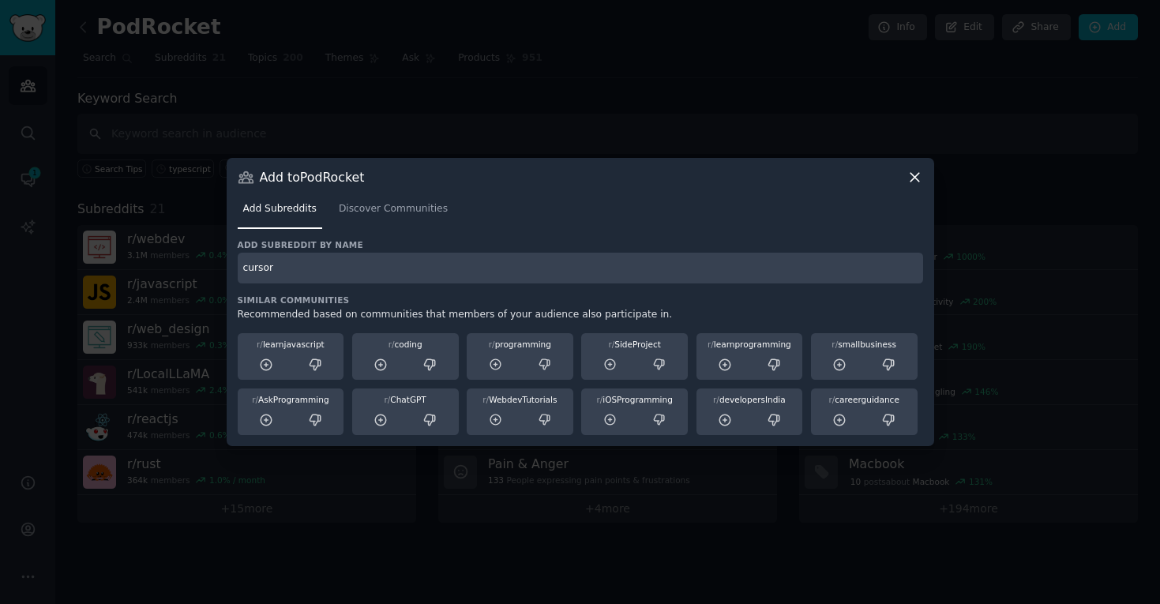
type input "cursor"
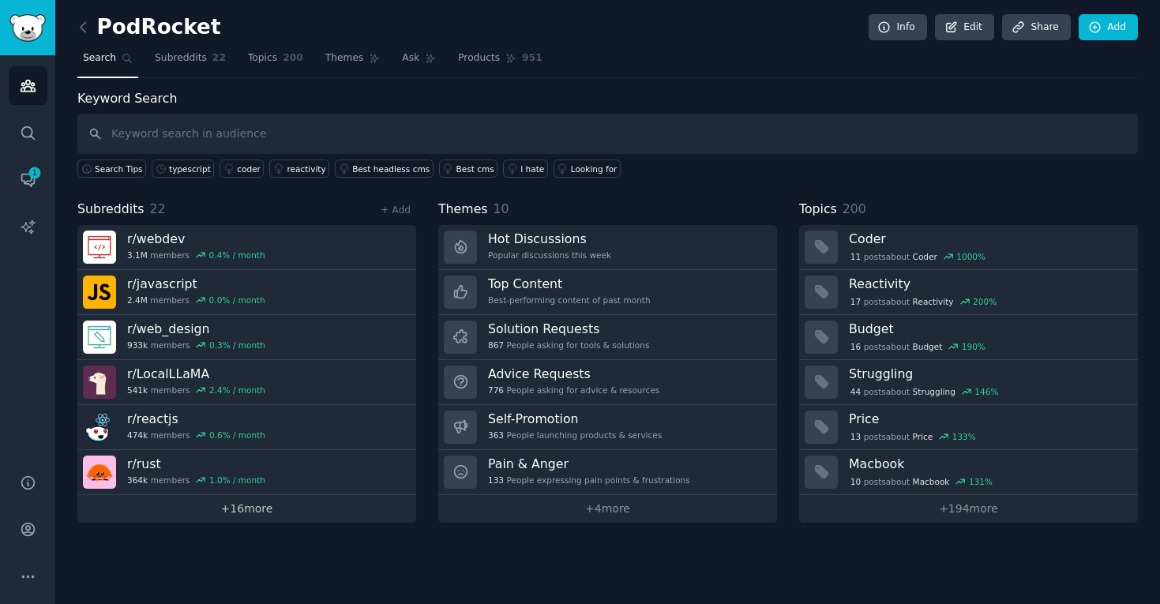
click at [224, 506] on link "+ 16 more" at bounding box center [246, 509] width 339 height 28
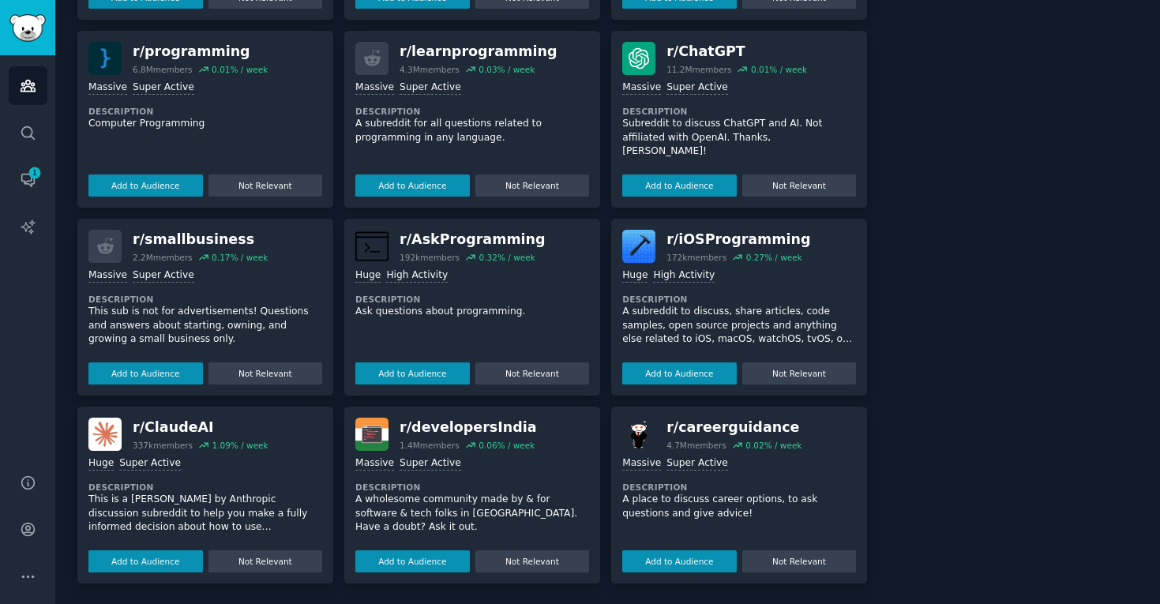
scroll to position [1553, 0]
click at [156, 554] on button "Add to Audience" at bounding box center [145, 561] width 115 height 22
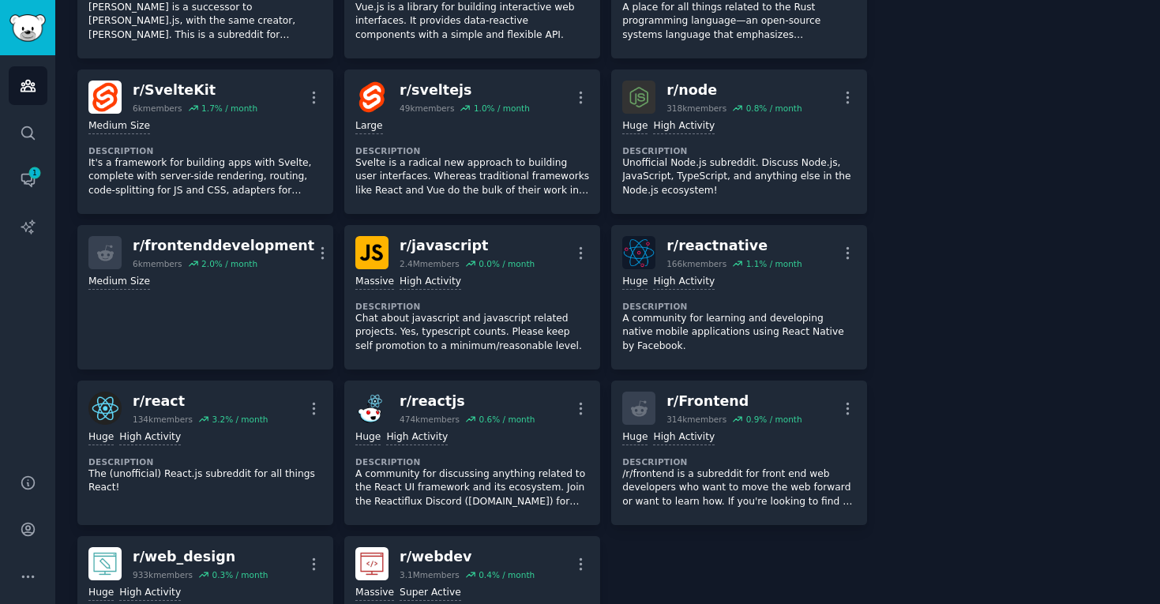
scroll to position [258, 0]
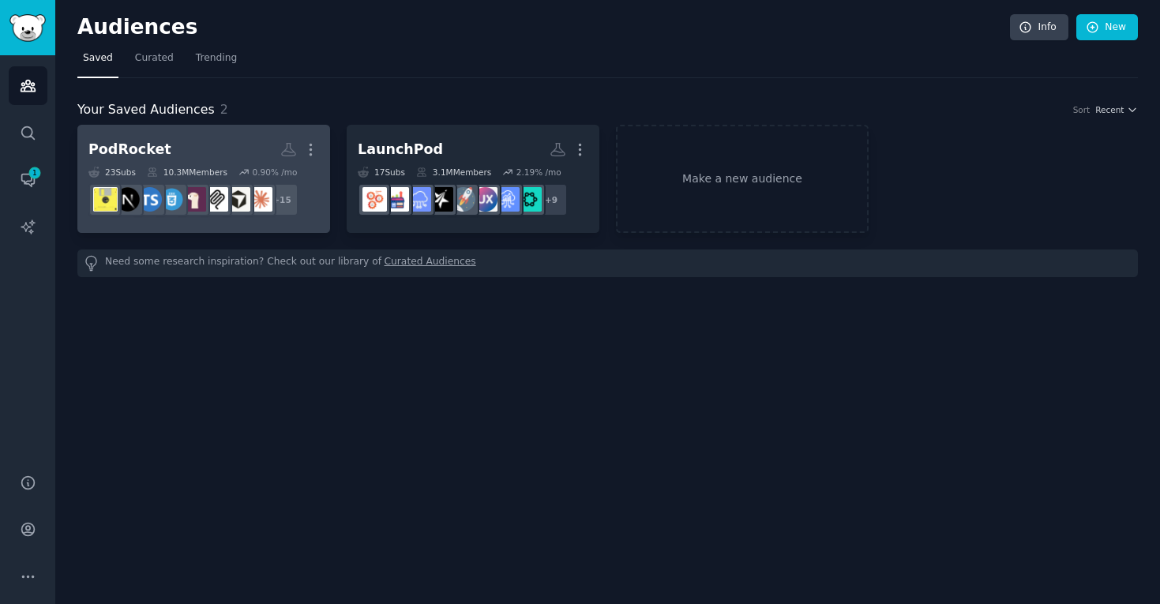
click at [192, 144] on h2 "PodRocket More" at bounding box center [203, 150] width 231 height 28
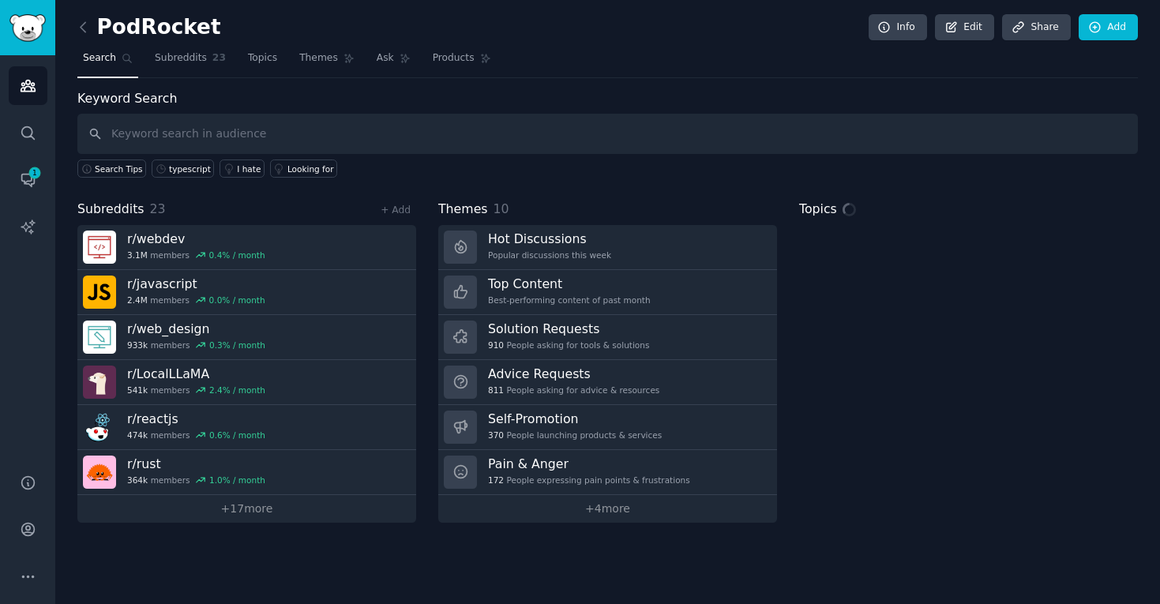
click at [241, 146] on input "text" at bounding box center [607, 134] width 1061 height 40
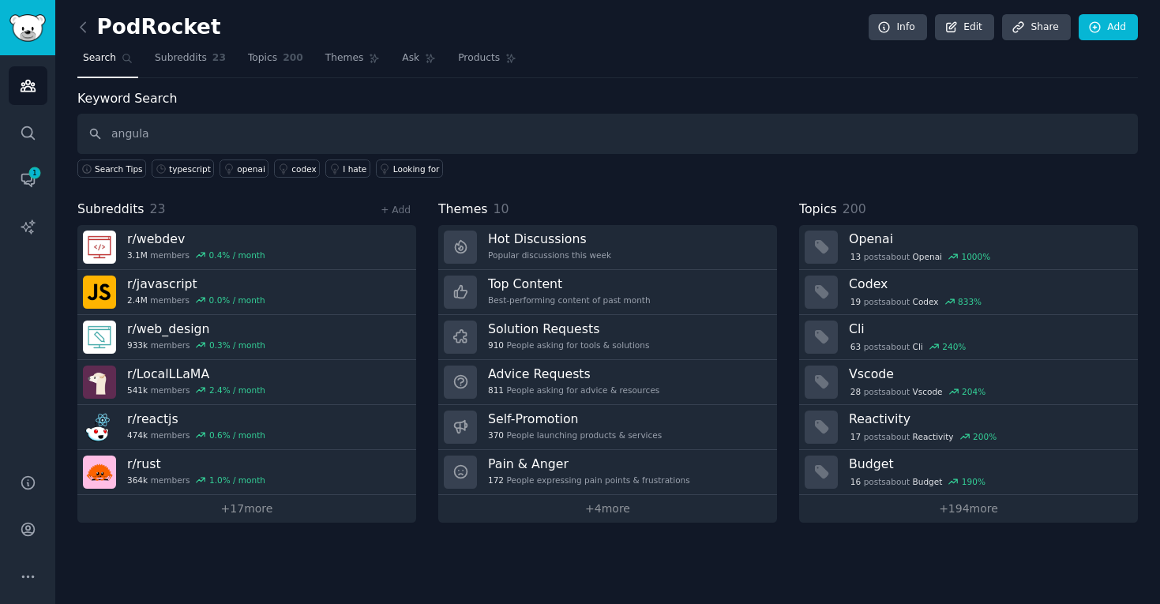
type input "angular"
drag, startPoint x: 206, startPoint y: 144, endPoint x: 51, endPoint y: 134, distance: 155.9
click at [51, 134] on div "Audiences Search Conversations 1 AI Reports Help Account More PodRocket Info Ed…" at bounding box center [580, 302] width 1160 height 604
click at [202, 510] on link "+ 17 more" at bounding box center [246, 509] width 339 height 28
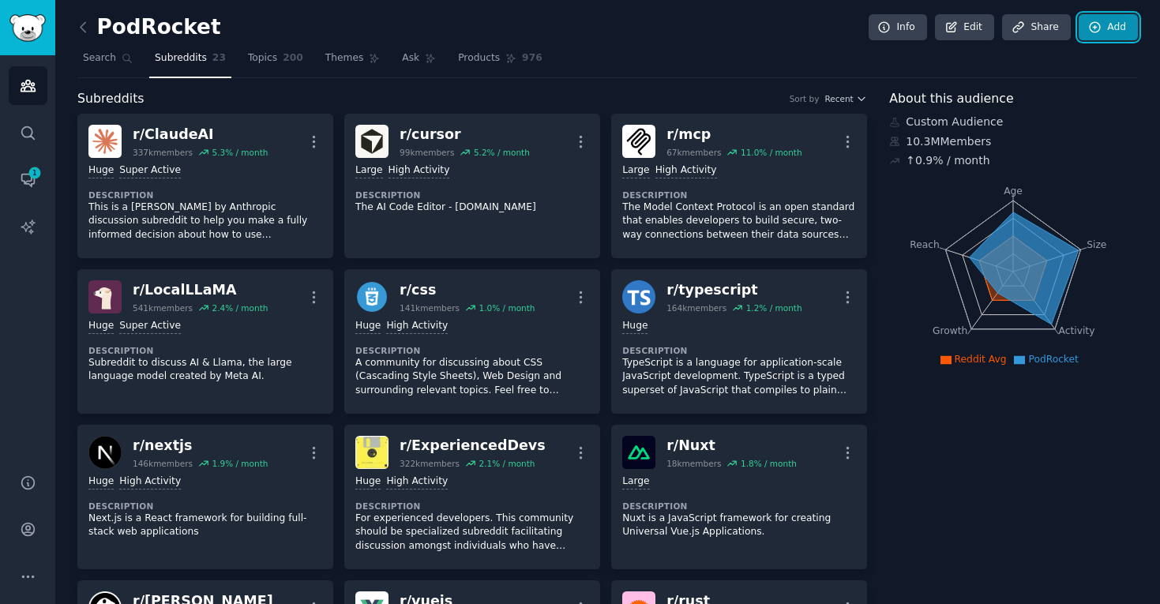
click at [1106, 26] on link "Add" at bounding box center [1108, 27] width 59 height 27
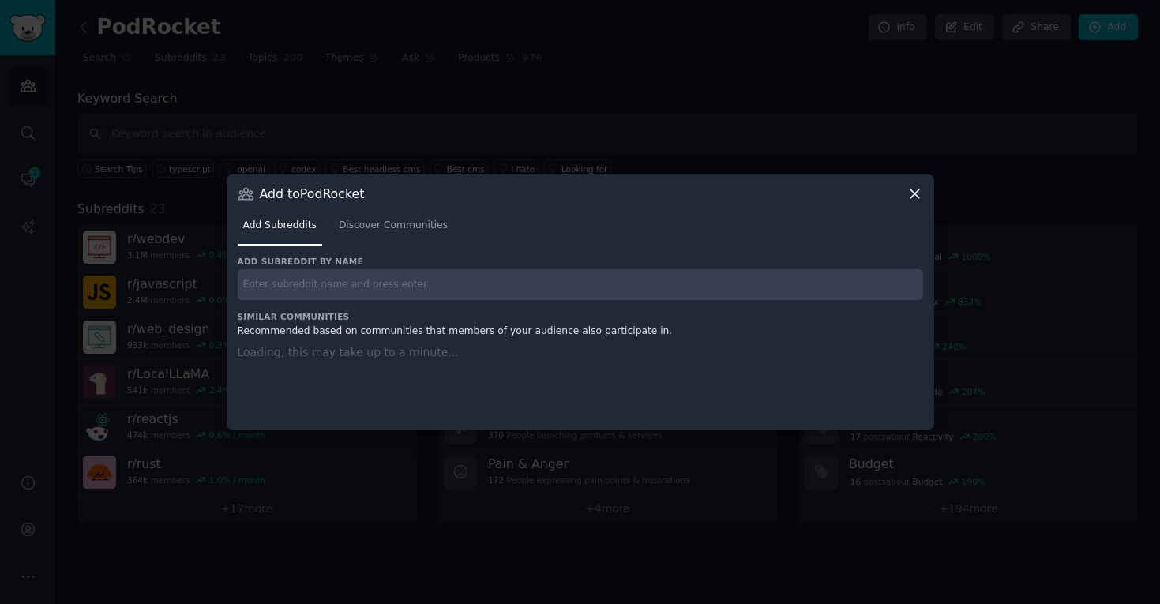
click at [517, 272] on input "text" at bounding box center [581, 284] width 686 height 31
type input "angular"
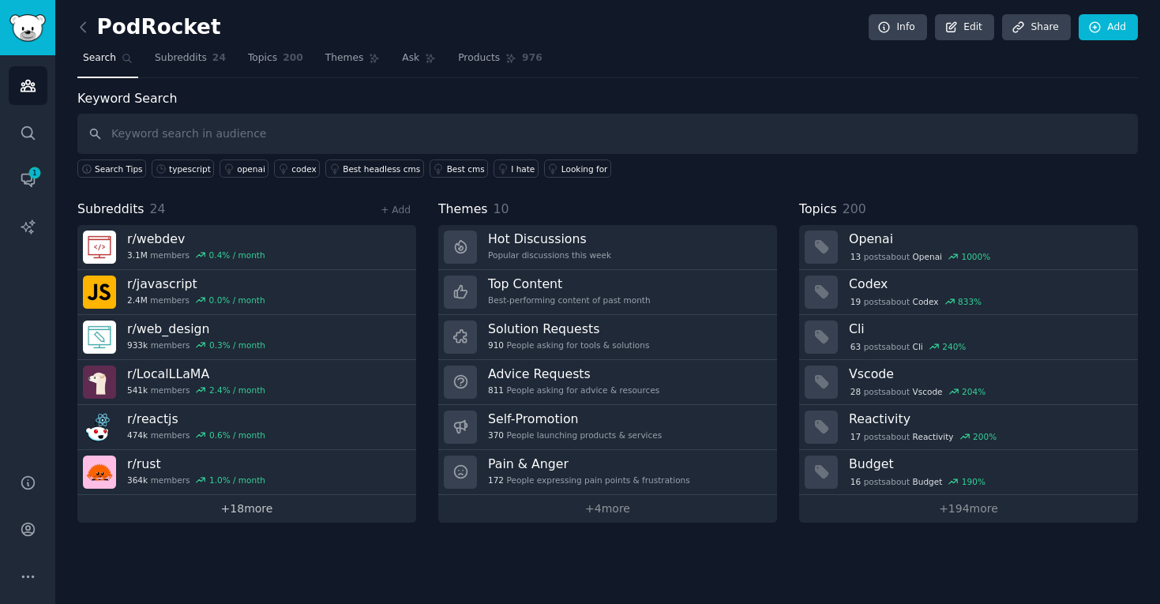
click at [252, 506] on link "+ 18 more" at bounding box center [246, 509] width 339 height 28
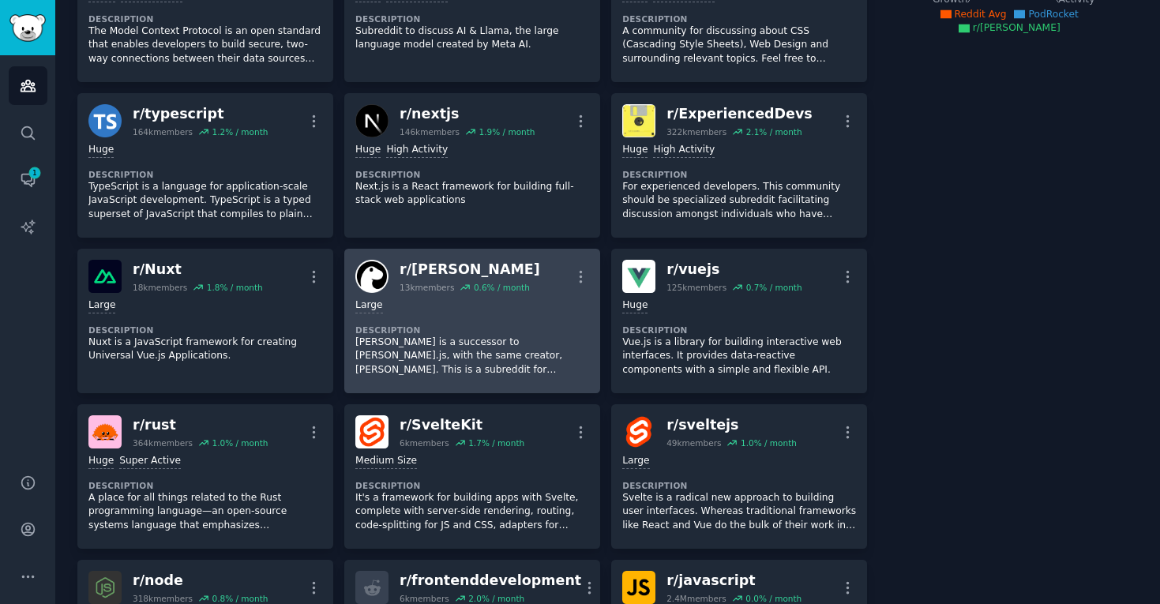
scroll to position [9, 0]
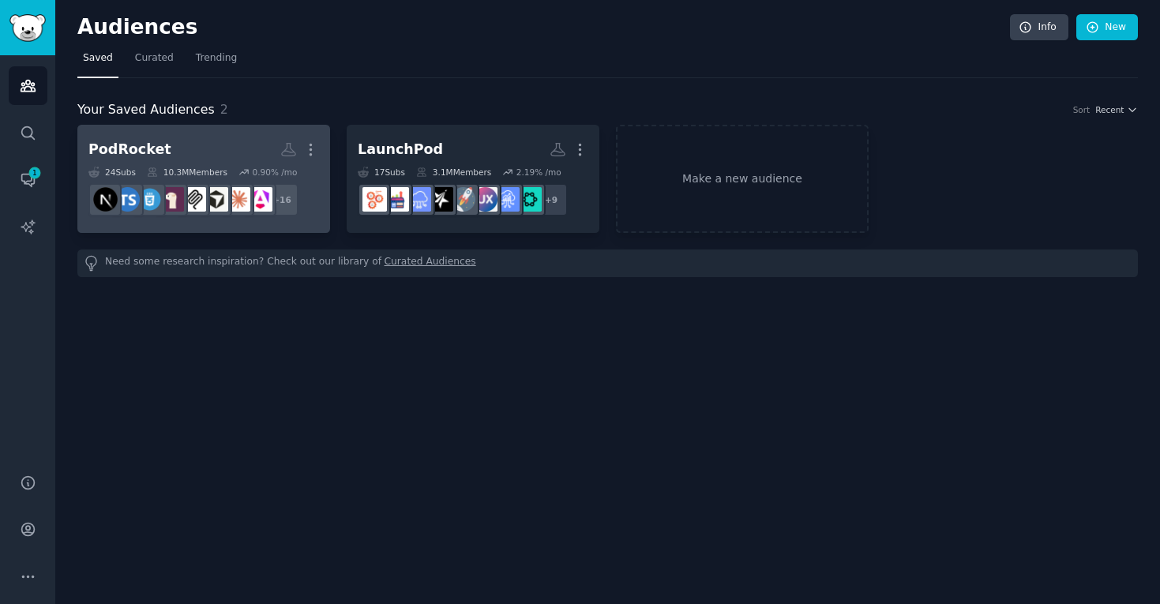
click at [208, 155] on h2 "PodRocket More" at bounding box center [203, 150] width 231 height 28
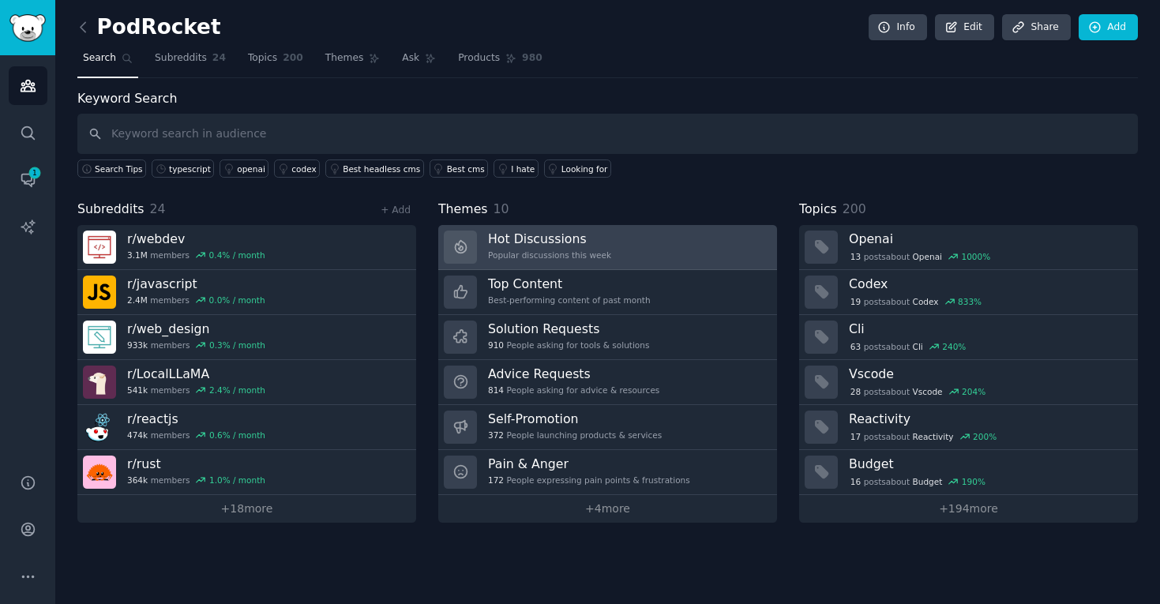
click at [656, 239] on link "Hot Discussions Popular discussions this week" at bounding box center [607, 247] width 339 height 45
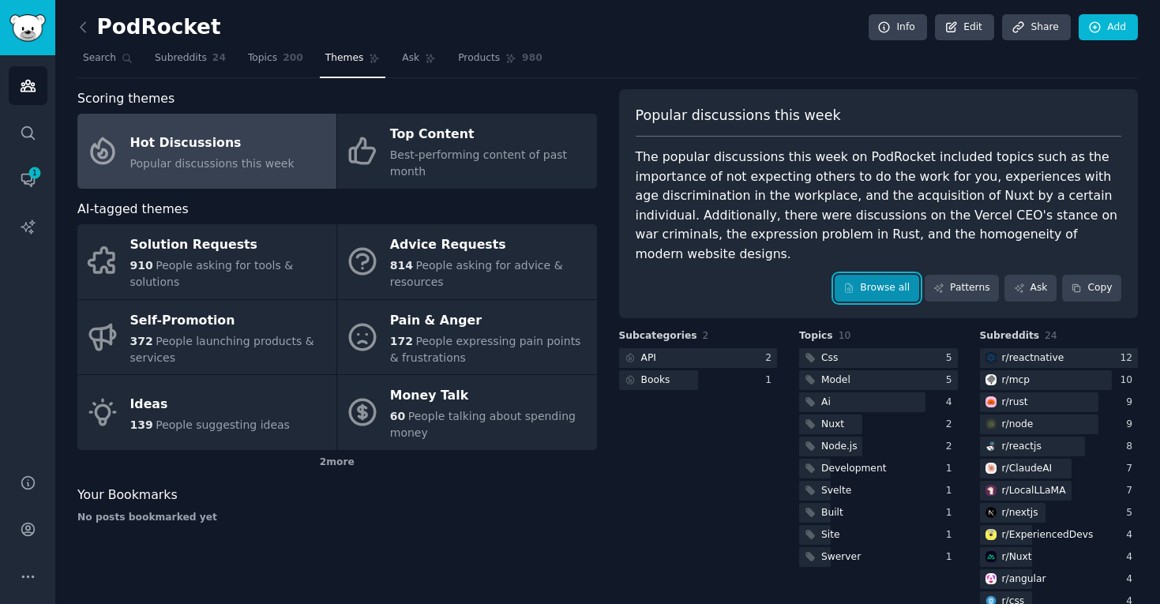
click at [886, 275] on link "Browse all" at bounding box center [877, 288] width 85 height 27
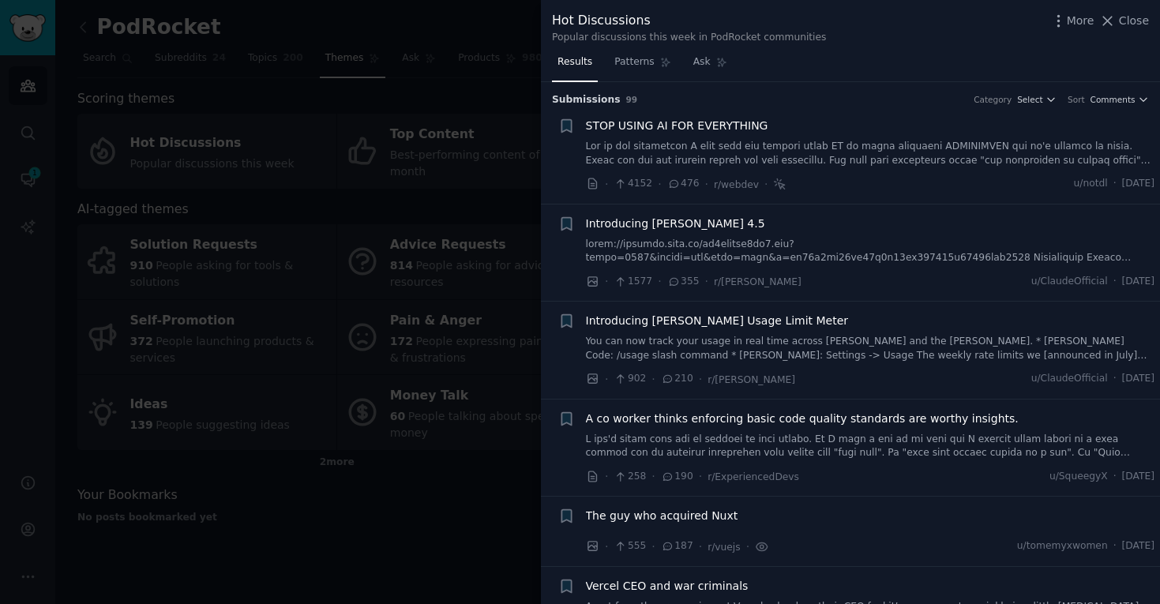
click at [653, 120] on span "STOP USING AI FOR EVERYTHING" at bounding box center [677, 126] width 182 height 17
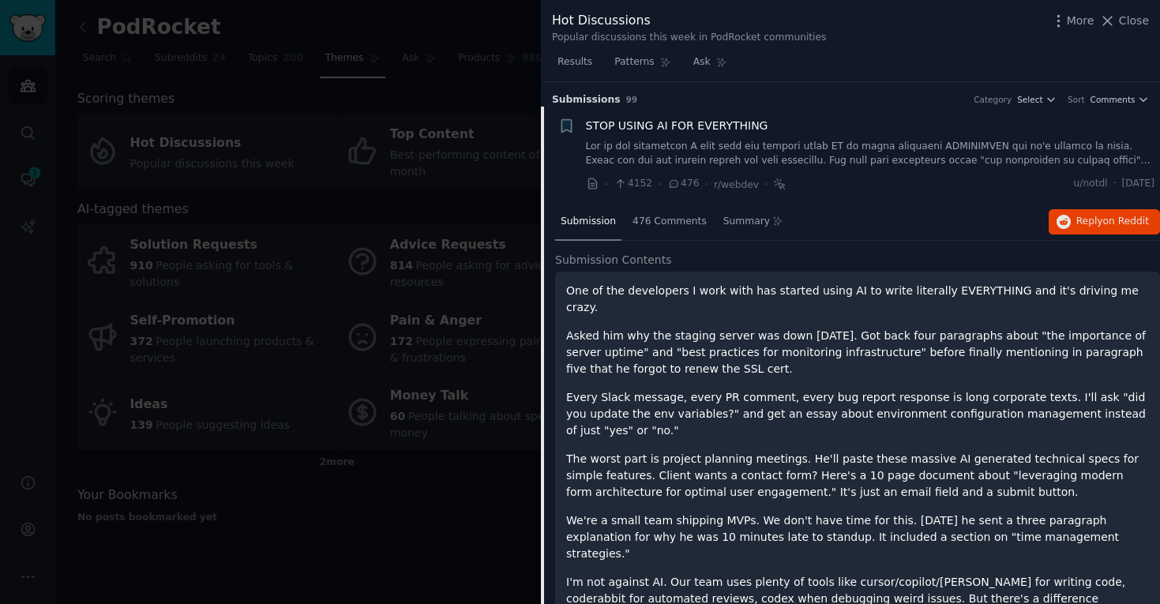
scroll to position [24, 0]
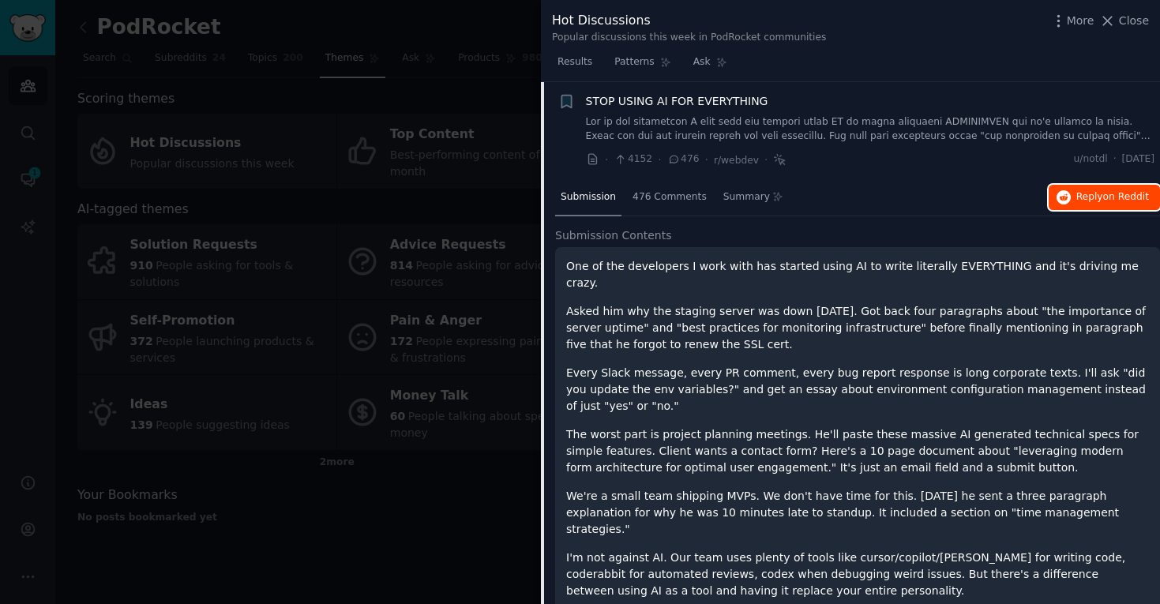
click at [1071, 194] on button "Reply on Reddit" at bounding box center [1104, 197] width 111 height 25
click at [682, 107] on span "STOP USING AI FOR EVERYTHING" at bounding box center [677, 101] width 182 height 17
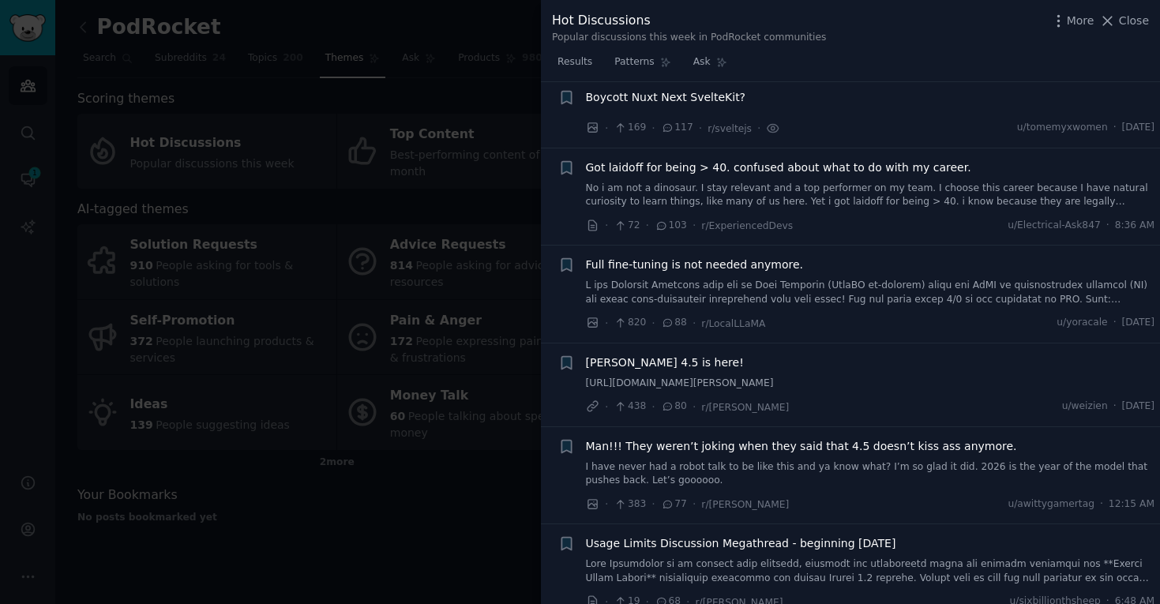
scroll to position [593, 0]
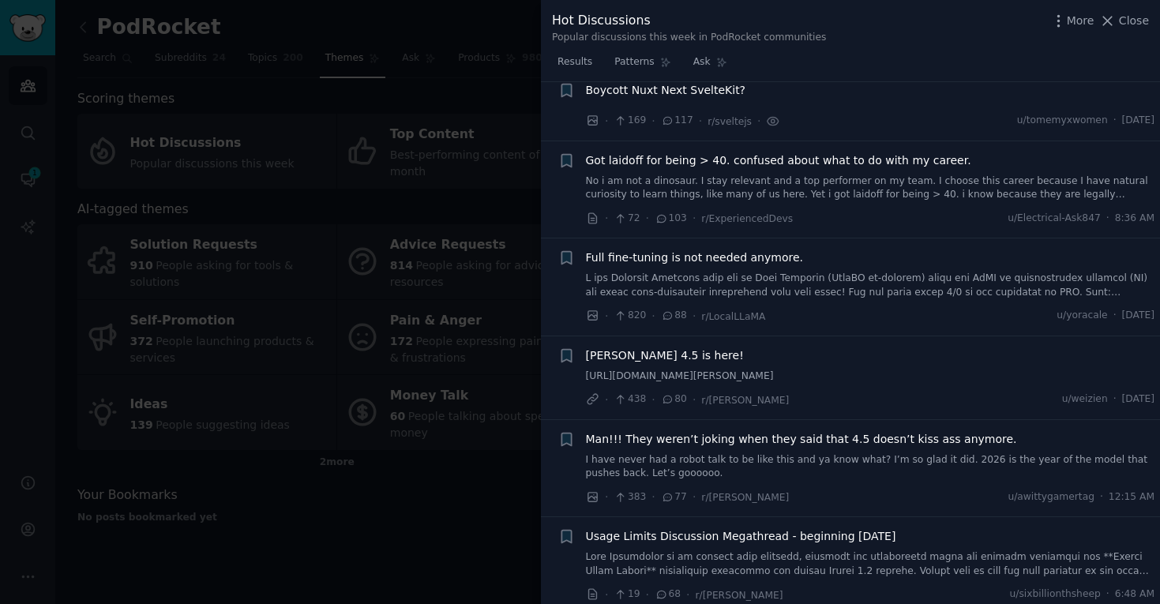
click at [900, 454] on link "I have never had a robot talk to be like this and ya know what? I’m so glad it …" at bounding box center [870, 467] width 569 height 28
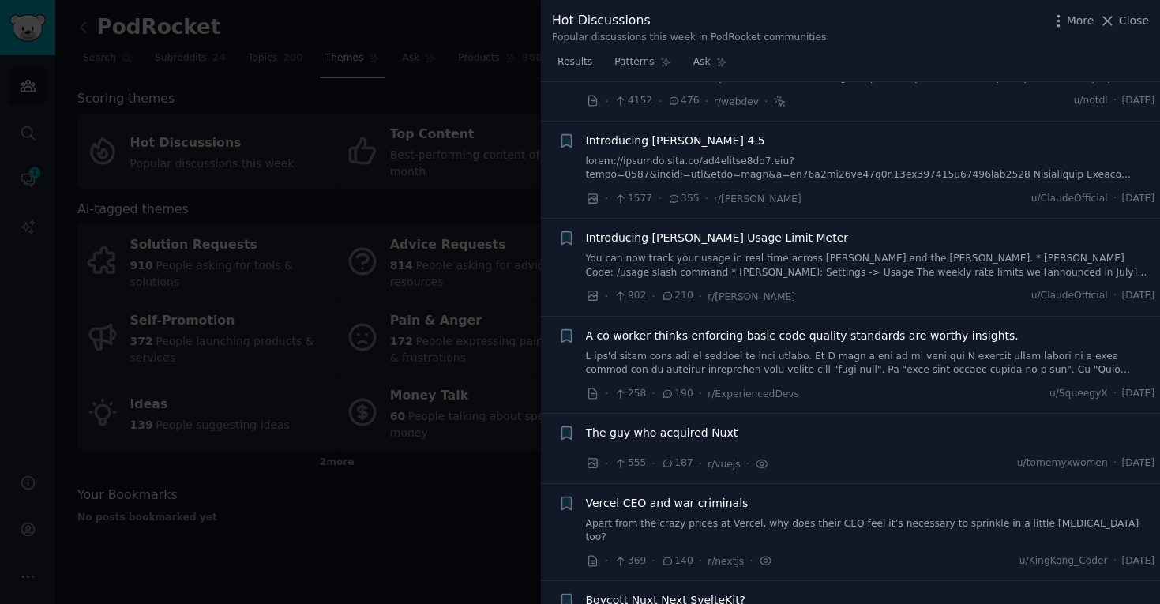
scroll to position [0, 0]
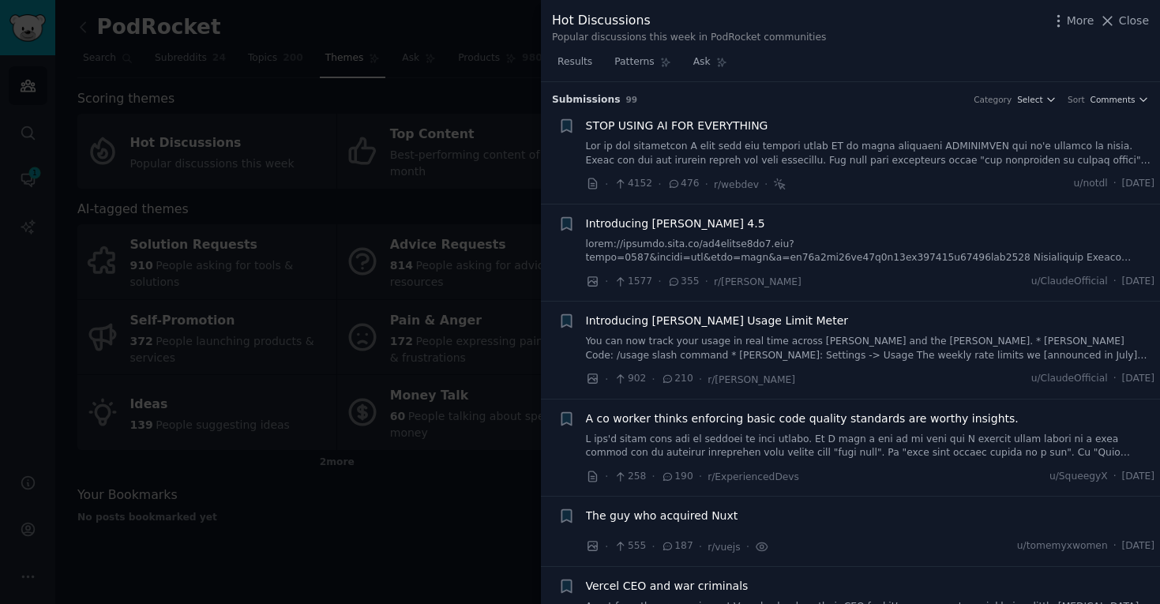
click at [475, 118] on div at bounding box center [580, 302] width 1160 height 604
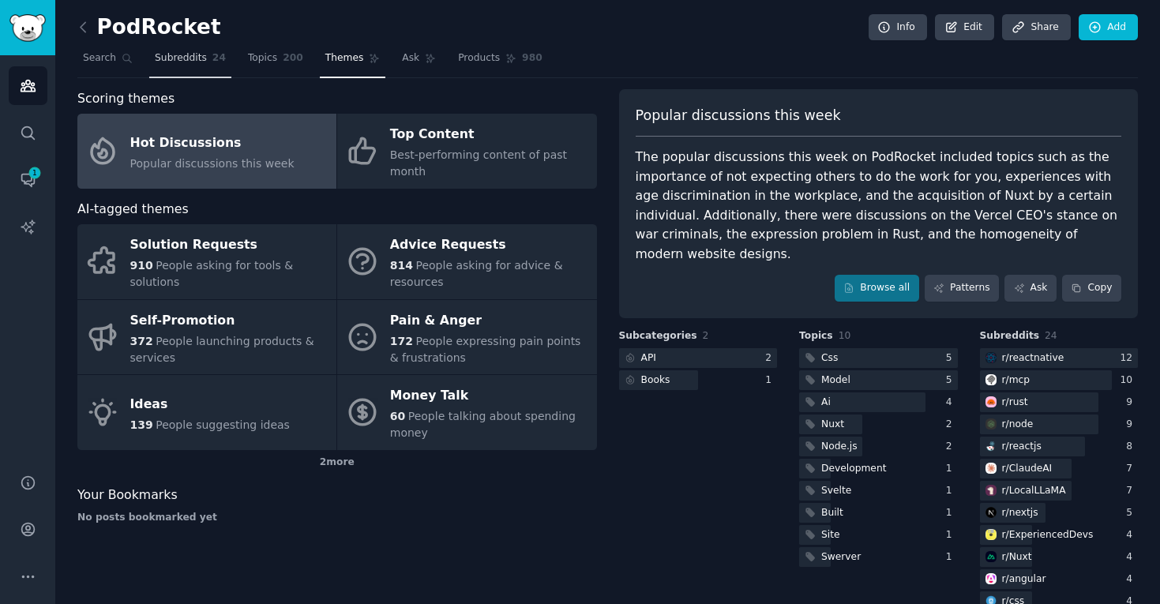
click at [200, 52] on span "Subreddits" at bounding box center [181, 58] width 52 height 14
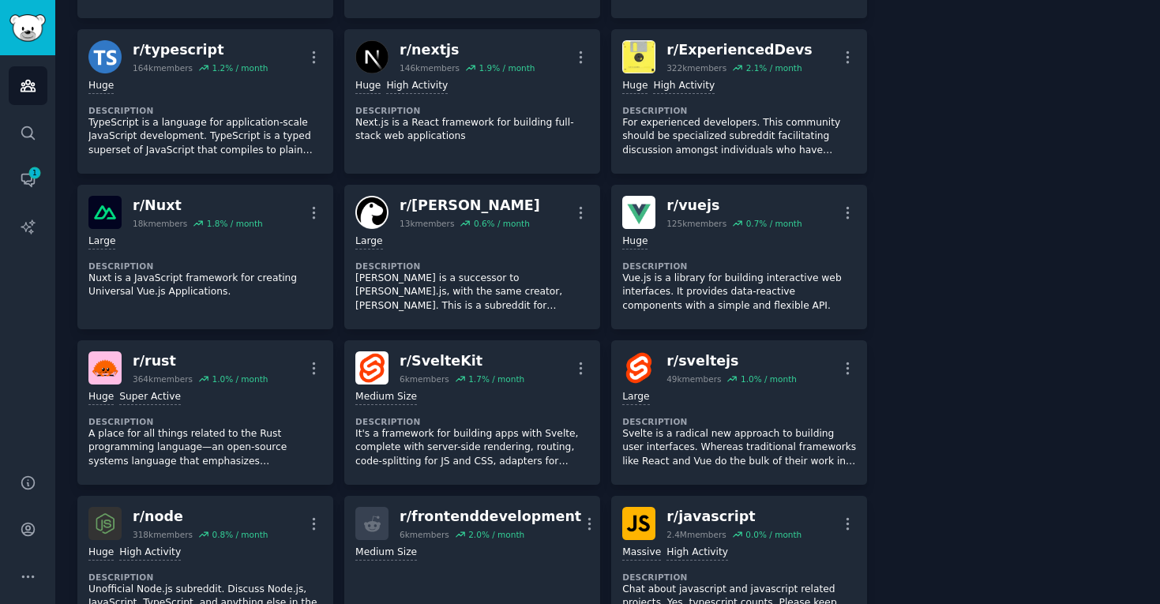
scroll to position [401, 0]
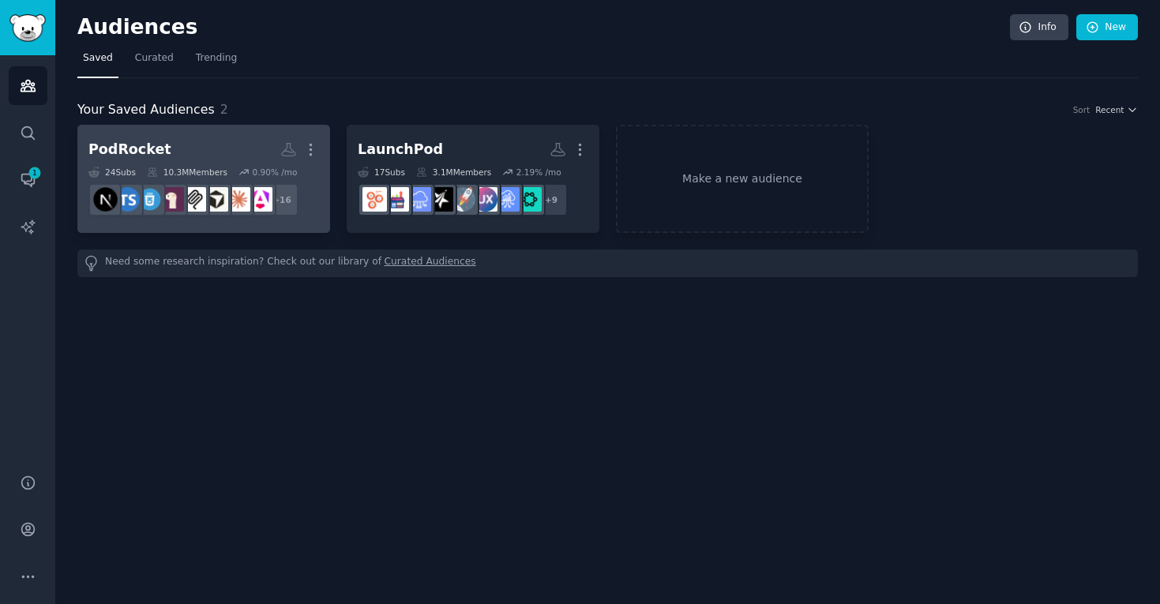
click at [152, 136] on h2 "PodRocket More" at bounding box center [203, 150] width 231 height 28
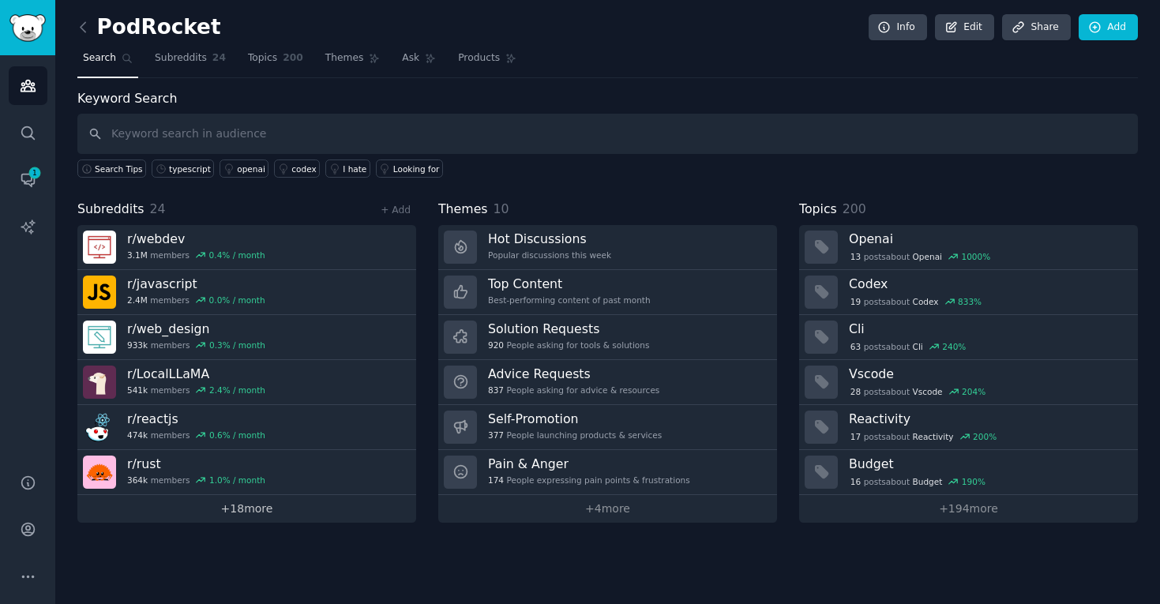
click at [286, 520] on link "+ 18 more" at bounding box center [246, 509] width 339 height 28
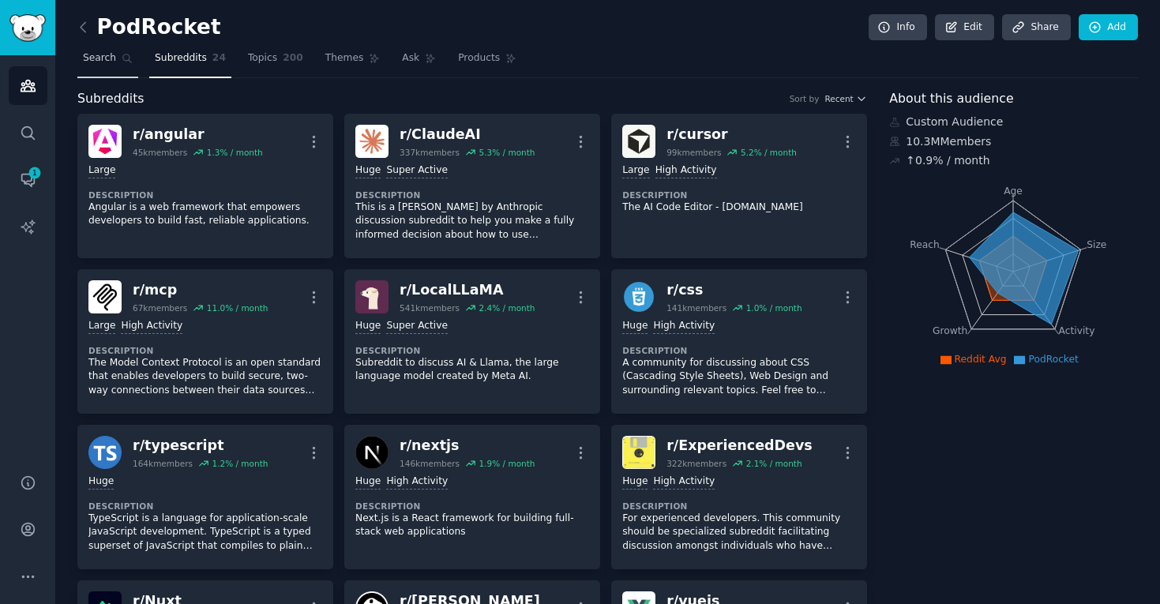
click at [100, 69] on link "Search" at bounding box center [107, 62] width 61 height 32
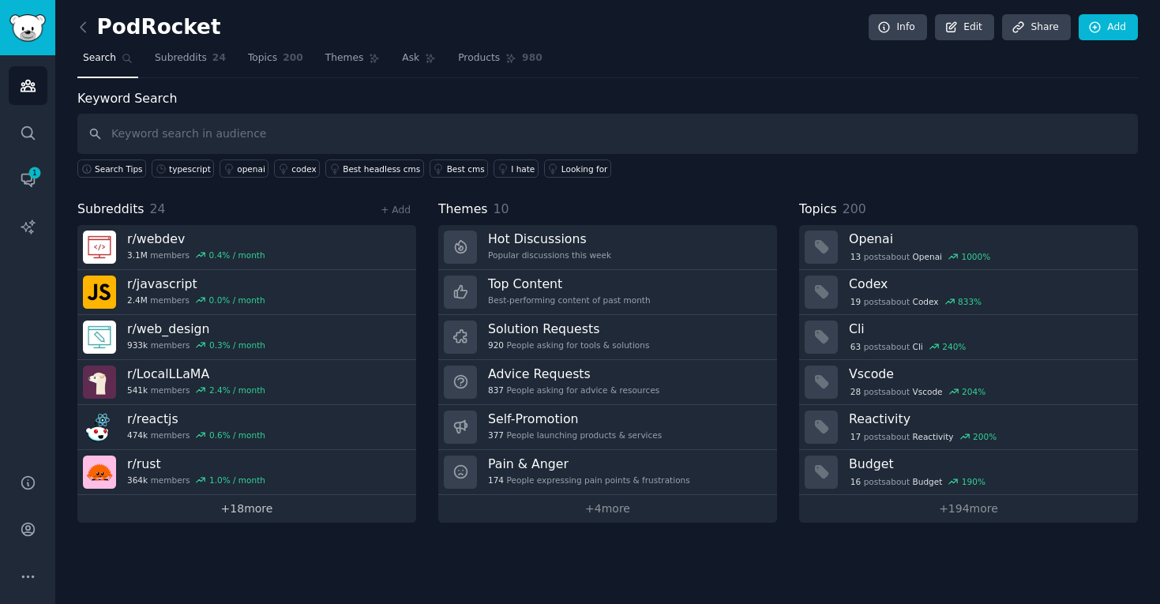
click at [241, 514] on link "+ 18 more" at bounding box center [246, 509] width 339 height 28
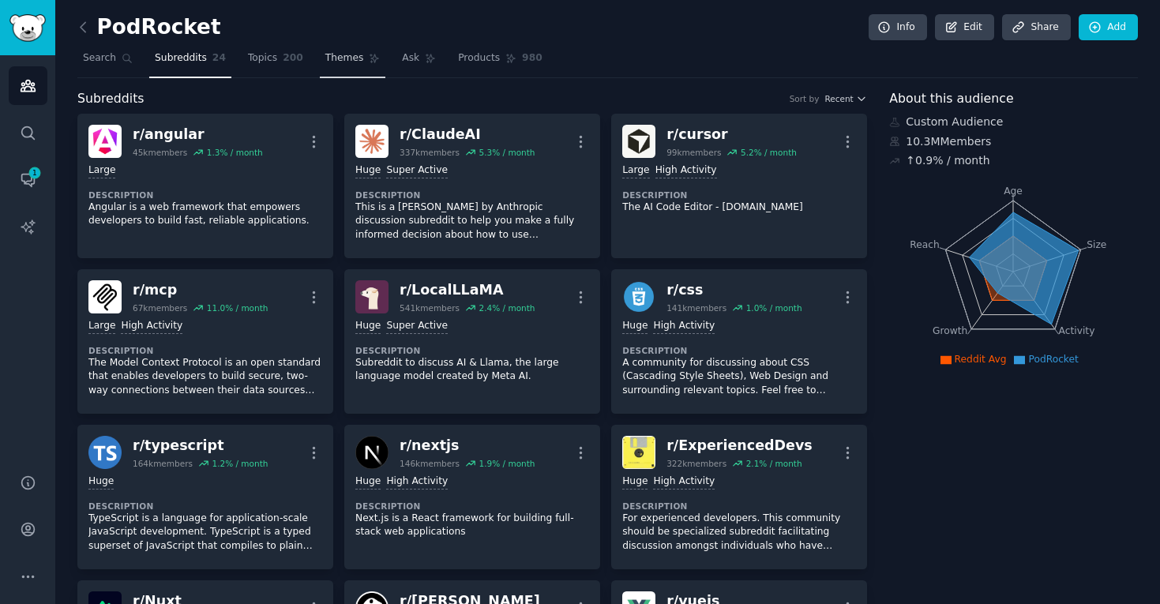
click at [329, 57] on span "Themes" at bounding box center [344, 58] width 39 height 14
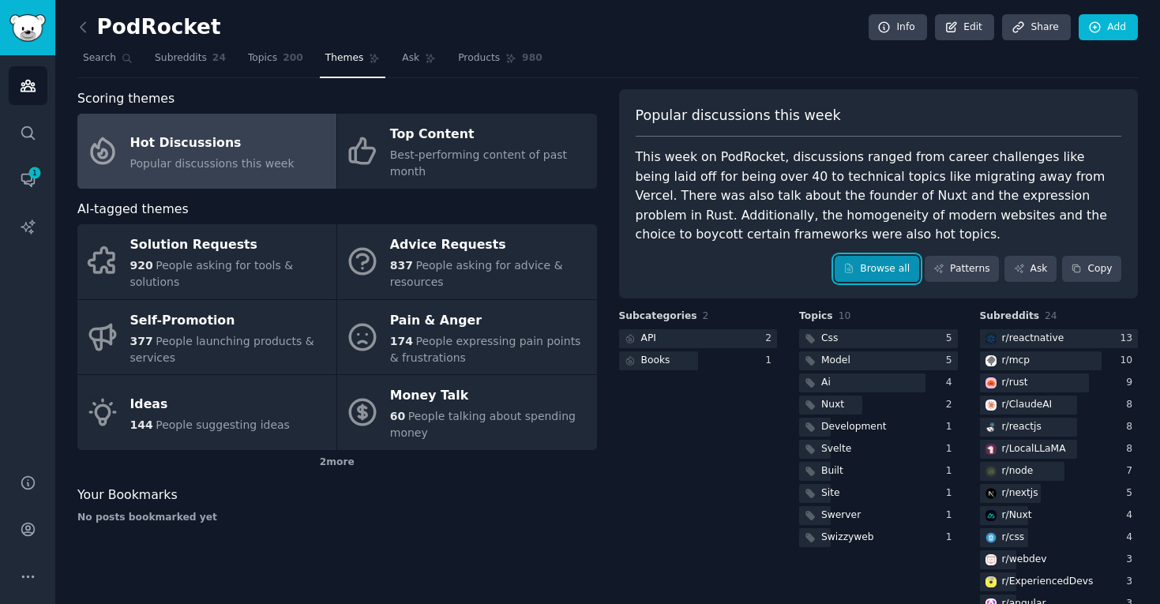
click at [874, 265] on link "Browse all" at bounding box center [877, 269] width 85 height 27
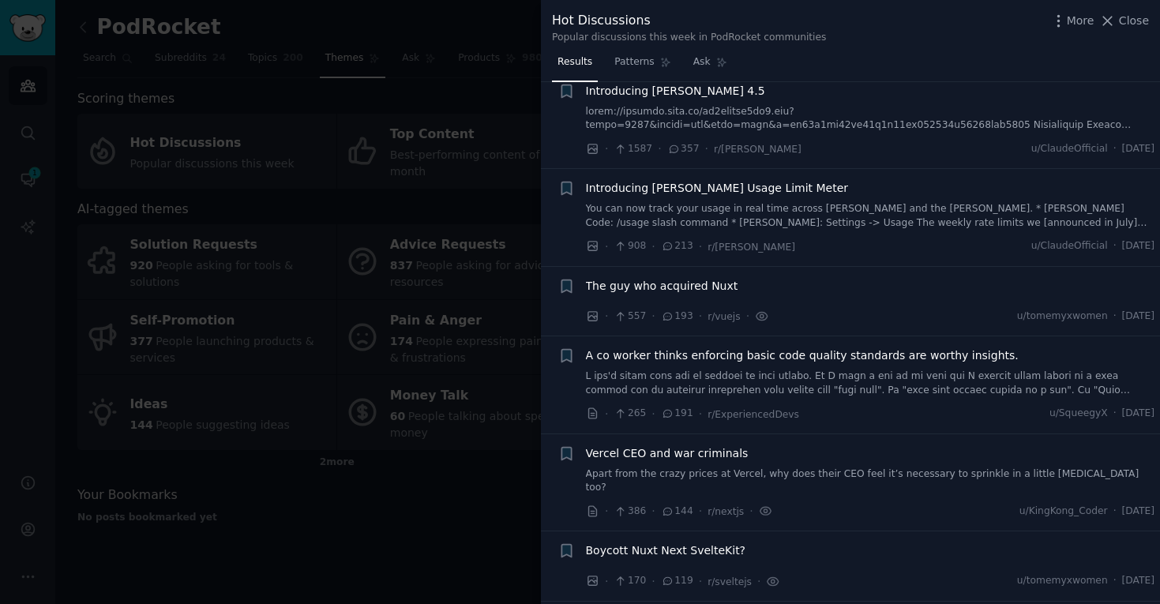
scroll to position [136, 0]
click at [706, 452] on span "Vercel CEO and war criminals" at bounding box center [667, 450] width 163 height 17
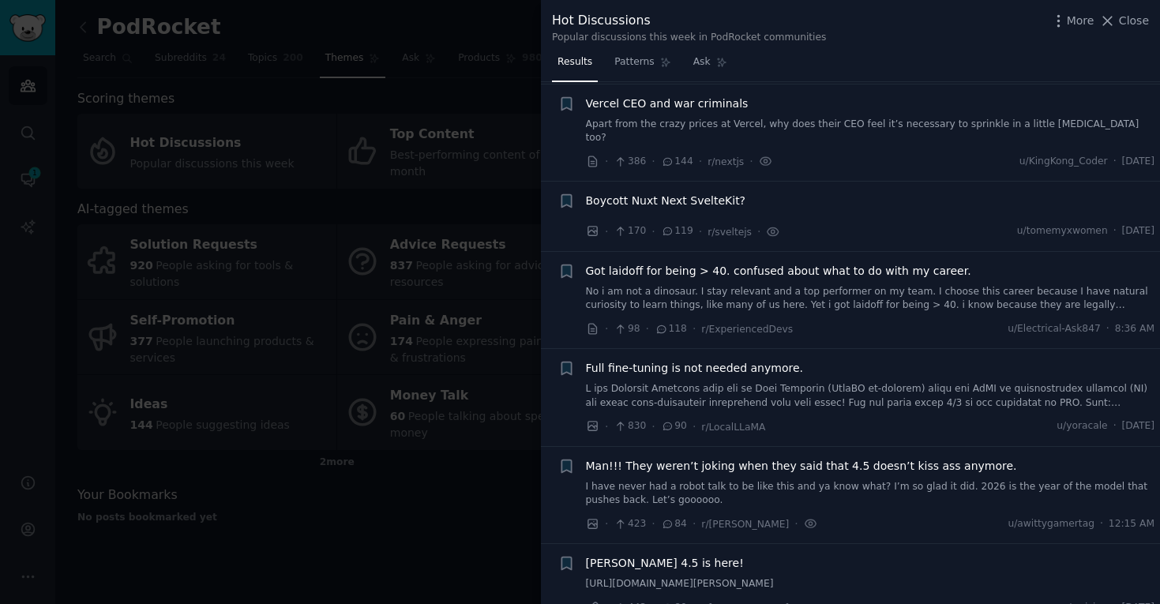
scroll to position [485, 0]
click at [692, 104] on span "Vercel CEO and war criminals" at bounding box center [667, 101] width 163 height 17
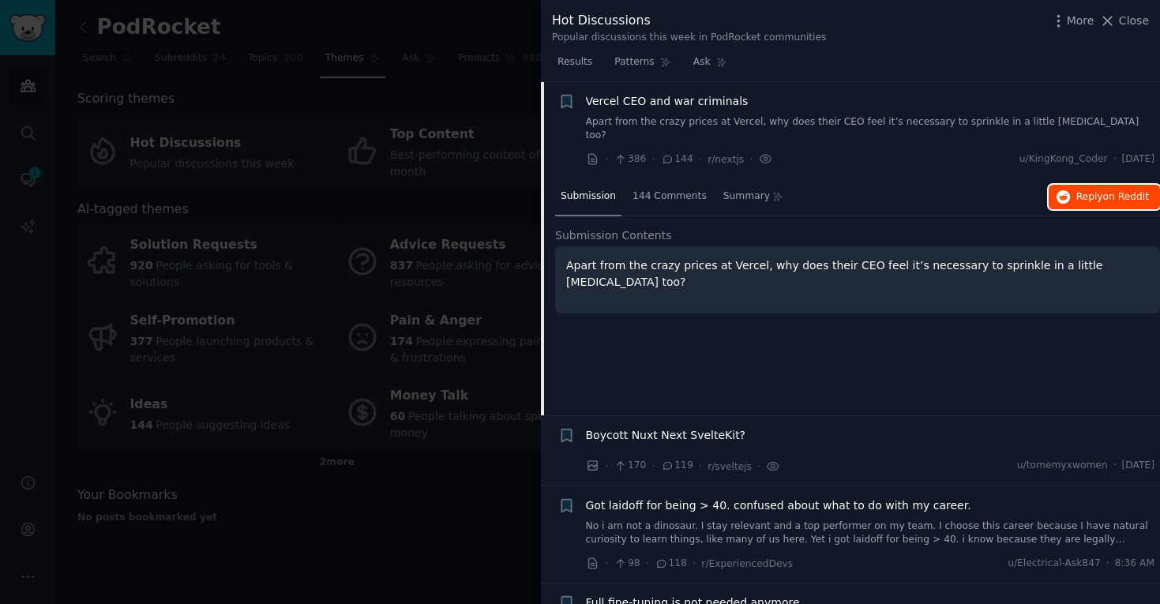
click at [1078, 190] on span "Reply on Reddit" at bounding box center [1112, 197] width 73 height 14
